Goal: Task Accomplishment & Management: Complete application form

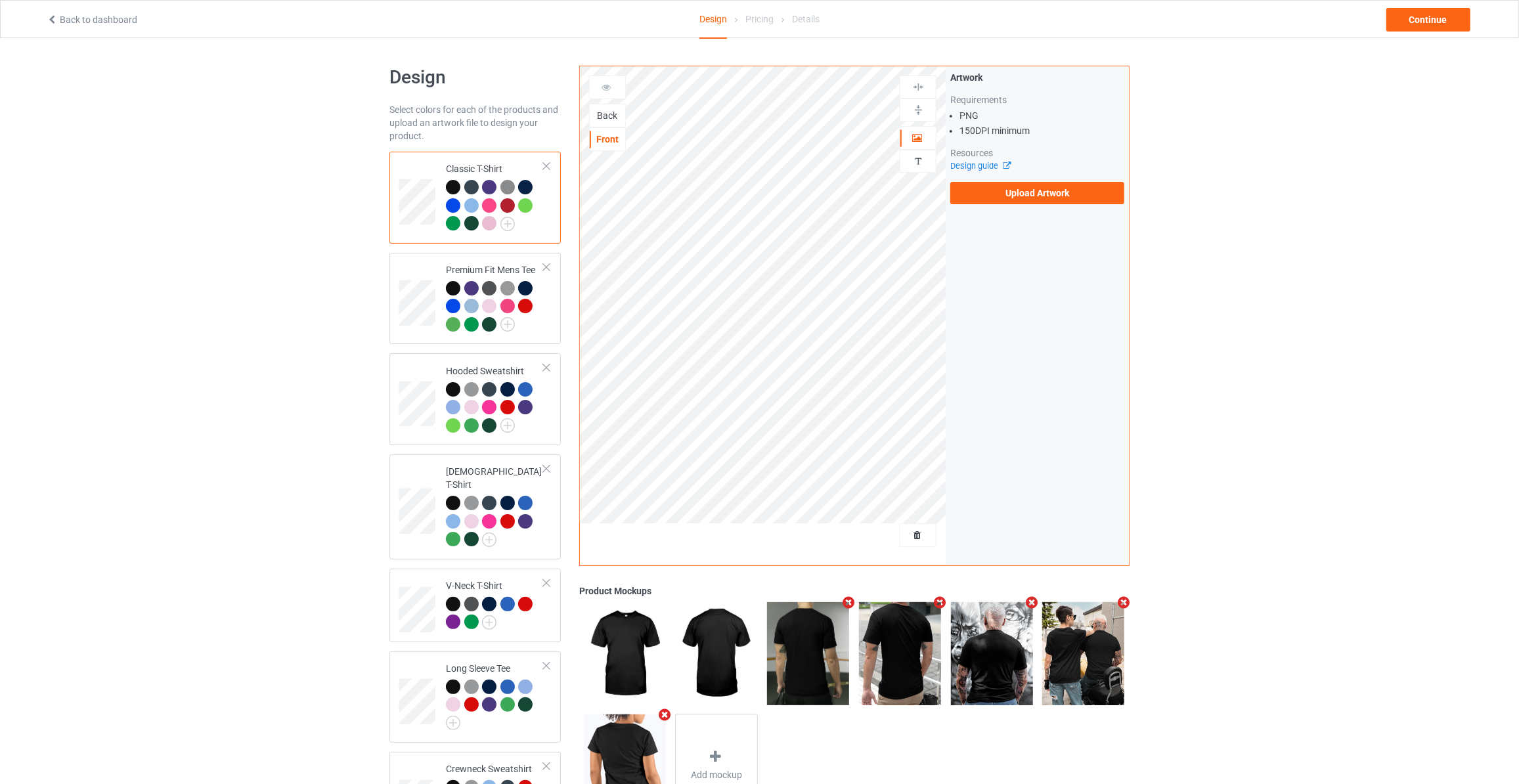
click at [610, 117] on div "Back" at bounding box center [607, 115] width 35 height 13
click at [1022, 183] on label "Upload Artwork" at bounding box center [1037, 193] width 174 height 22
click at [992, 193] on label "Upload Artwork" at bounding box center [1037, 193] width 174 height 22
click at [0, 0] on input "Upload Artwork" at bounding box center [0, 0] width 0 height 0
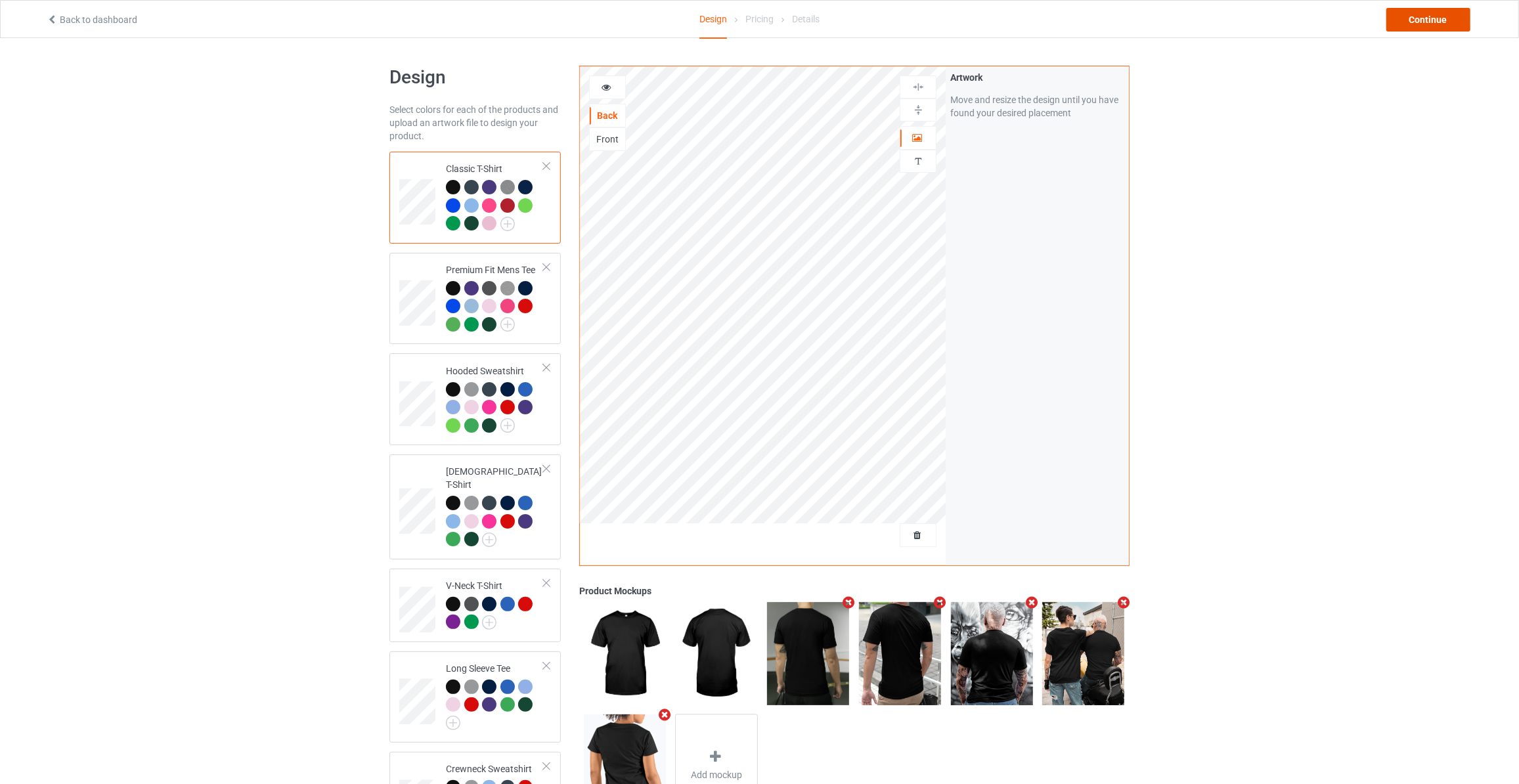
click at [1428, 21] on div "Continue" at bounding box center [1428, 19] width 84 height 23
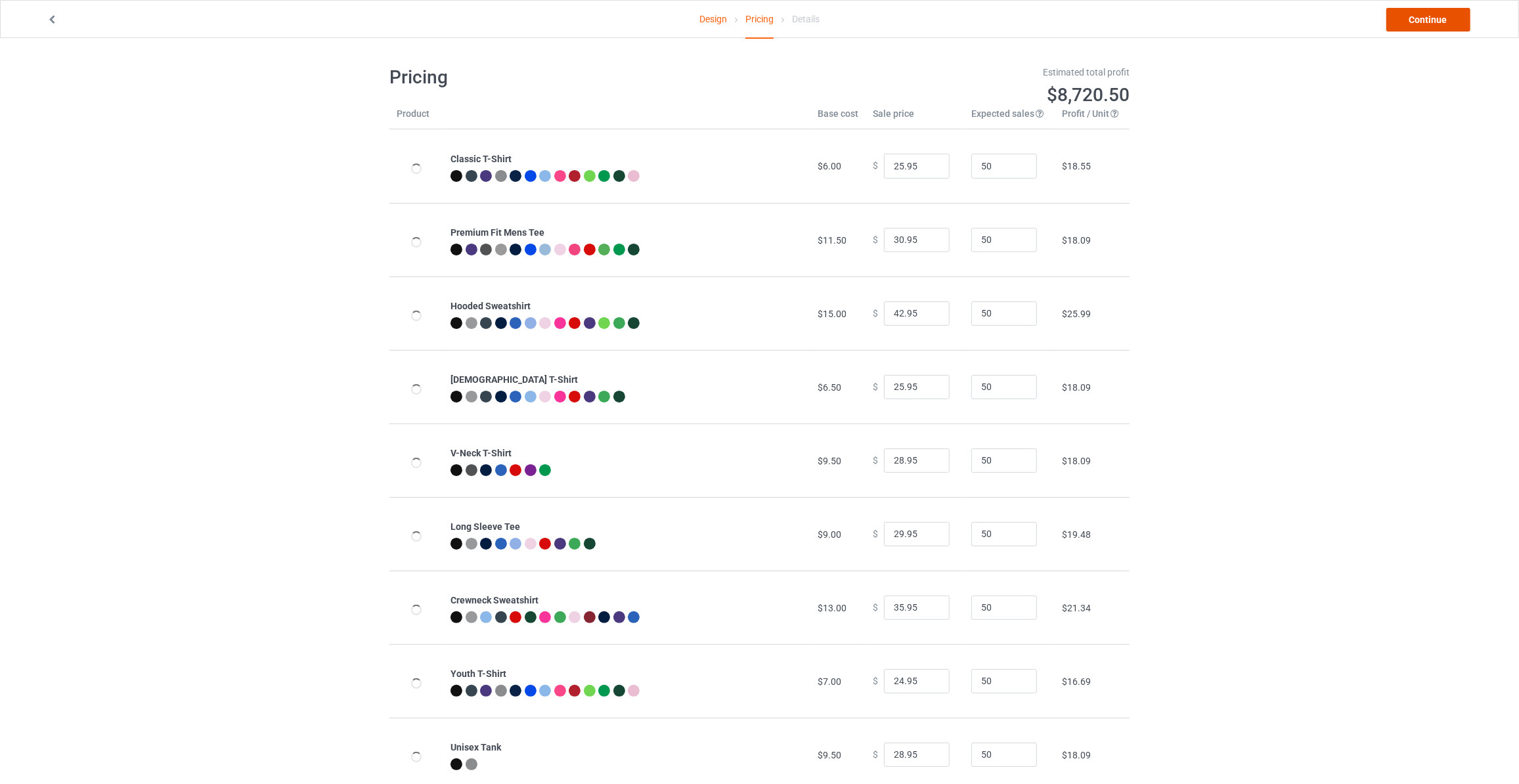
click at [1428, 21] on link "Continue" at bounding box center [1428, 19] width 84 height 23
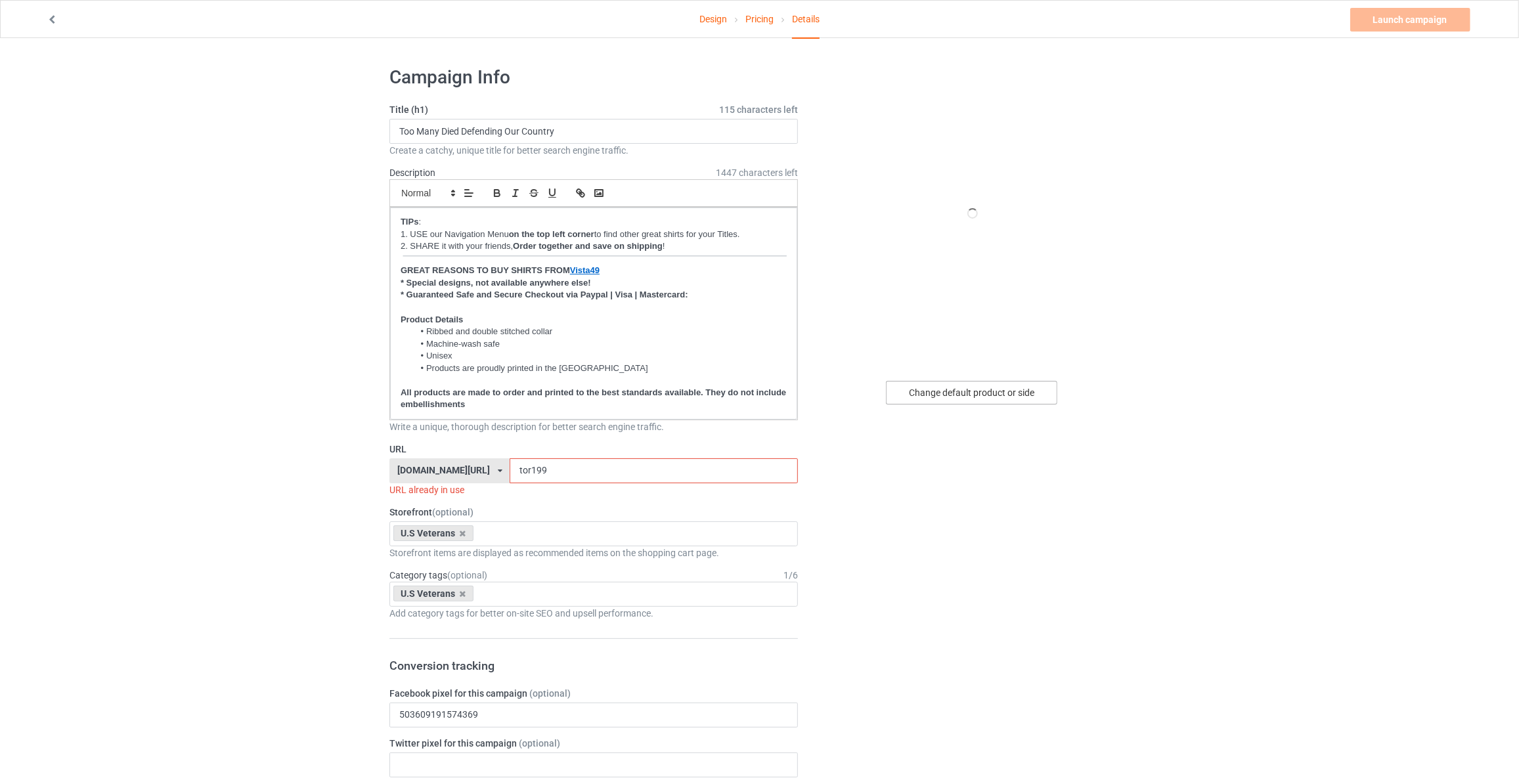
click at [943, 399] on div "Change default product or side" at bounding box center [972, 392] width 171 height 23
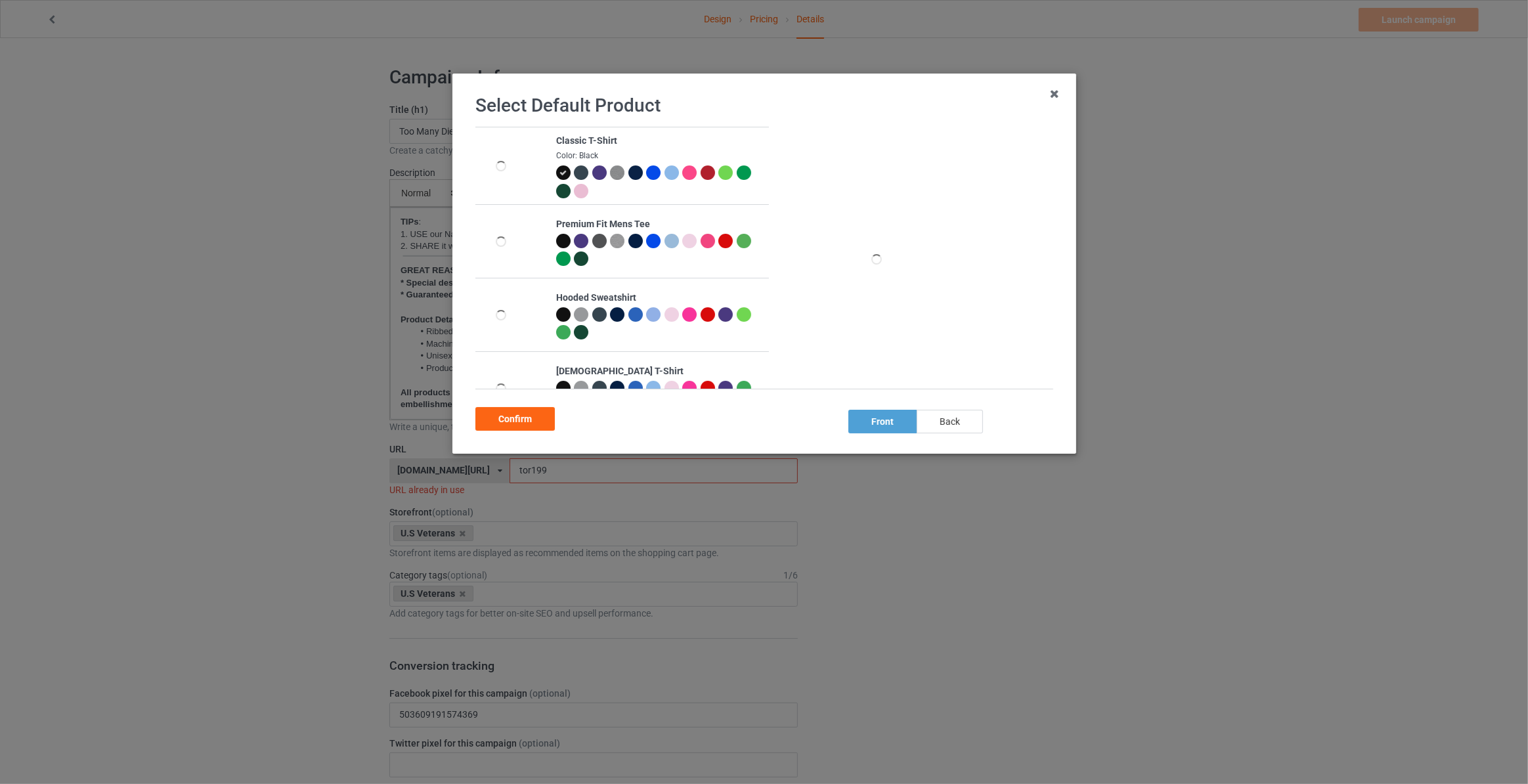
drag, startPoint x: 955, startPoint y: 425, endPoint x: 922, endPoint y: 419, distance: 33.5
click at [951, 423] on div "back" at bounding box center [949, 421] width 66 height 23
click at [521, 419] on div "Confirm" at bounding box center [515, 419] width 79 height 23
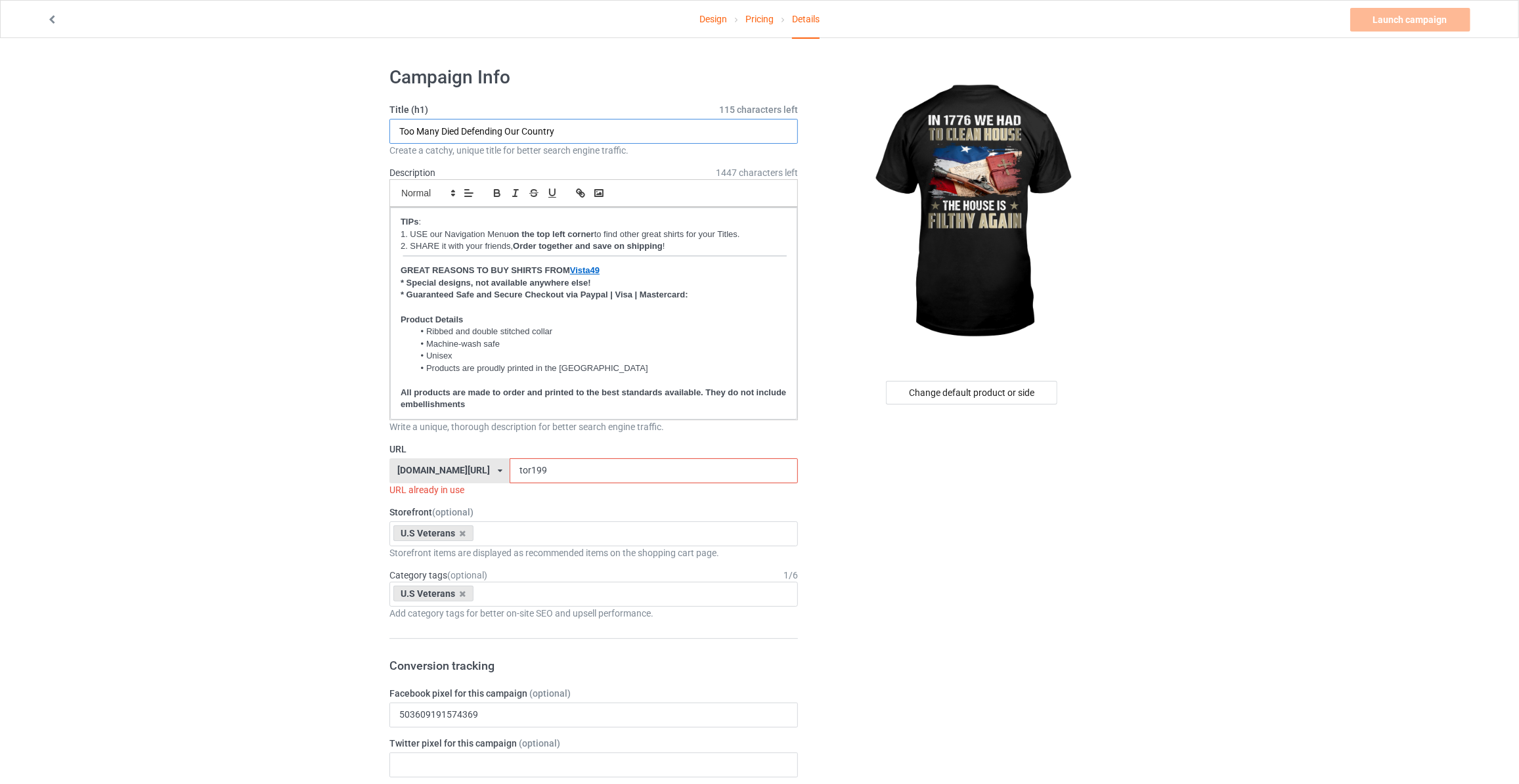
click at [571, 125] on input "Too Many Died Defending Our Country" at bounding box center [593, 131] width 409 height 25
type input "In 1776 We Had To Clean House The House Is Filthy Again"
drag, startPoint x: 221, startPoint y: 246, endPoint x: 257, endPoint y: 281, distance: 50.2
drag, startPoint x: 557, startPoint y: 469, endPoint x: 230, endPoint y: 455, distance: 327.3
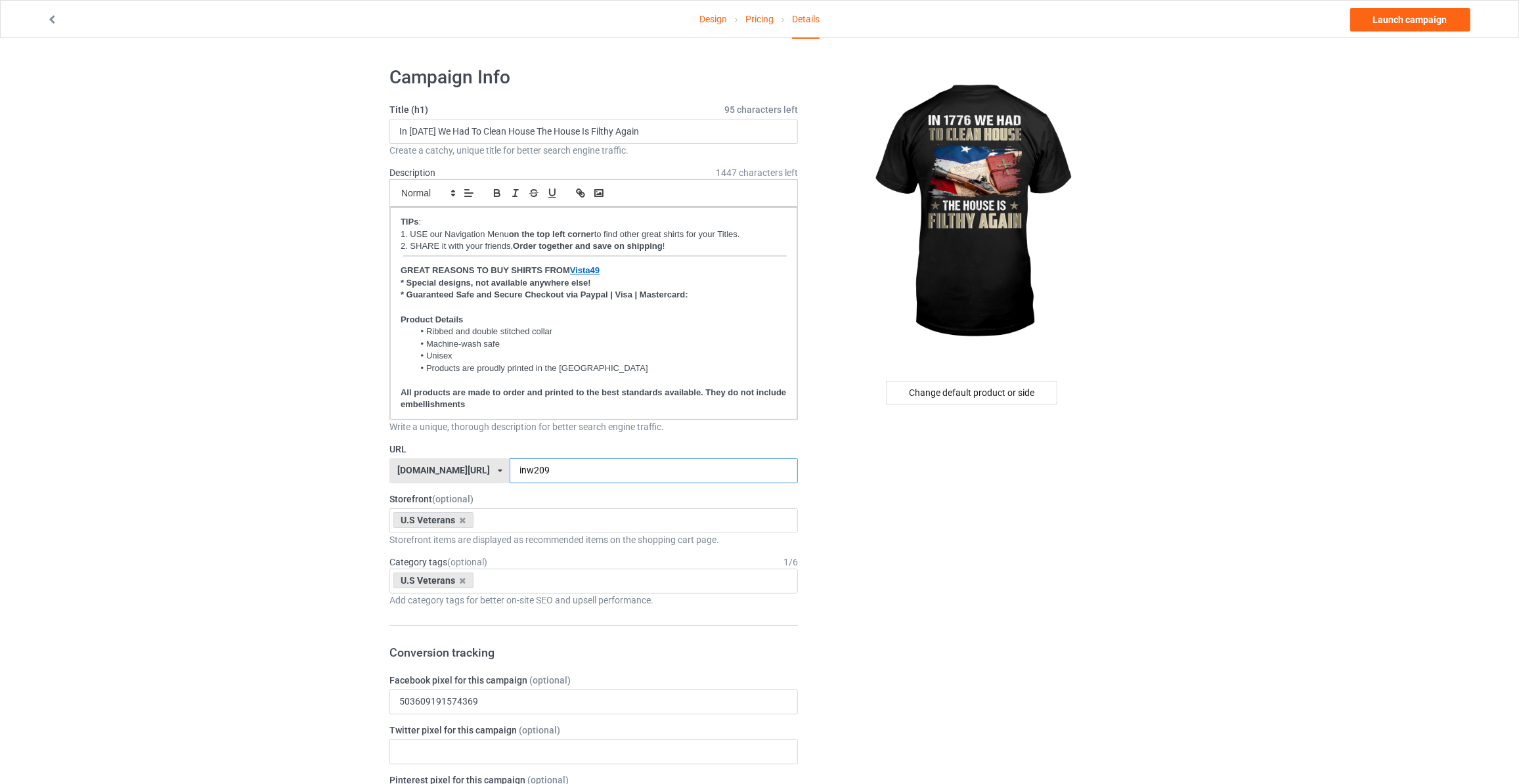
type input "inw209"
drag, startPoint x: 1187, startPoint y: 177, endPoint x: 1260, endPoint y: 115, distance: 95.8
click at [1391, 21] on link "Launch campaign" at bounding box center [1410, 19] width 120 height 23
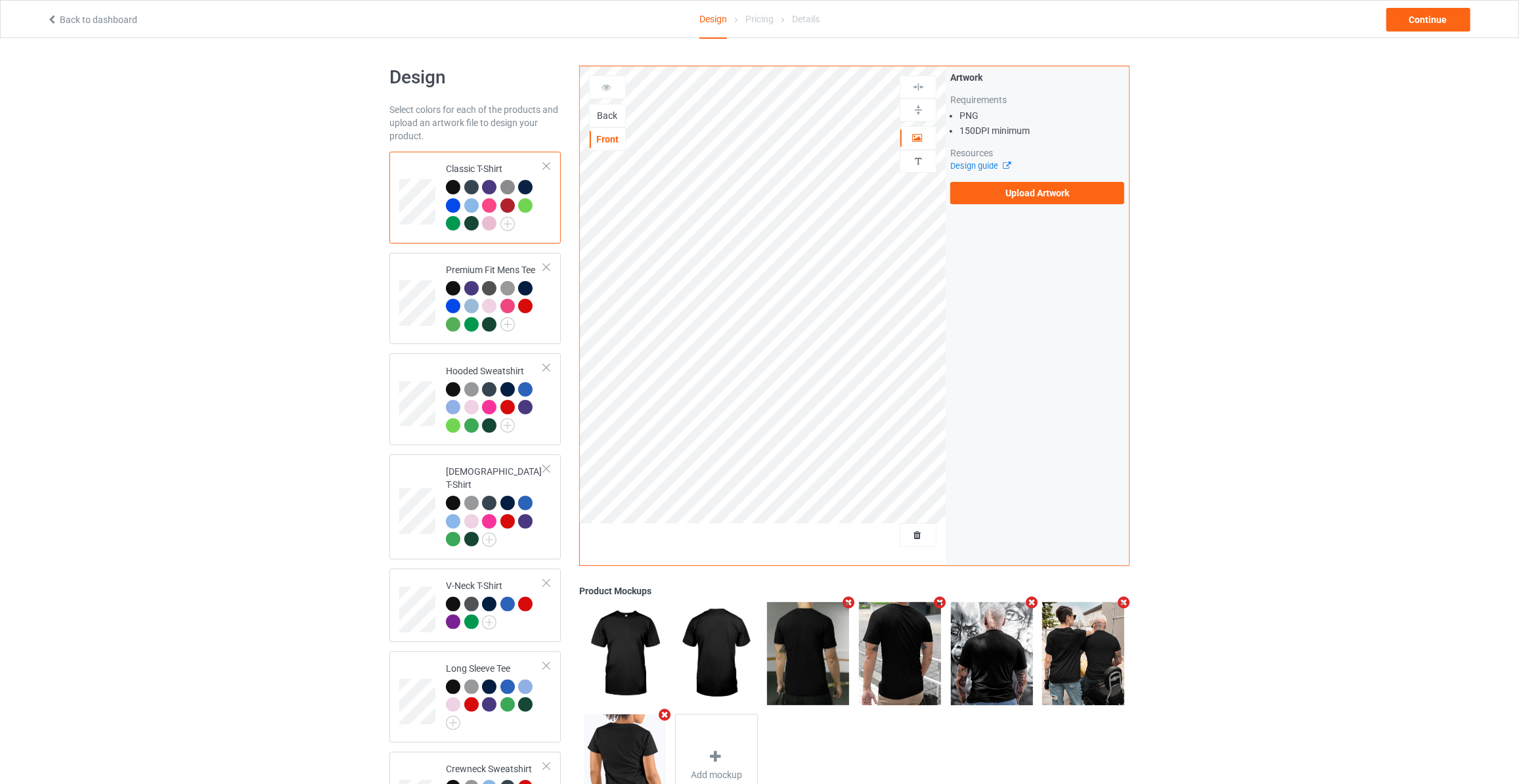
click at [603, 107] on div "Back" at bounding box center [607, 115] width 37 height 23
click at [607, 107] on div "Back" at bounding box center [607, 115] width 37 height 23
click at [601, 113] on div "Back" at bounding box center [607, 115] width 35 height 13
click at [1030, 191] on label "Upload Artwork" at bounding box center [1037, 193] width 174 height 22
click at [0, 0] on input "Upload Artwork" at bounding box center [0, 0] width 0 height 0
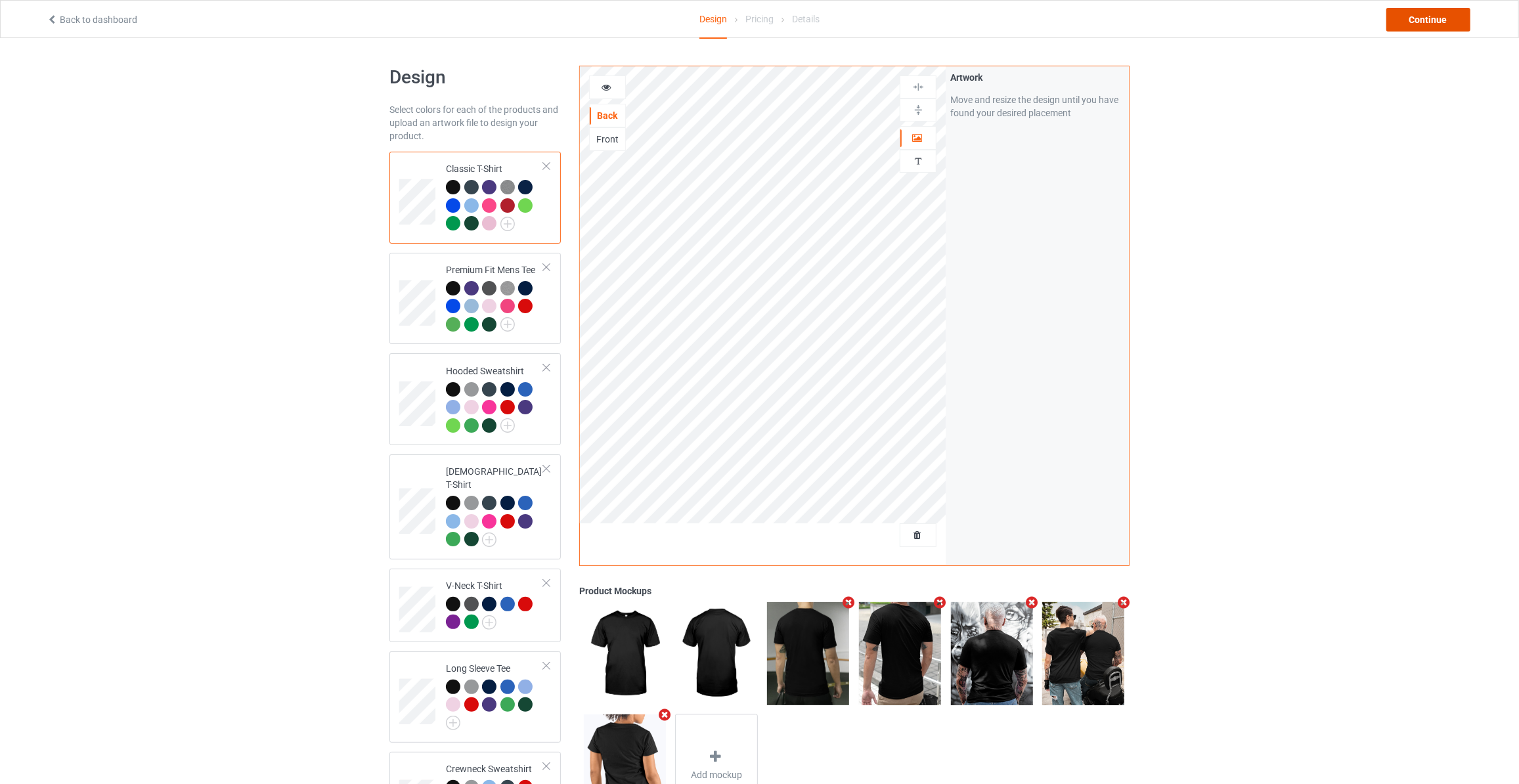
click at [1434, 21] on div "Continue" at bounding box center [1428, 19] width 84 height 23
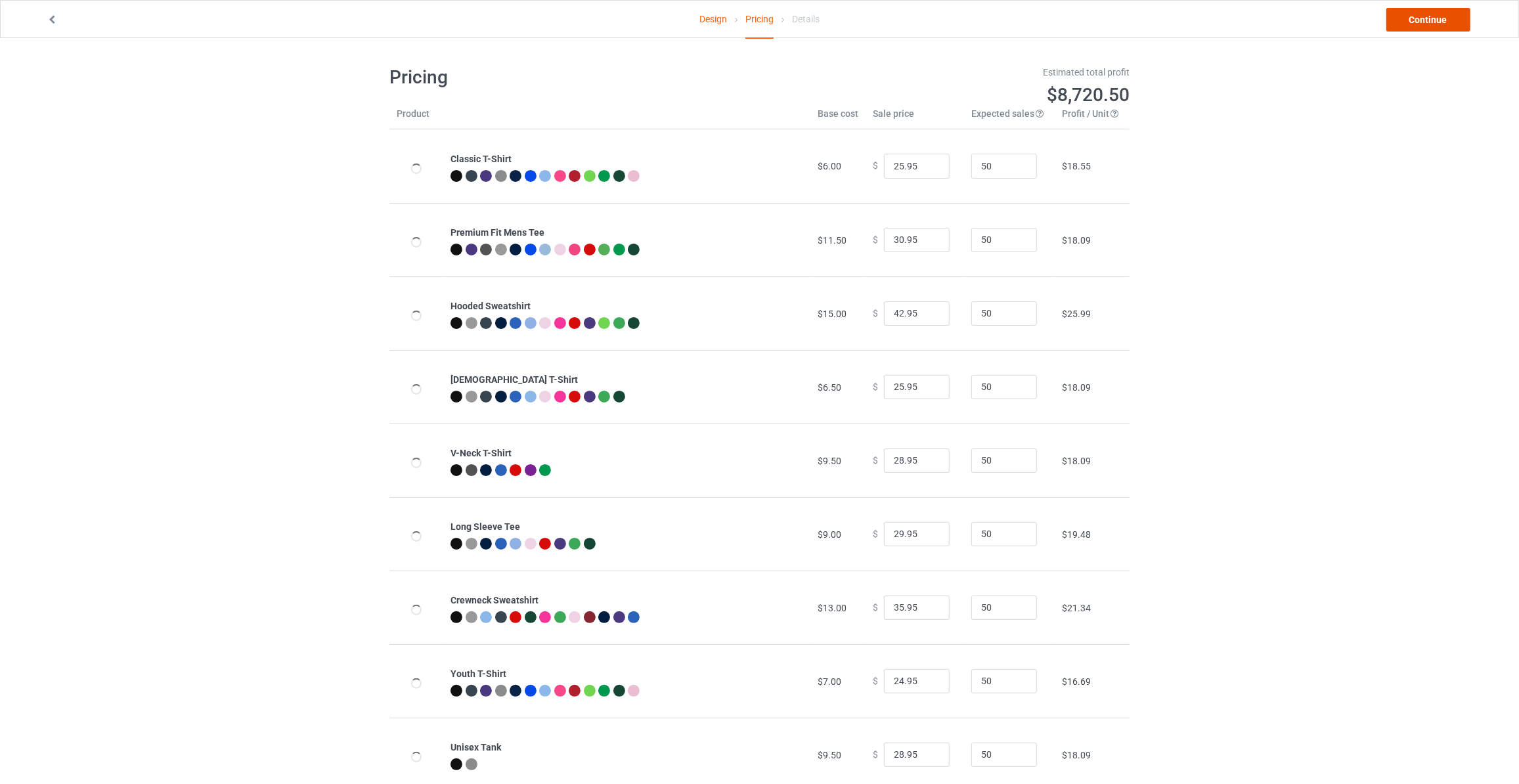
click at [1434, 21] on link "Continue" at bounding box center [1428, 19] width 84 height 23
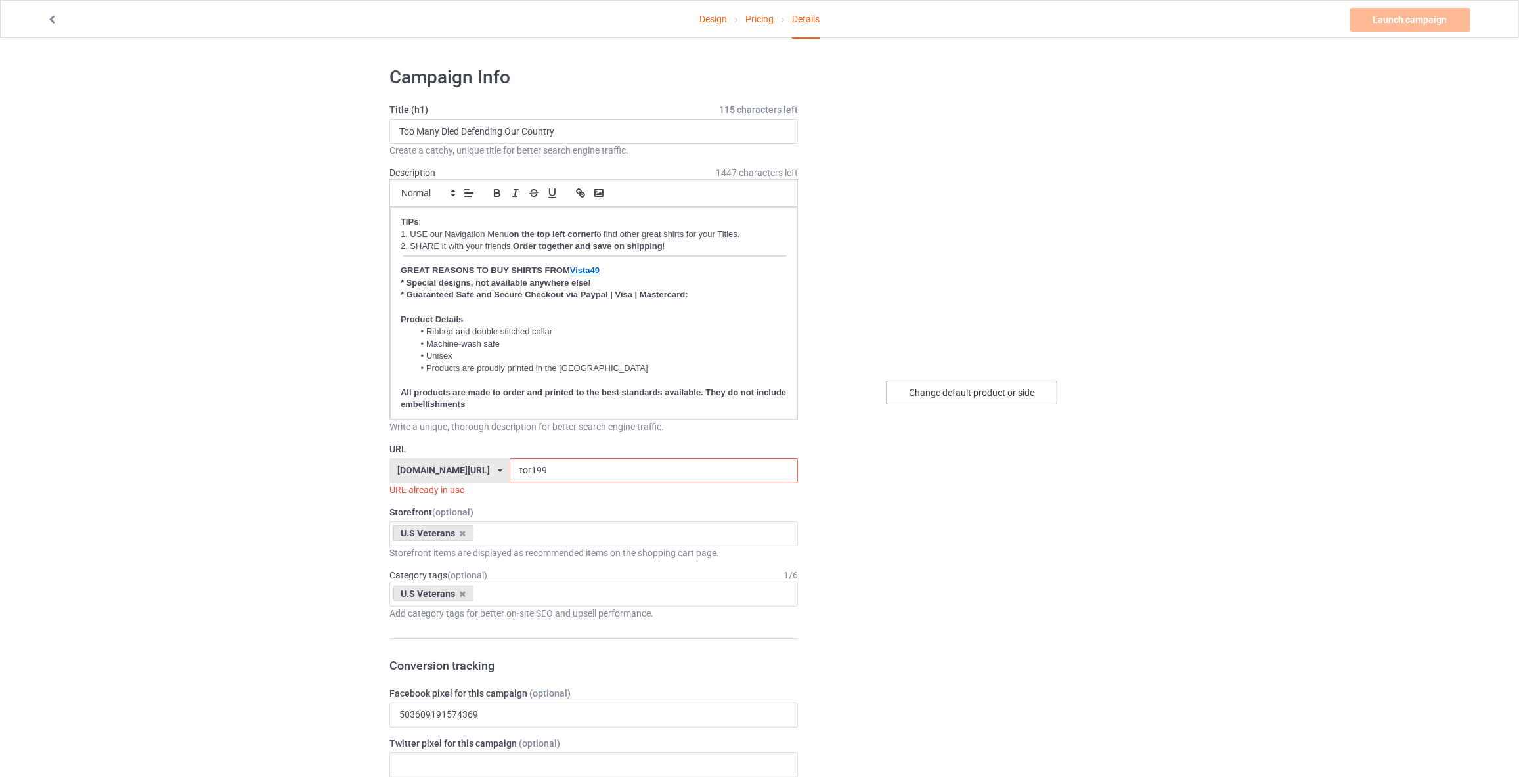
click at [992, 395] on div "Change default product or side" at bounding box center [972, 392] width 171 height 23
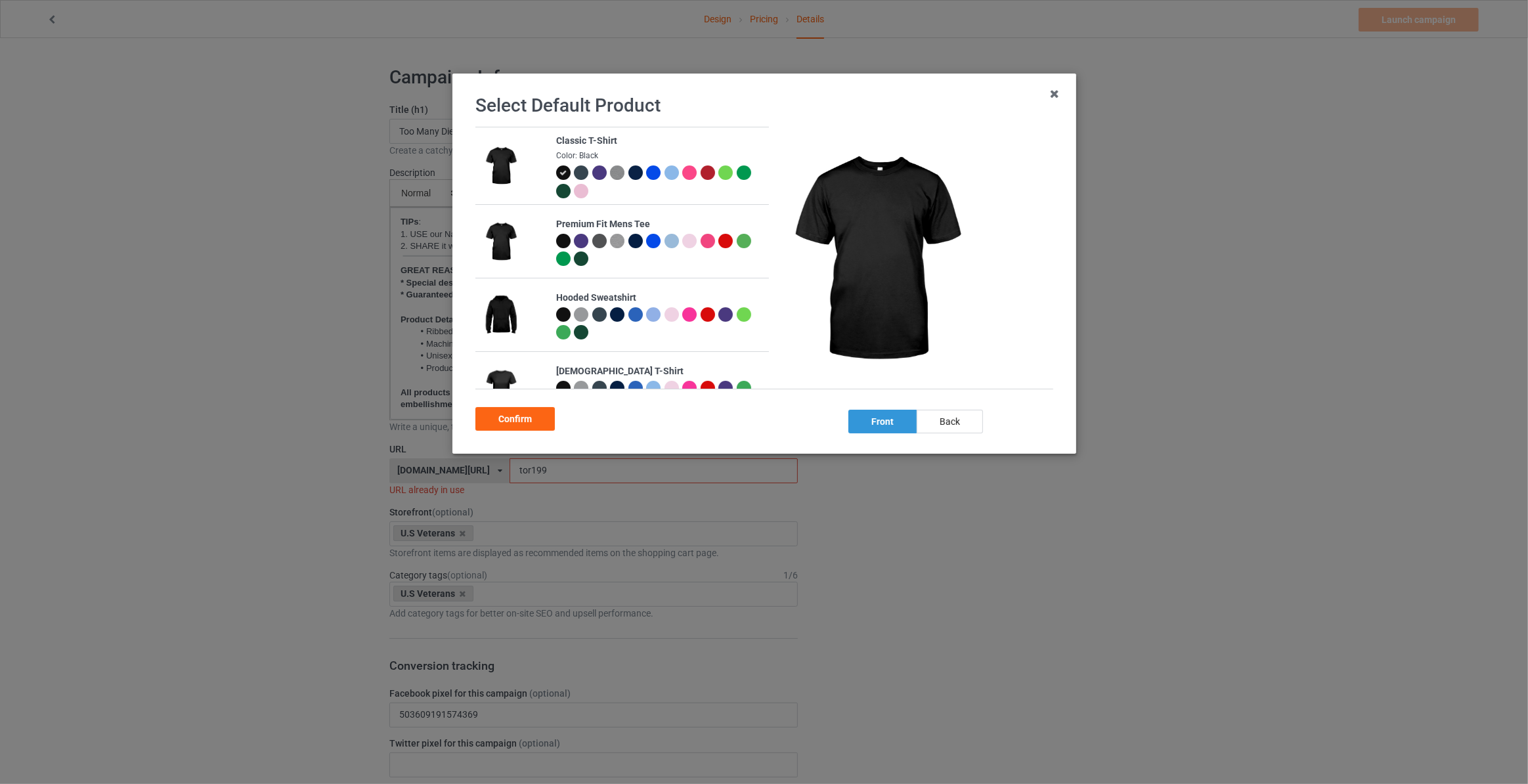
drag, startPoint x: 962, startPoint y: 421, endPoint x: 854, endPoint y: 415, distance: 108.2
click at [962, 423] on div "back" at bounding box center [949, 421] width 66 height 23
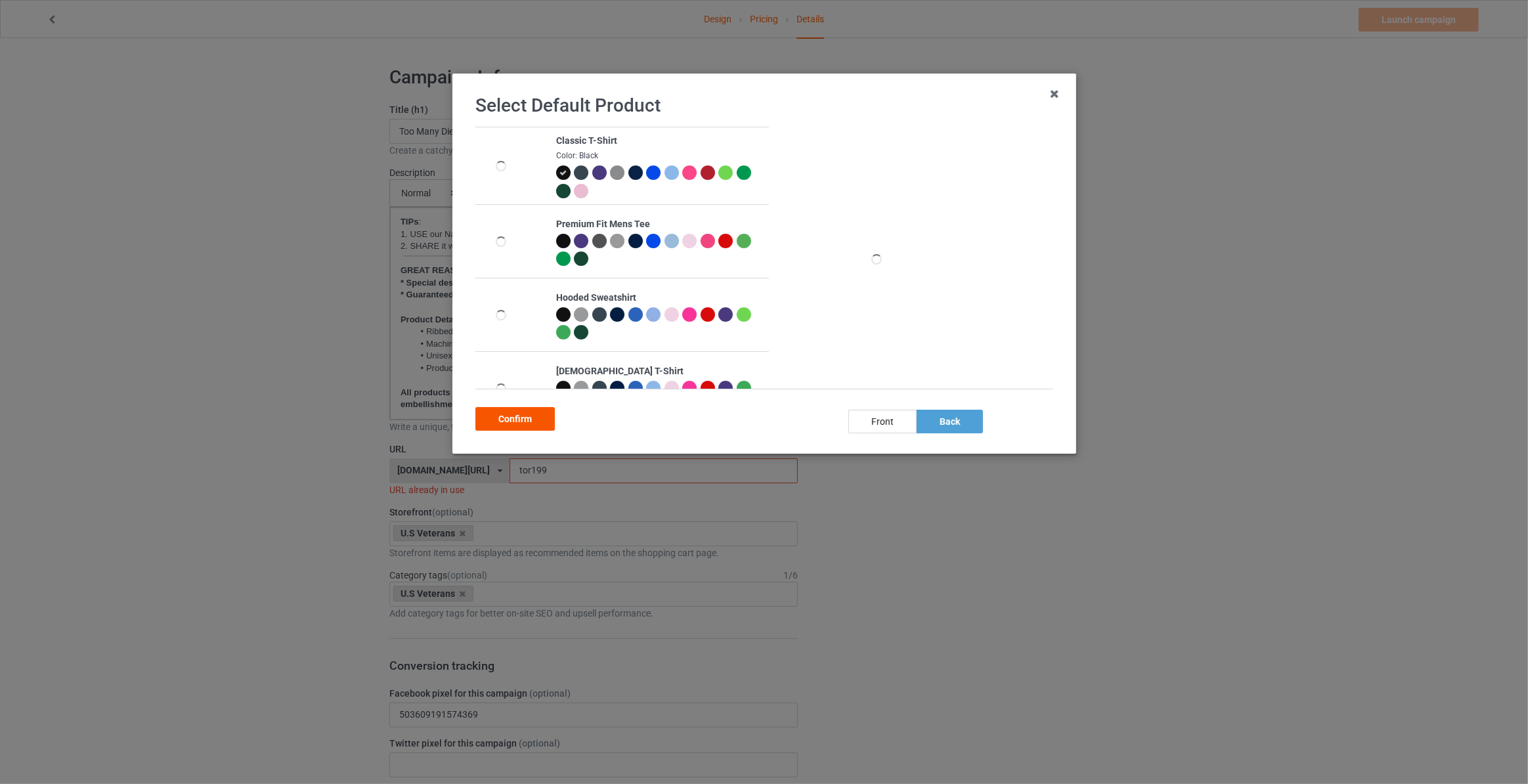
click at [519, 413] on div "Confirm" at bounding box center [515, 419] width 79 height 23
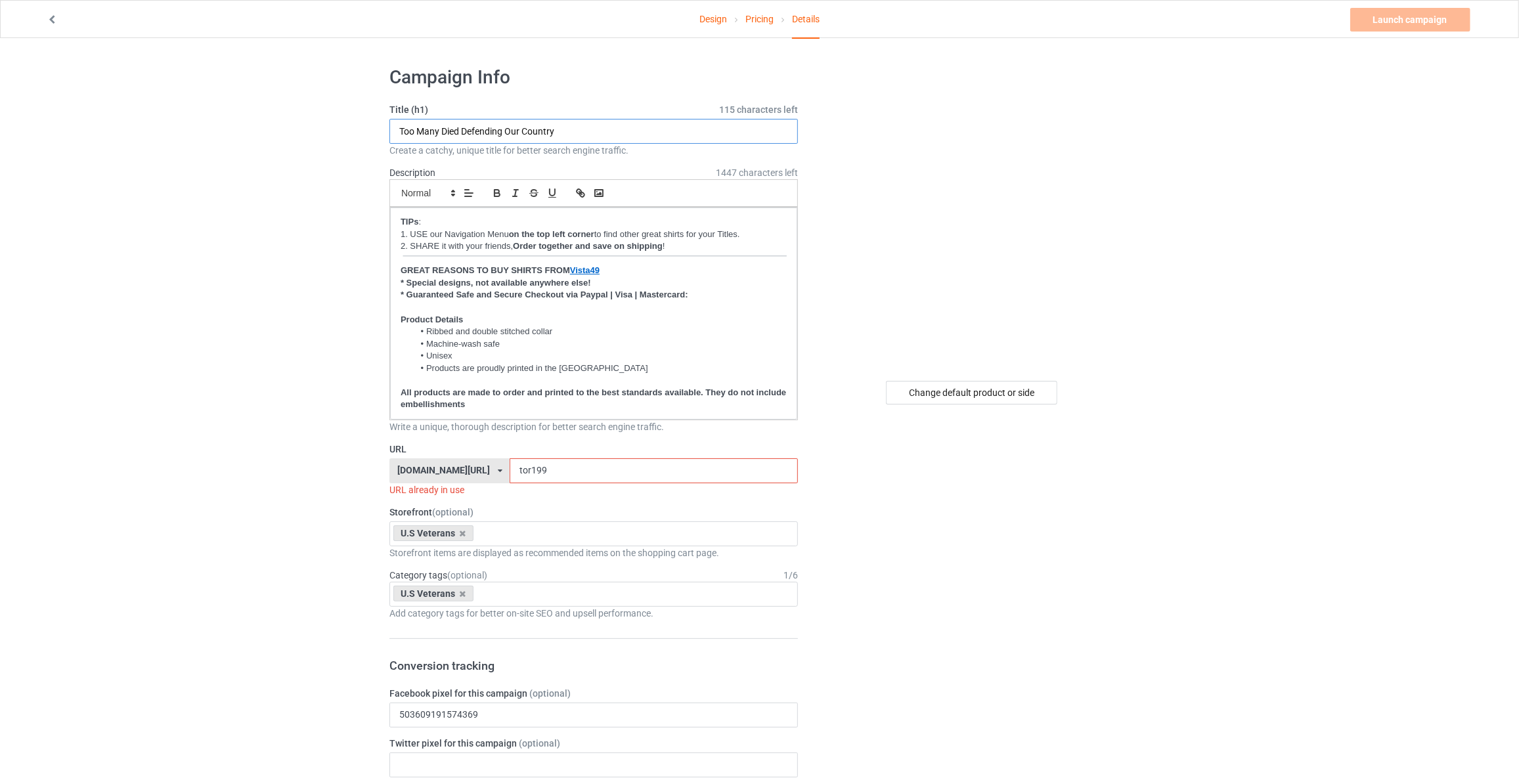
click at [591, 124] on input "Too Many Died Defending Our Country" at bounding box center [593, 131] width 409 height 25
click at [505, 527] on div "U.S Veterans Horses Books MAGA Dogs Family God Mechanic Firefighter Veteran's D…" at bounding box center [593, 533] width 409 height 25
type input "maga"
click at [479, 557] on div "MAGA" at bounding box center [593, 557] width 407 height 24
drag, startPoint x: 199, startPoint y: 568, endPoint x: 300, endPoint y: 568, distance: 101.0
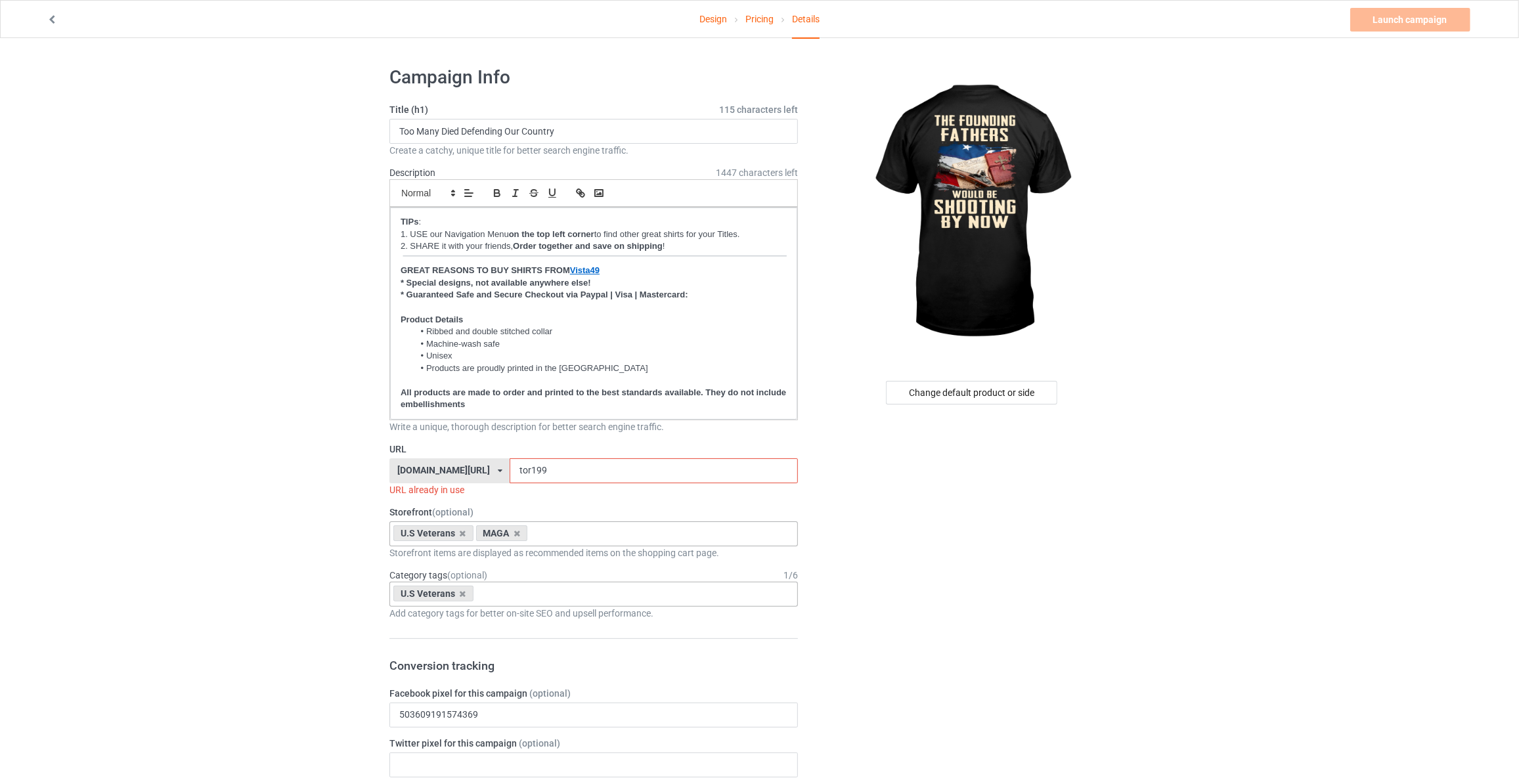
click at [519, 587] on div "U.S Veterans Age > 1-19 > 1 Age > 1-12 Months > 1 Month Age > 1-12 Months Age >…" at bounding box center [593, 594] width 409 height 25
type input "maga"
click at [507, 625] on div "MAGA" at bounding box center [593, 618] width 407 height 24
click at [567, 128] on input "Too Many Died Defending Our Country" at bounding box center [593, 131] width 409 height 25
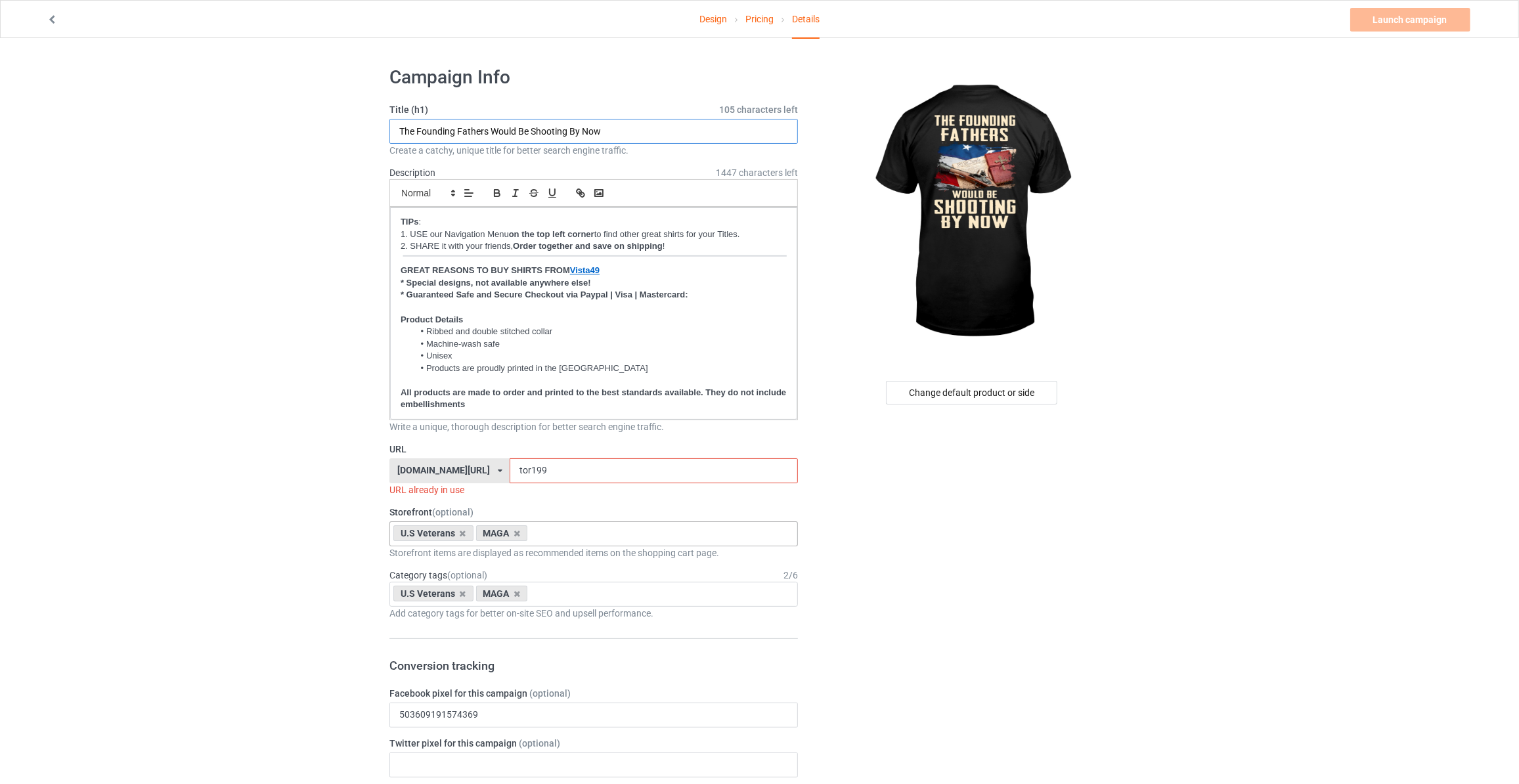
type input "The Founding Fathers Would Be Shooting By Now"
drag, startPoint x: 527, startPoint y: 472, endPoint x: 165, endPoint y: 455, distance: 362.4
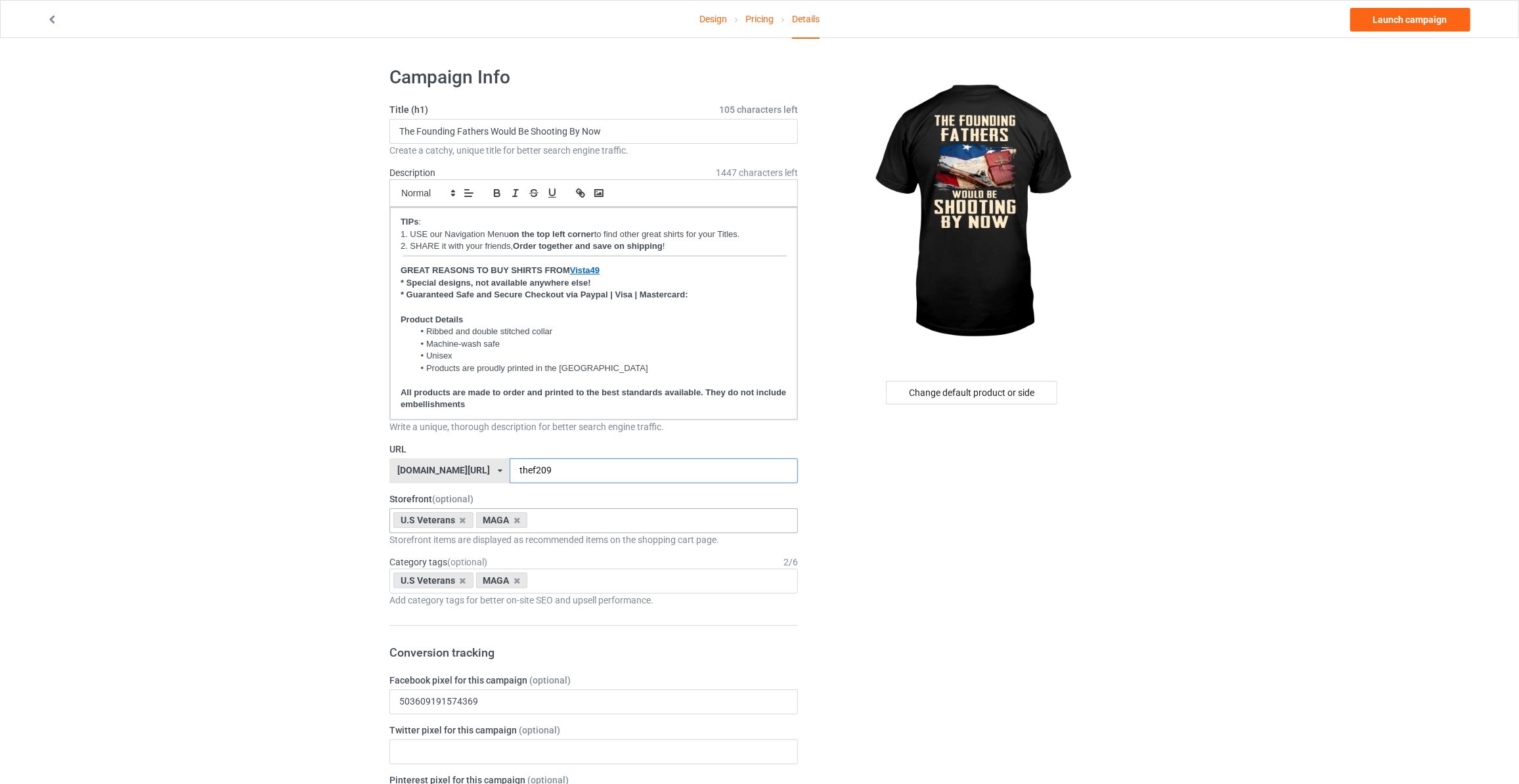
type input "thef209"
click at [1398, 21] on link "Launch campaign" at bounding box center [1410, 19] width 120 height 23
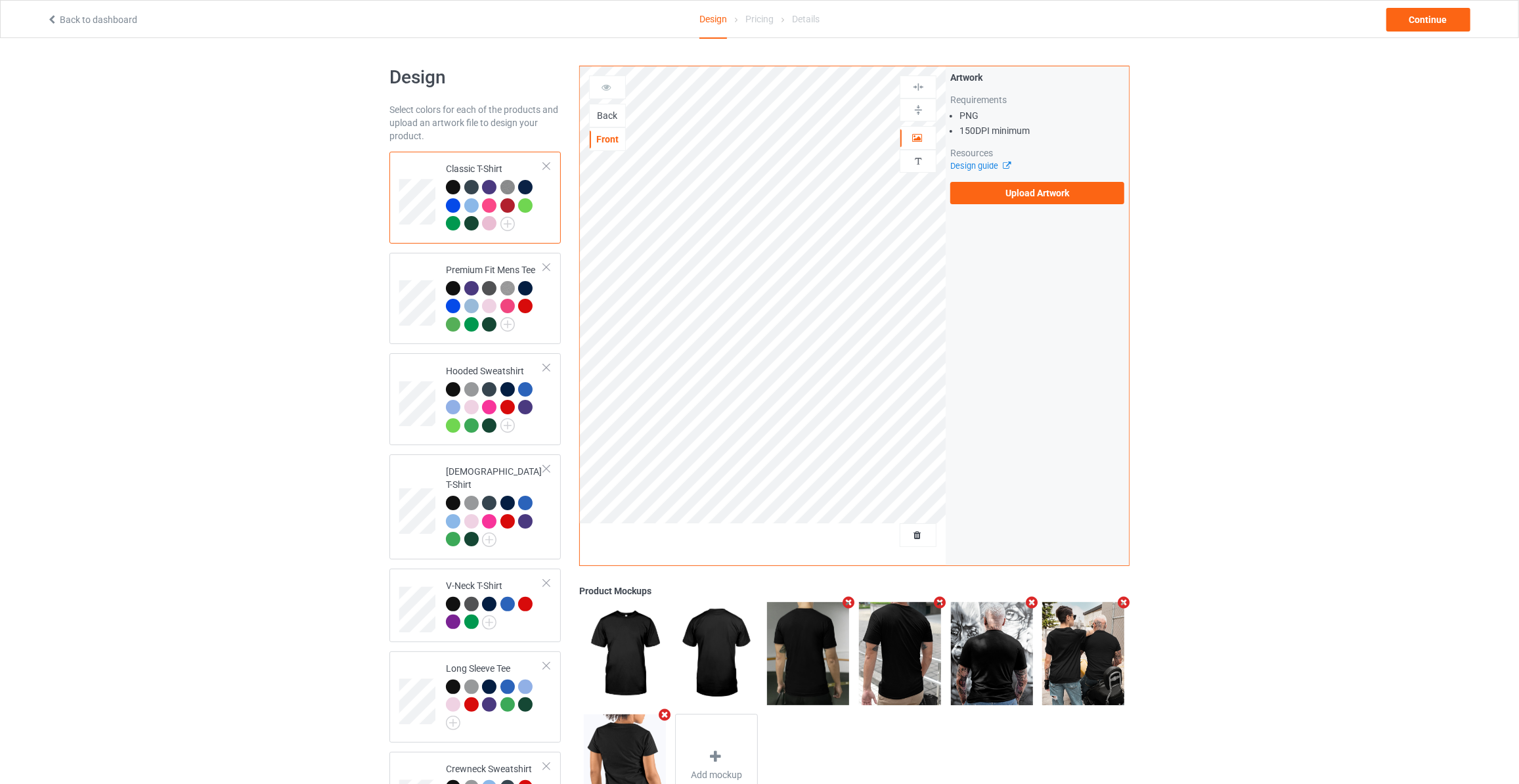
click at [605, 109] on div "Back" at bounding box center [607, 115] width 35 height 13
click at [986, 188] on label "Upload Artwork" at bounding box center [1037, 193] width 174 height 22
click at [0, 0] on input "Upload Artwork" at bounding box center [0, 0] width 0 height 0
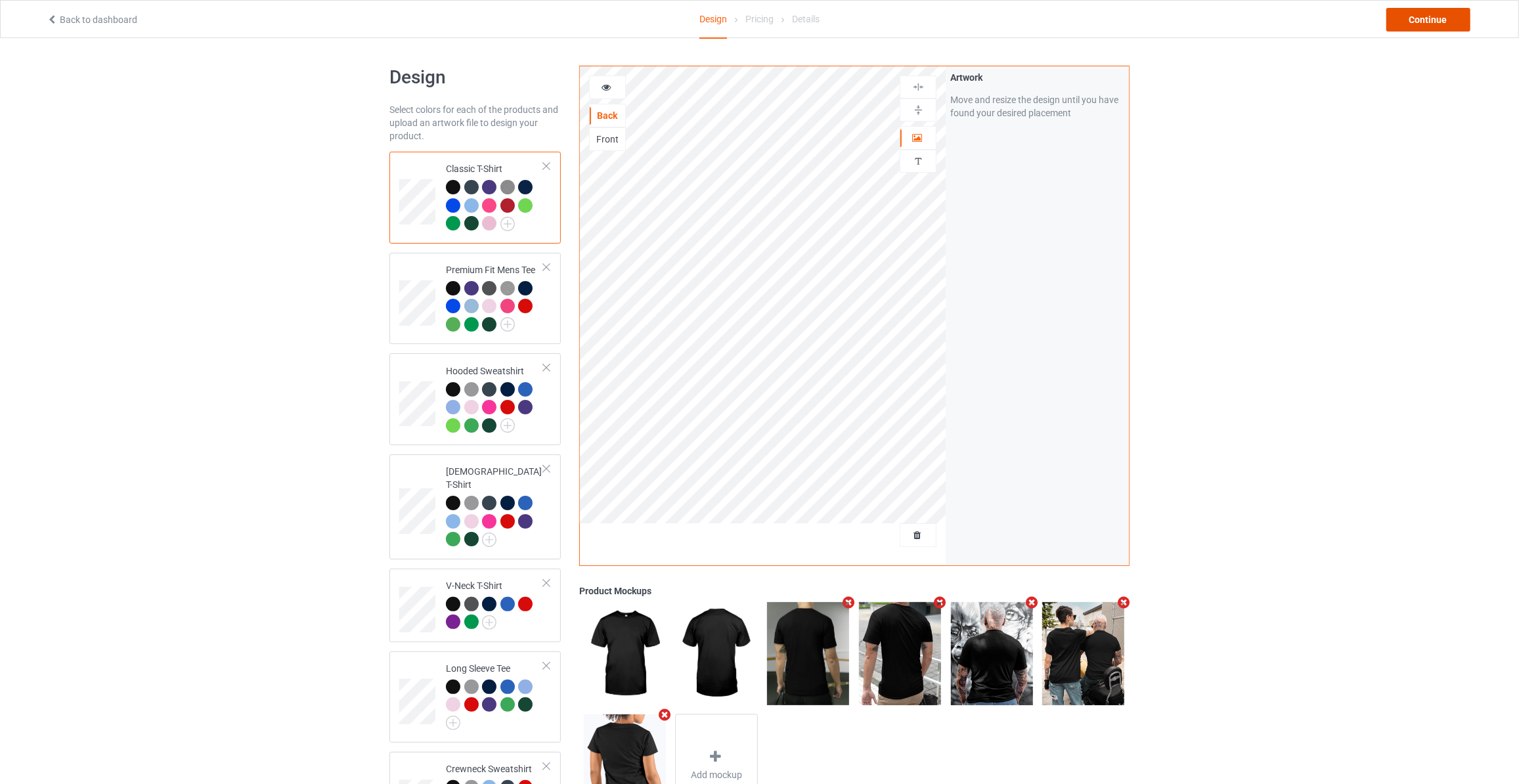
click at [1414, 25] on div "Continue" at bounding box center [1428, 19] width 84 height 23
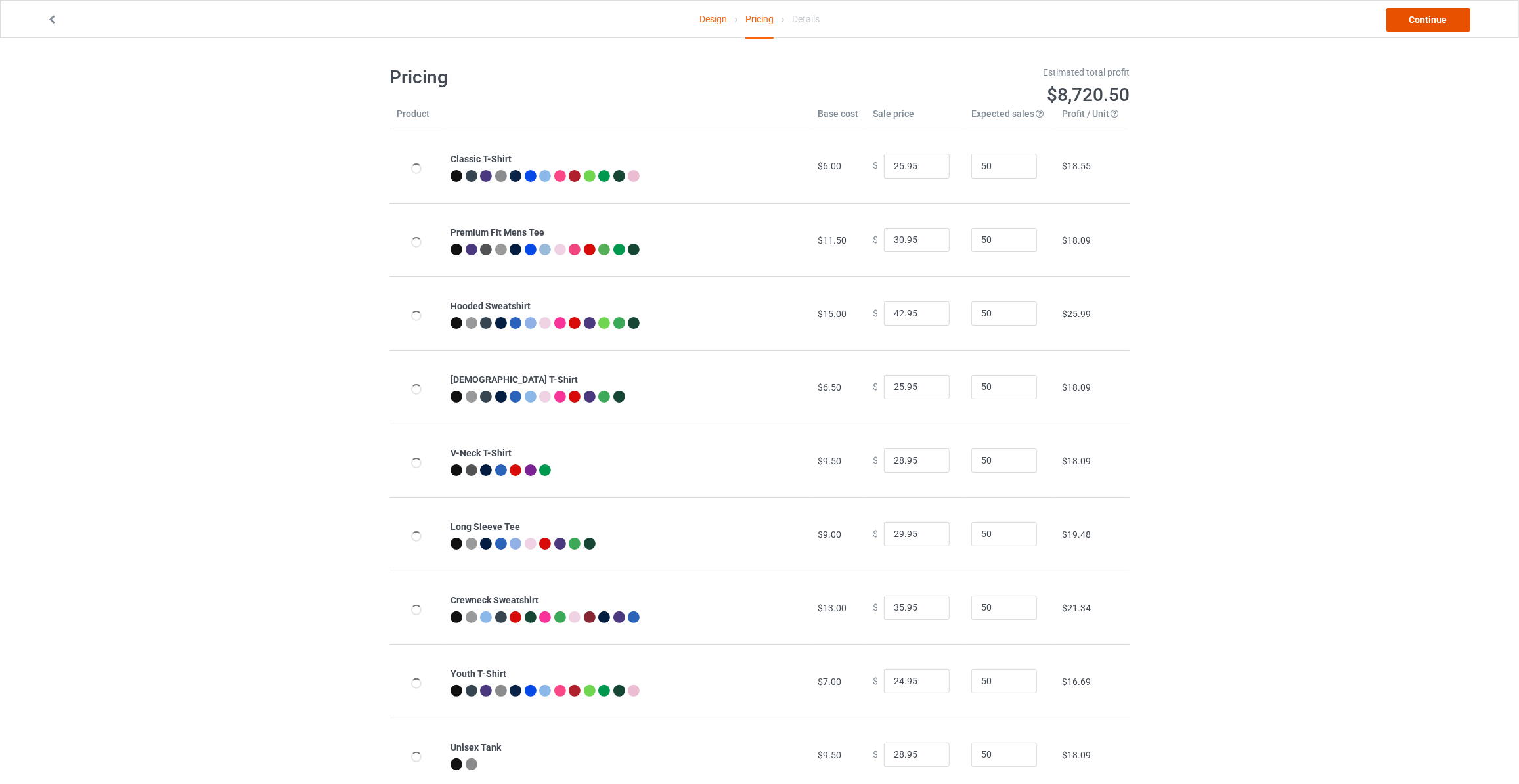
click at [1417, 25] on link "Continue" at bounding box center [1428, 19] width 84 height 23
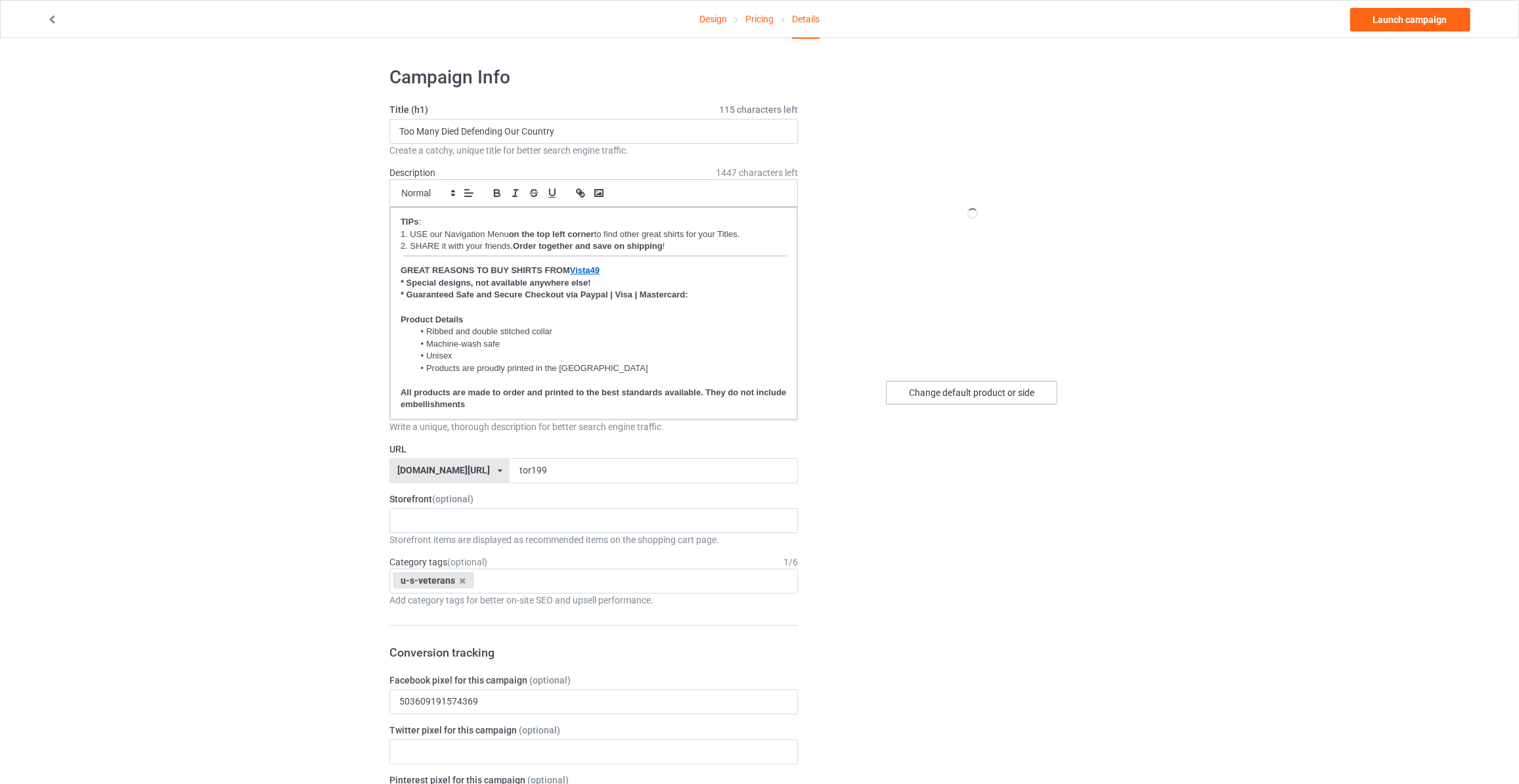
click at [961, 384] on div "Change default product or side" at bounding box center [972, 392] width 171 height 23
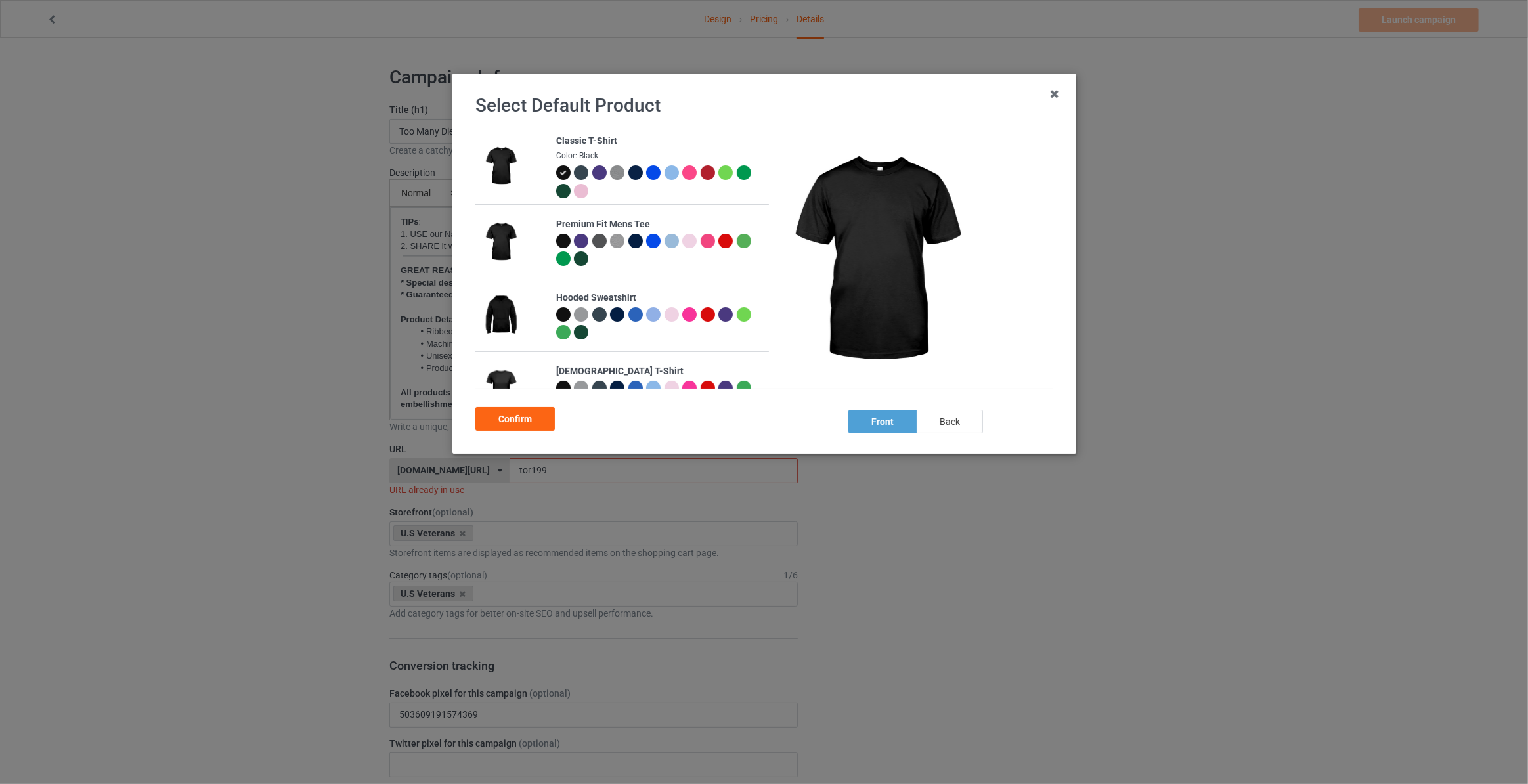
click at [962, 413] on div "back" at bounding box center [949, 421] width 66 height 23
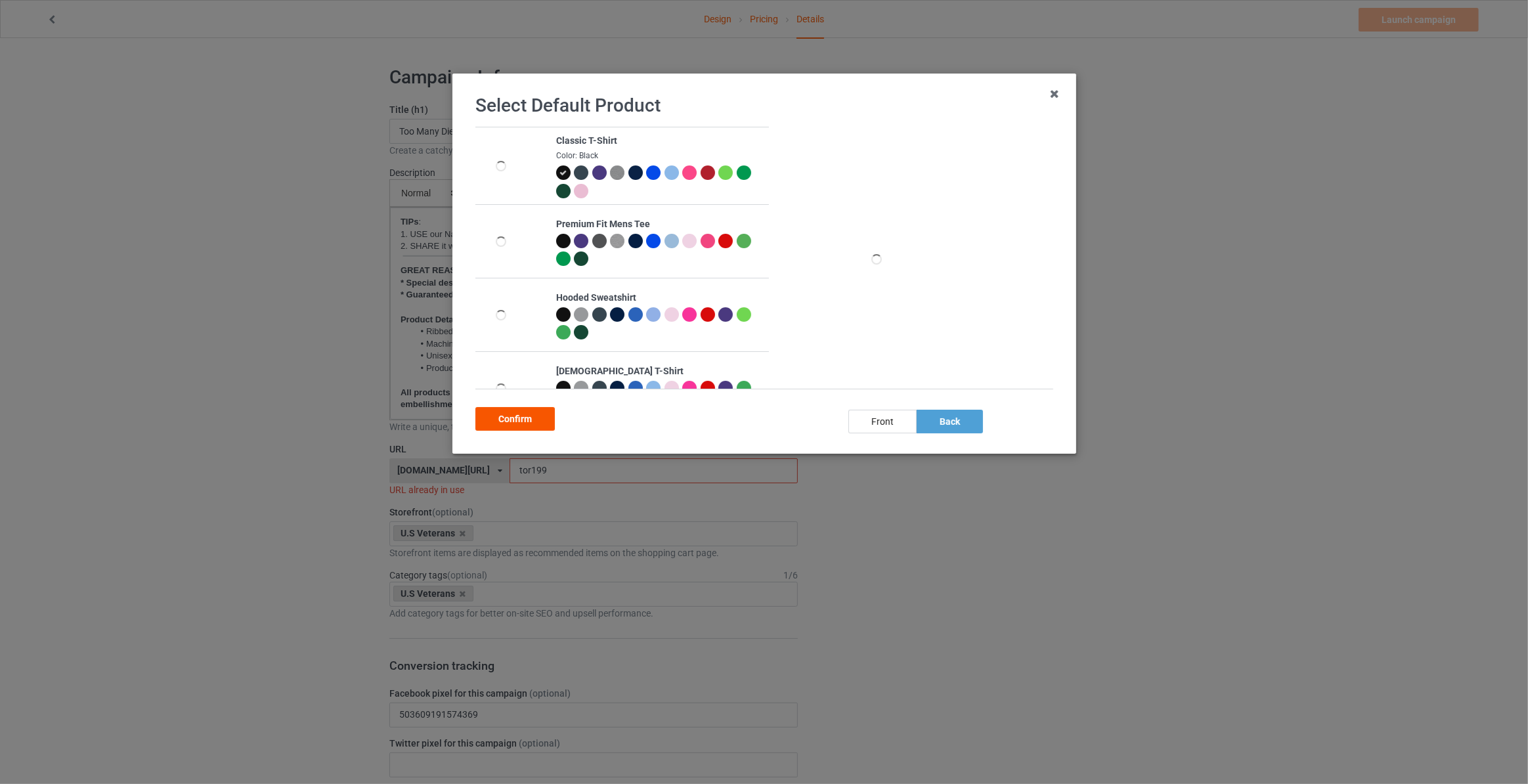
click at [523, 411] on div "Confirm" at bounding box center [515, 419] width 79 height 23
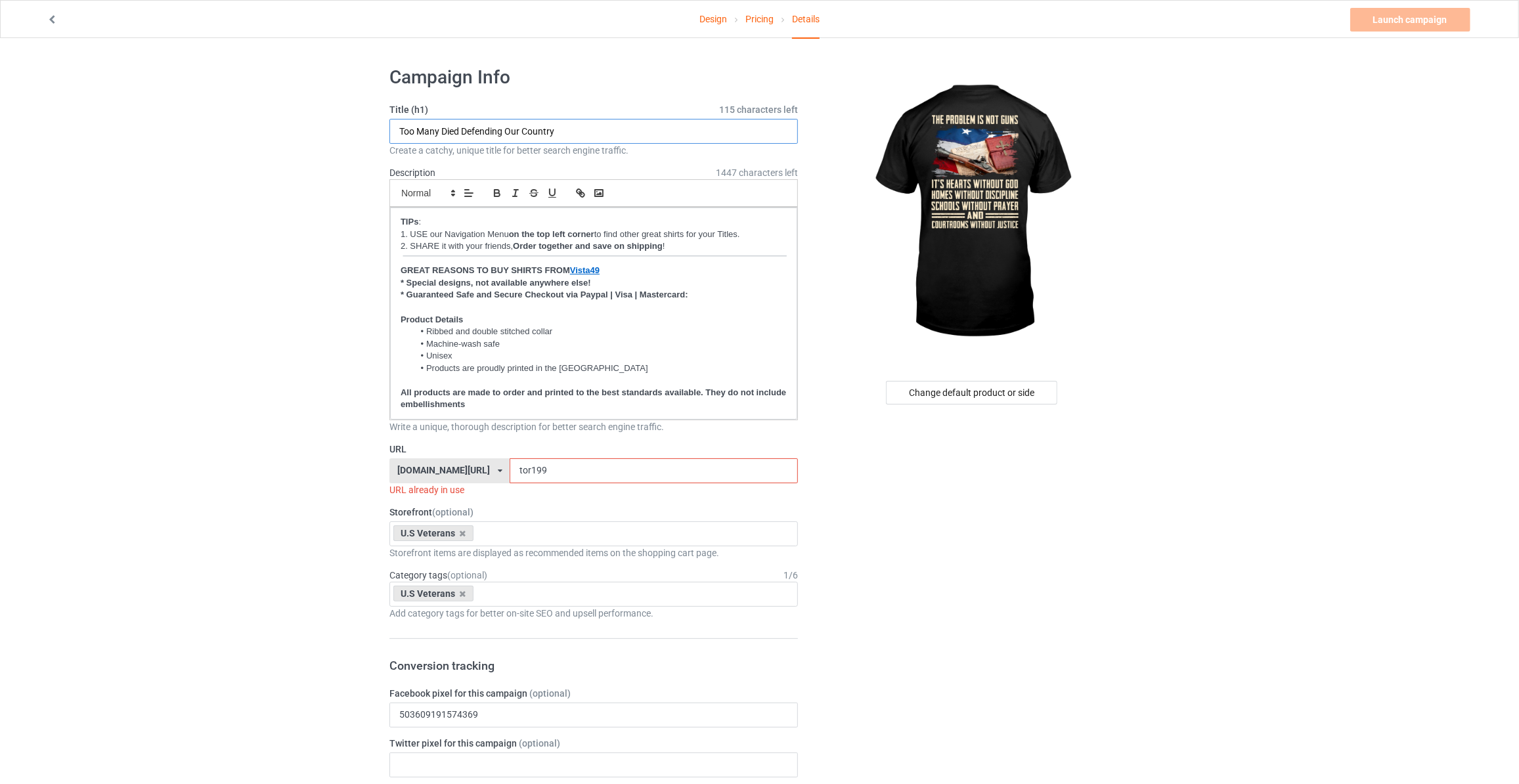
click at [607, 137] on input "Too Many Died Defending Our Country" at bounding box center [593, 131] width 409 height 25
type input "The Problem Is Not Guns"
drag, startPoint x: 523, startPoint y: 467, endPoint x: 310, endPoint y: 468, distance: 213.0
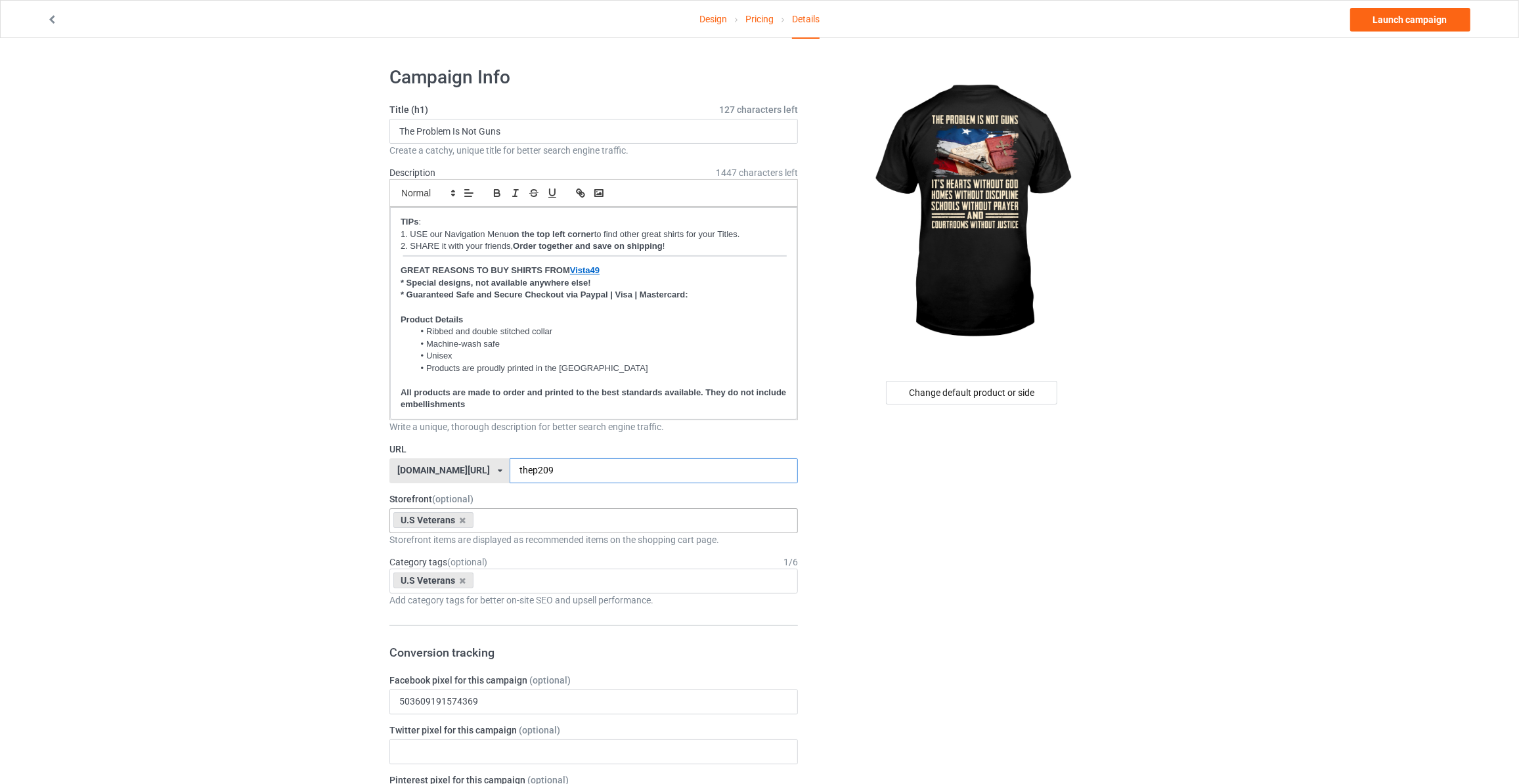
type input "thep209"
click at [534, 521] on div "U.S Veterans Horses Books MAGA Dogs Family God Mechanic Firefighter Veteran's D…" at bounding box center [593, 520] width 409 height 25
type input "maga"
click at [489, 538] on div "MAGA" at bounding box center [593, 545] width 407 height 24
drag, startPoint x: 298, startPoint y: 541, endPoint x: 521, endPoint y: 571, distance: 225.0
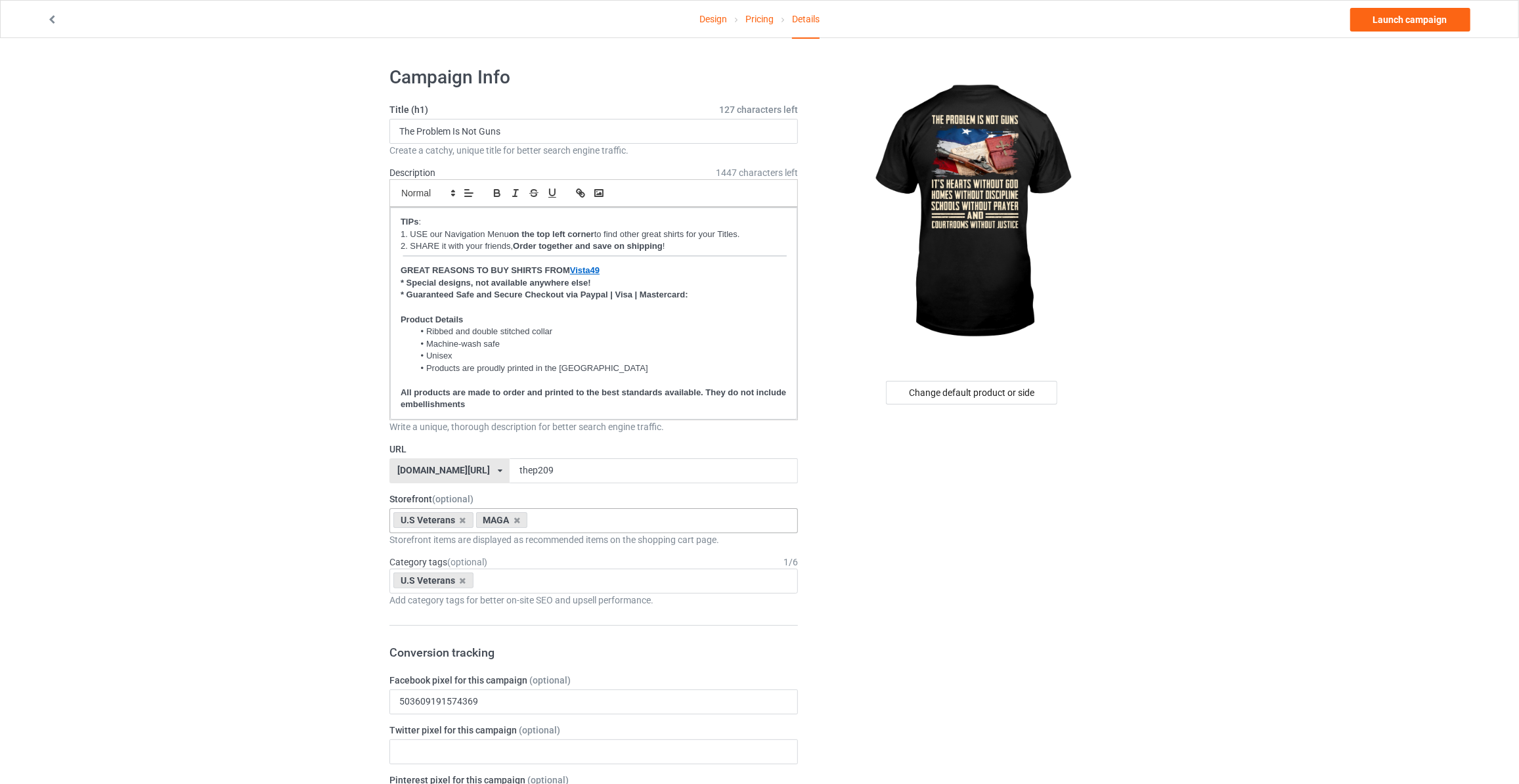
click at [536, 575] on div "U.S Veterans Age > 1-19 > 1 Age > 1-12 Months > 1 Month Age > 1-12 Months Age >…" at bounding box center [593, 581] width 409 height 25
type input "maga"
click at [505, 607] on div "MAGA" at bounding box center [593, 605] width 407 height 24
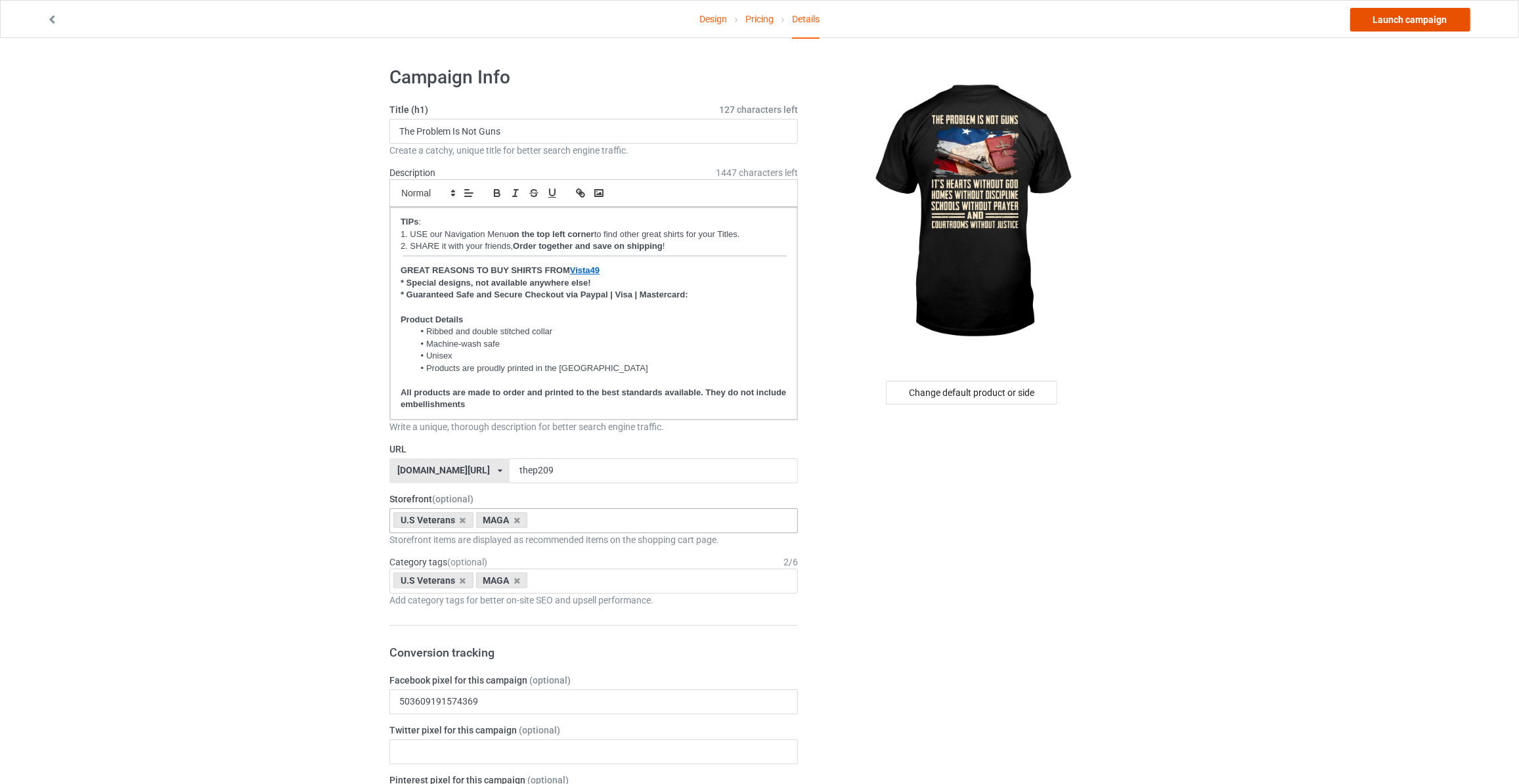
click at [1424, 21] on link "Launch campaign" at bounding box center [1410, 19] width 120 height 23
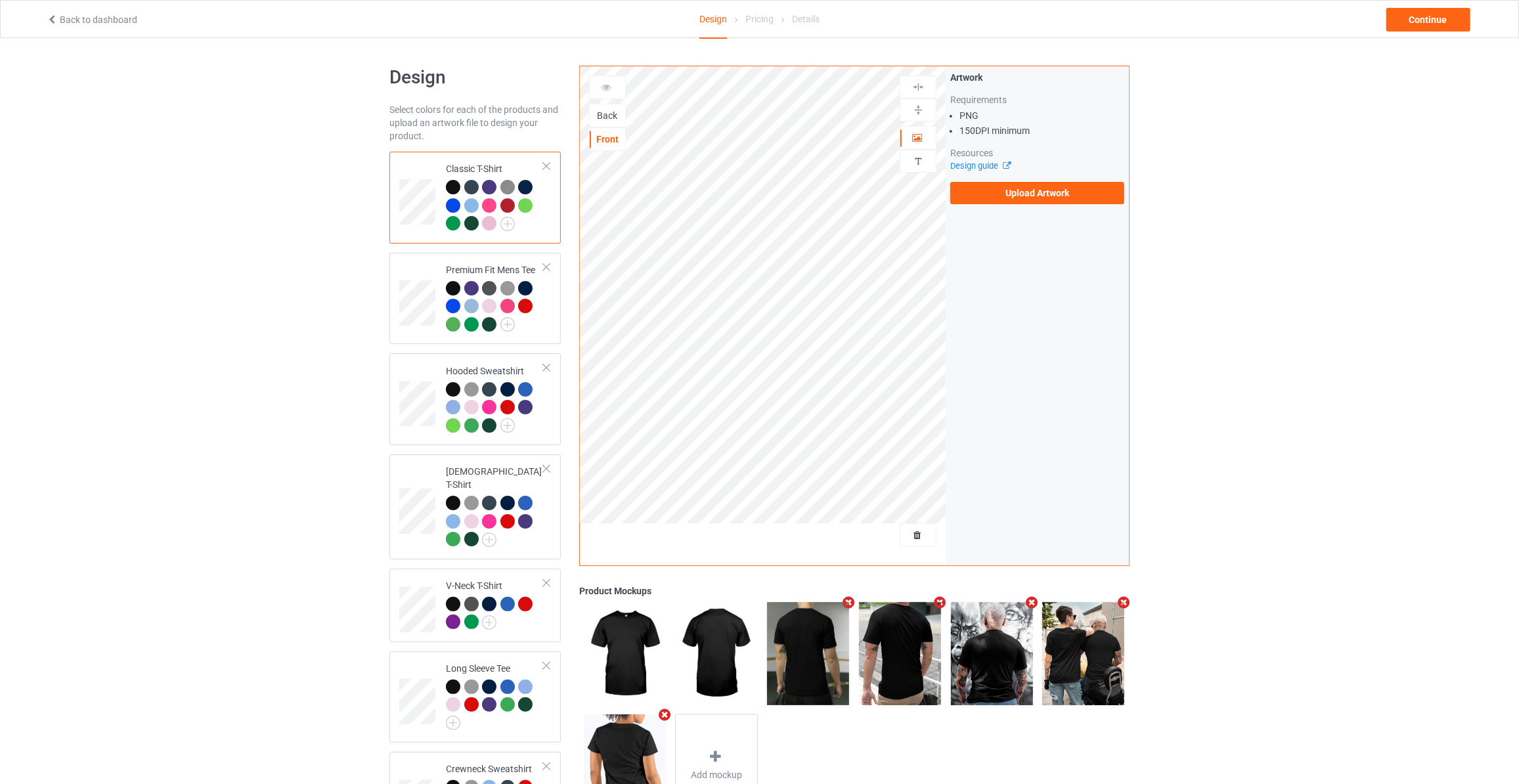
click at [600, 112] on div "Back" at bounding box center [607, 115] width 35 height 13
click at [1012, 188] on label "Upload Artwork" at bounding box center [1037, 193] width 174 height 22
click at [0, 0] on input "Upload Artwork" at bounding box center [0, 0] width 0 height 0
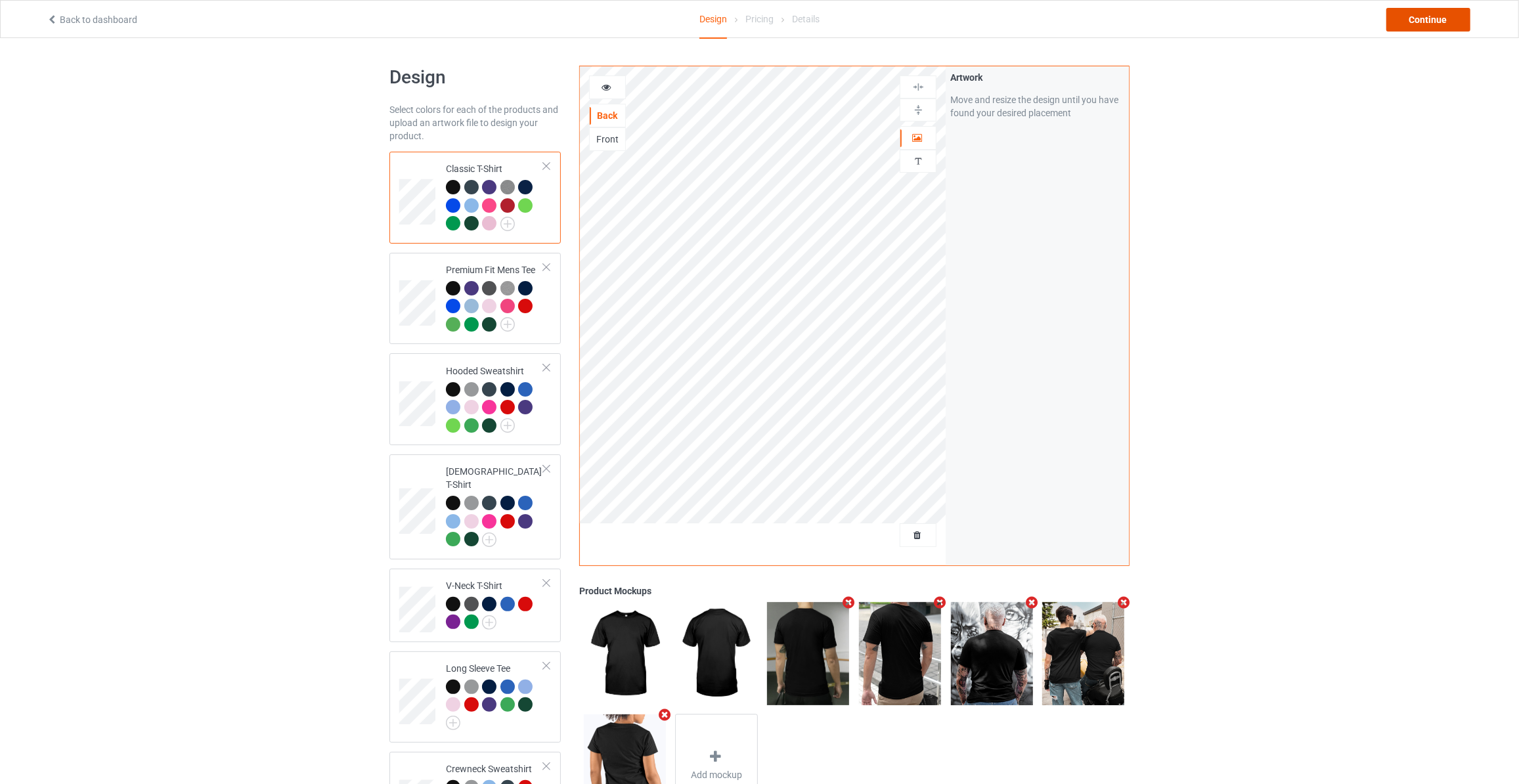
click at [1425, 23] on div "Continue" at bounding box center [1428, 19] width 84 height 23
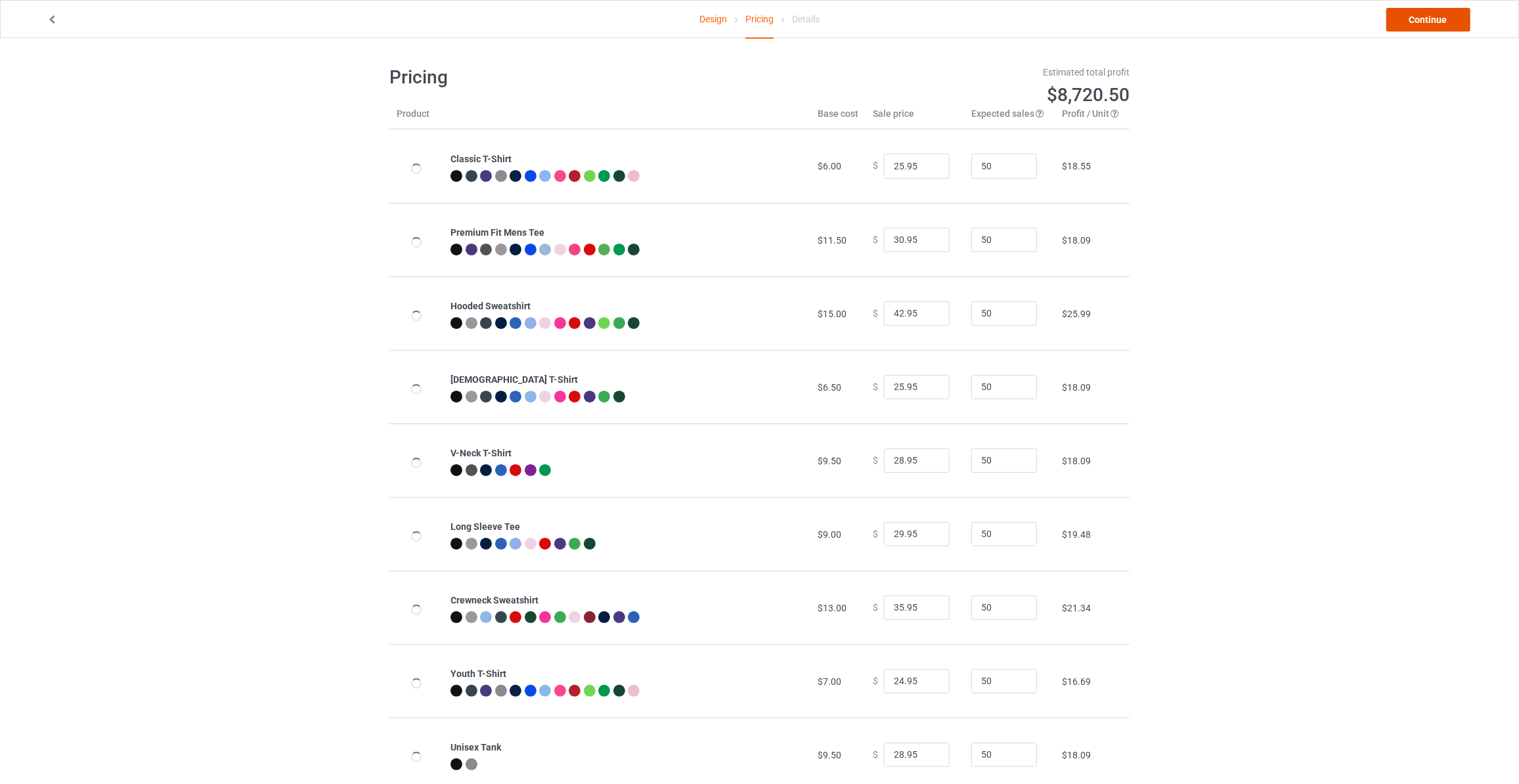
click at [1425, 23] on link "Continue" at bounding box center [1428, 19] width 84 height 23
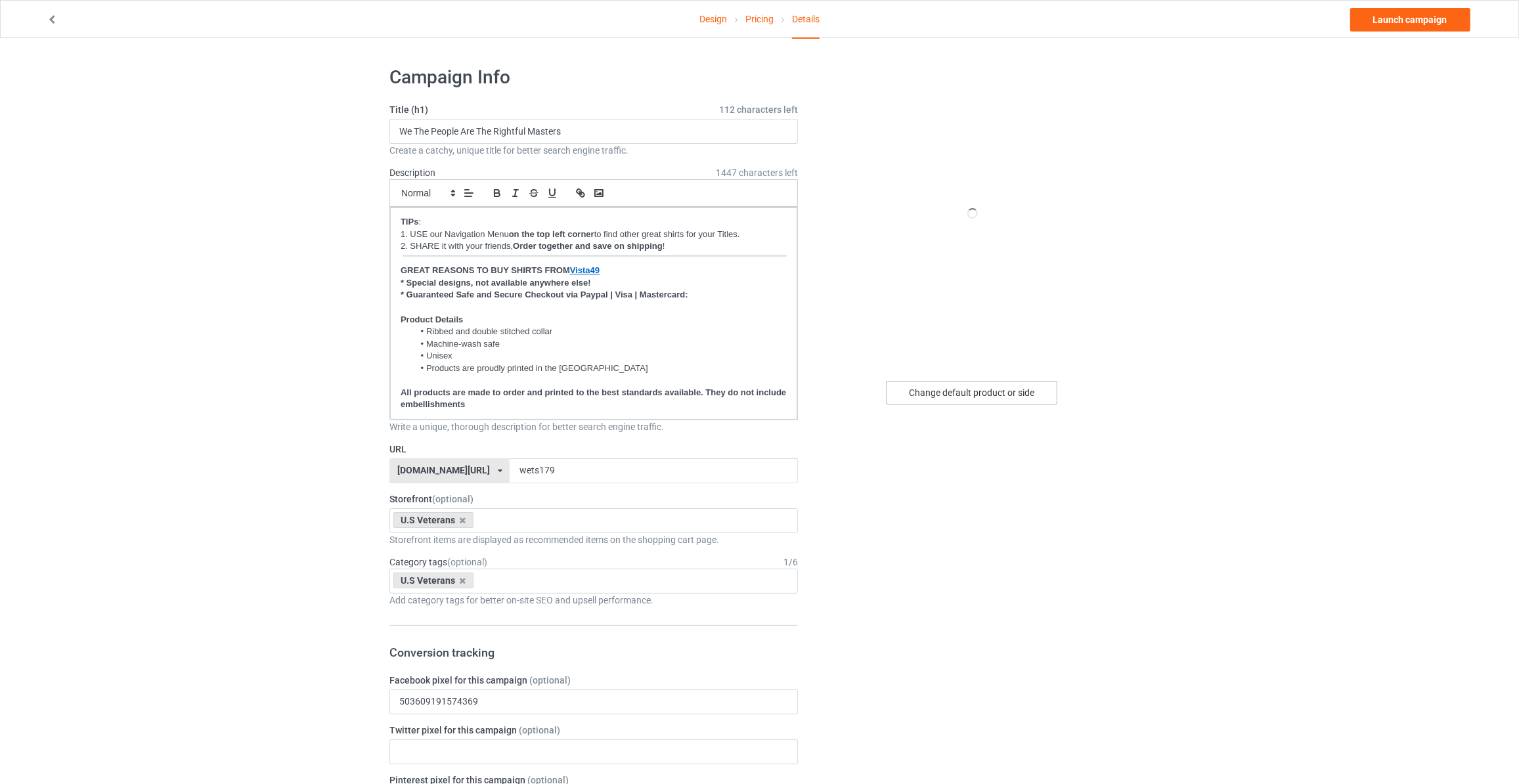
click at [974, 396] on div "Change default product or side" at bounding box center [972, 392] width 171 height 23
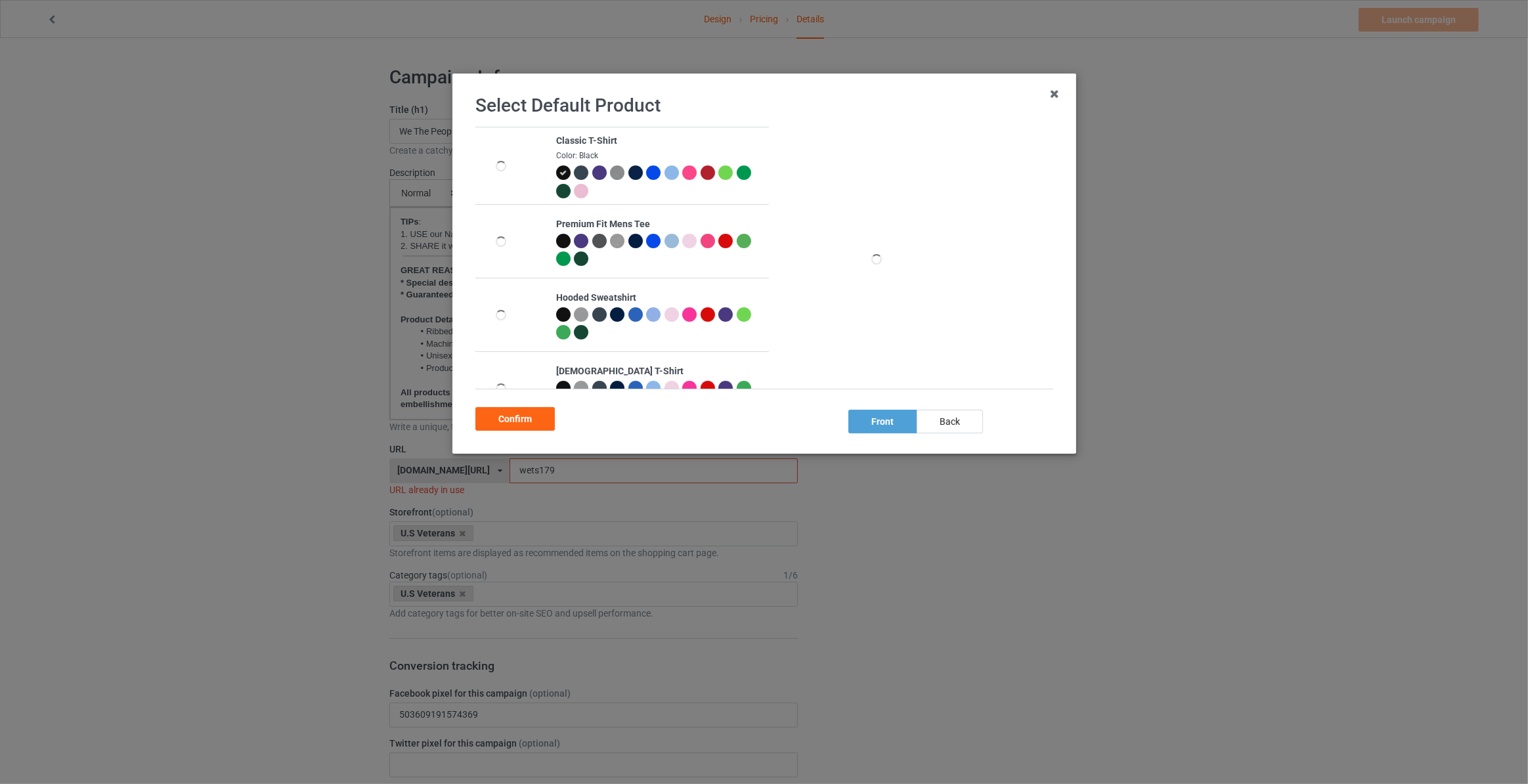
drag, startPoint x: 956, startPoint y: 421, endPoint x: 754, endPoint y: 407, distance: 202.5
click at [955, 424] on div "back" at bounding box center [949, 421] width 66 height 23
click at [515, 416] on div "Confirm" at bounding box center [515, 419] width 79 height 23
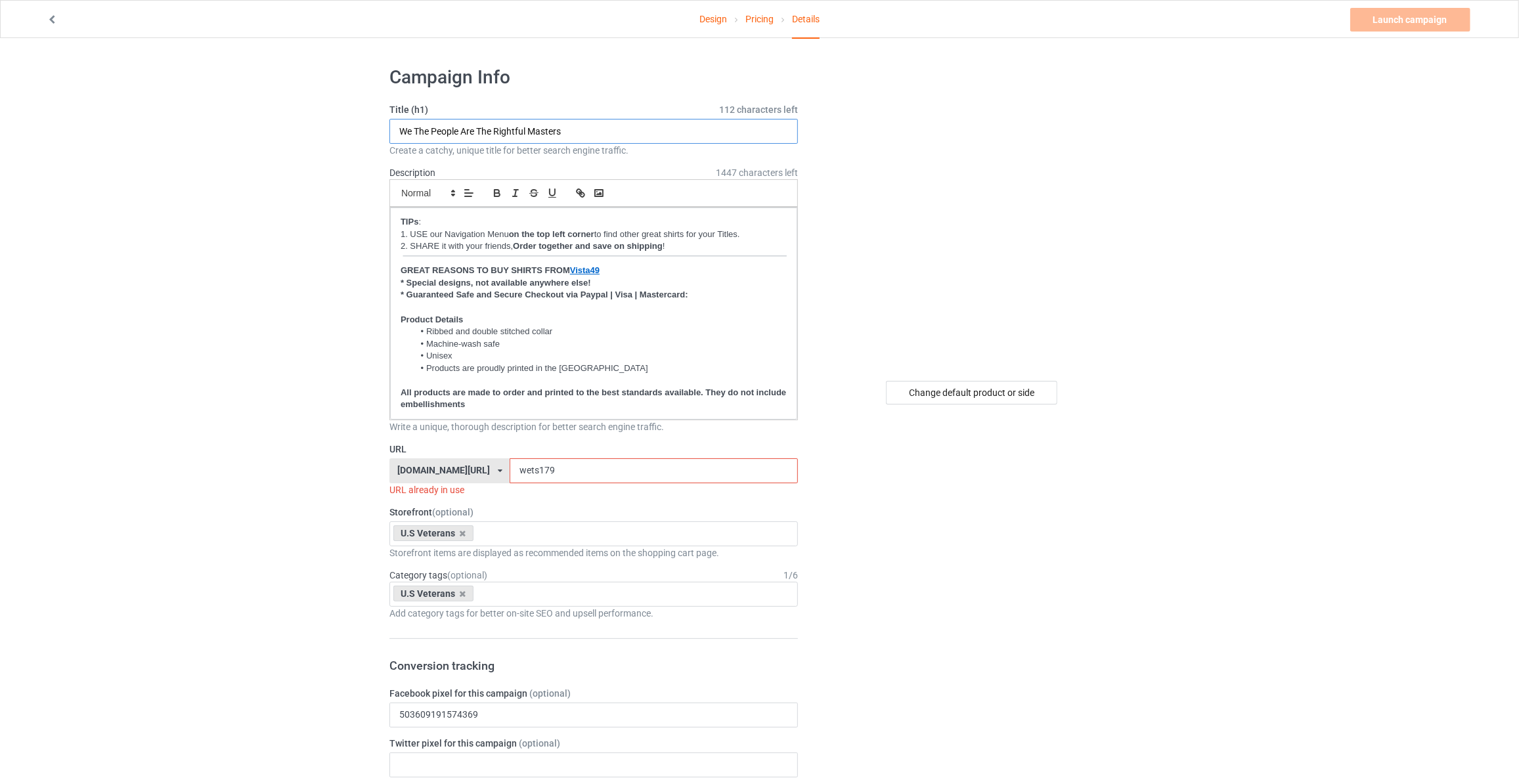
drag, startPoint x: 602, startPoint y: 136, endPoint x: 112, endPoint y: 116, distance: 490.4
paste input "The Founding Fathers Would Be Shooting By Now"
drag, startPoint x: 641, startPoint y: 130, endPoint x: 29, endPoint y: 99, distance: 612.8
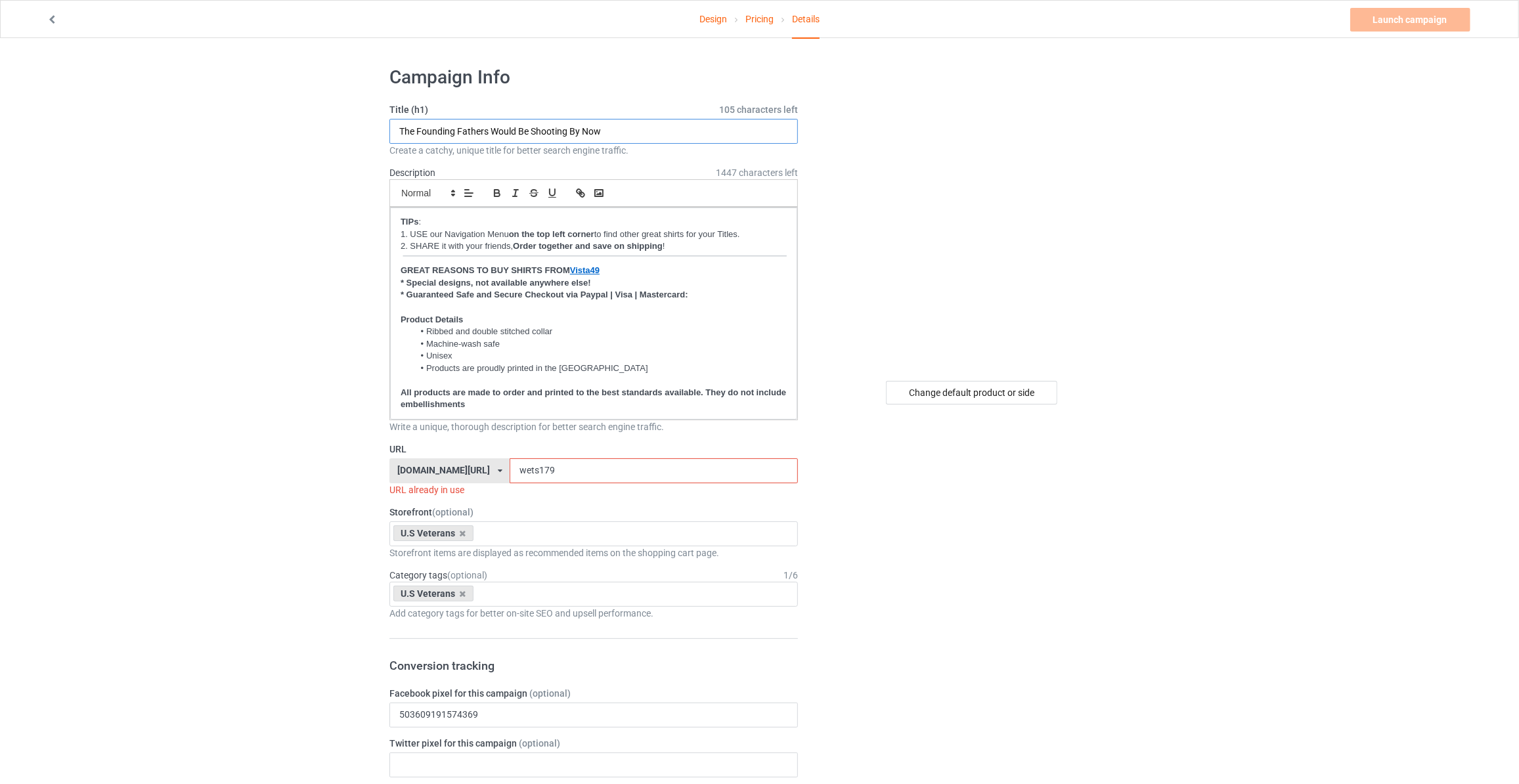
type input "The Problem Is Not Guns"
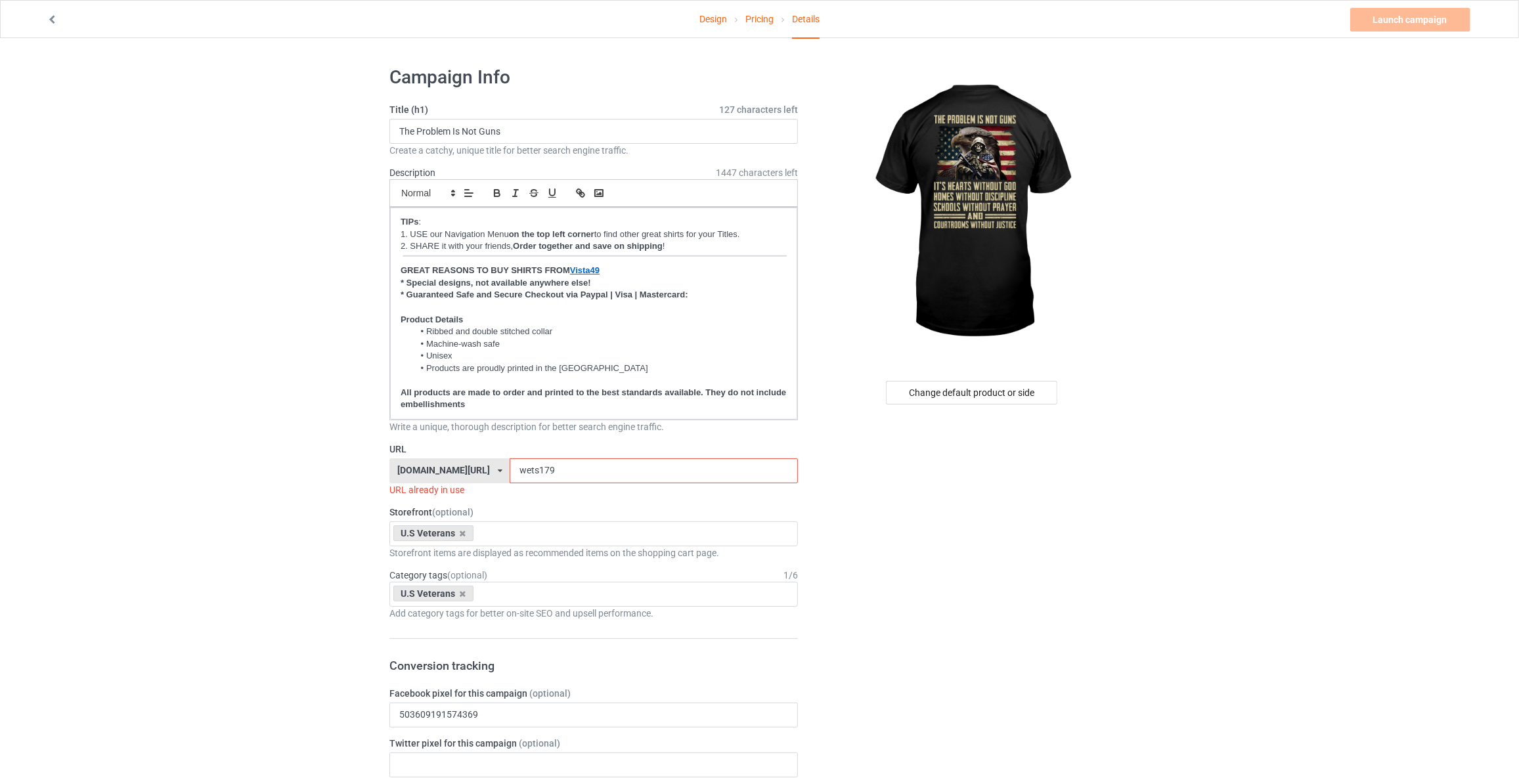
drag, startPoint x: 544, startPoint y: 465, endPoint x: 173, endPoint y: 457, distance: 371.1
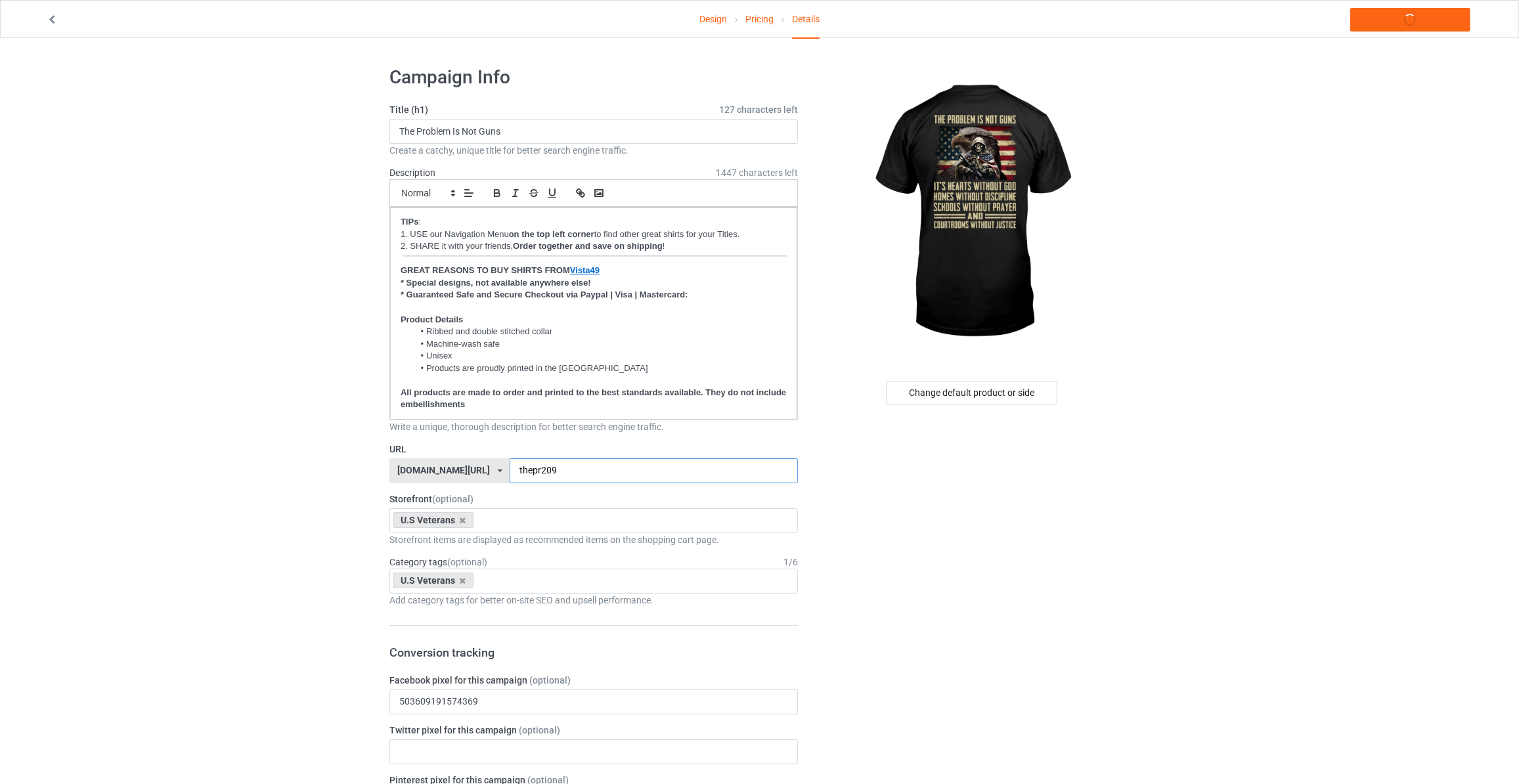
type input "thepr209"
drag, startPoint x: 127, startPoint y: 403, endPoint x: 440, endPoint y: 523, distance: 335.2
click at [528, 525] on div "U.S Veterans Horses Books MAGA Dogs Family God Mechanic Firefighter Veteran's D…" at bounding box center [593, 520] width 409 height 25
type input "maga"
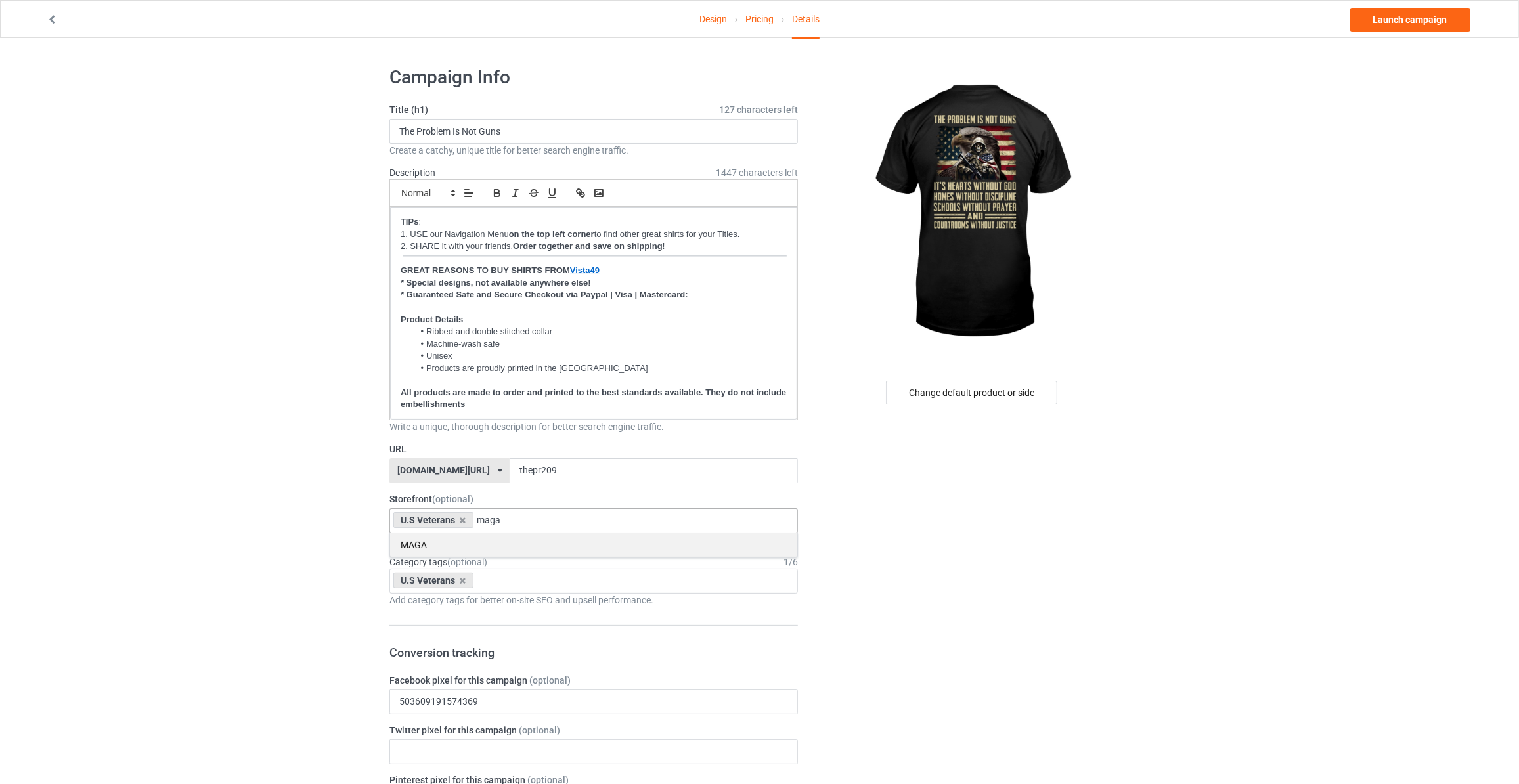
click at [462, 541] on div "MAGA" at bounding box center [593, 545] width 407 height 24
click at [511, 579] on div "U.S Veterans Age > 1-19 > 1 Age > 1-12 Months > 1 Month Age > 1-12 Months Age >…" at bounding box center [593, 581] width 409 height 25
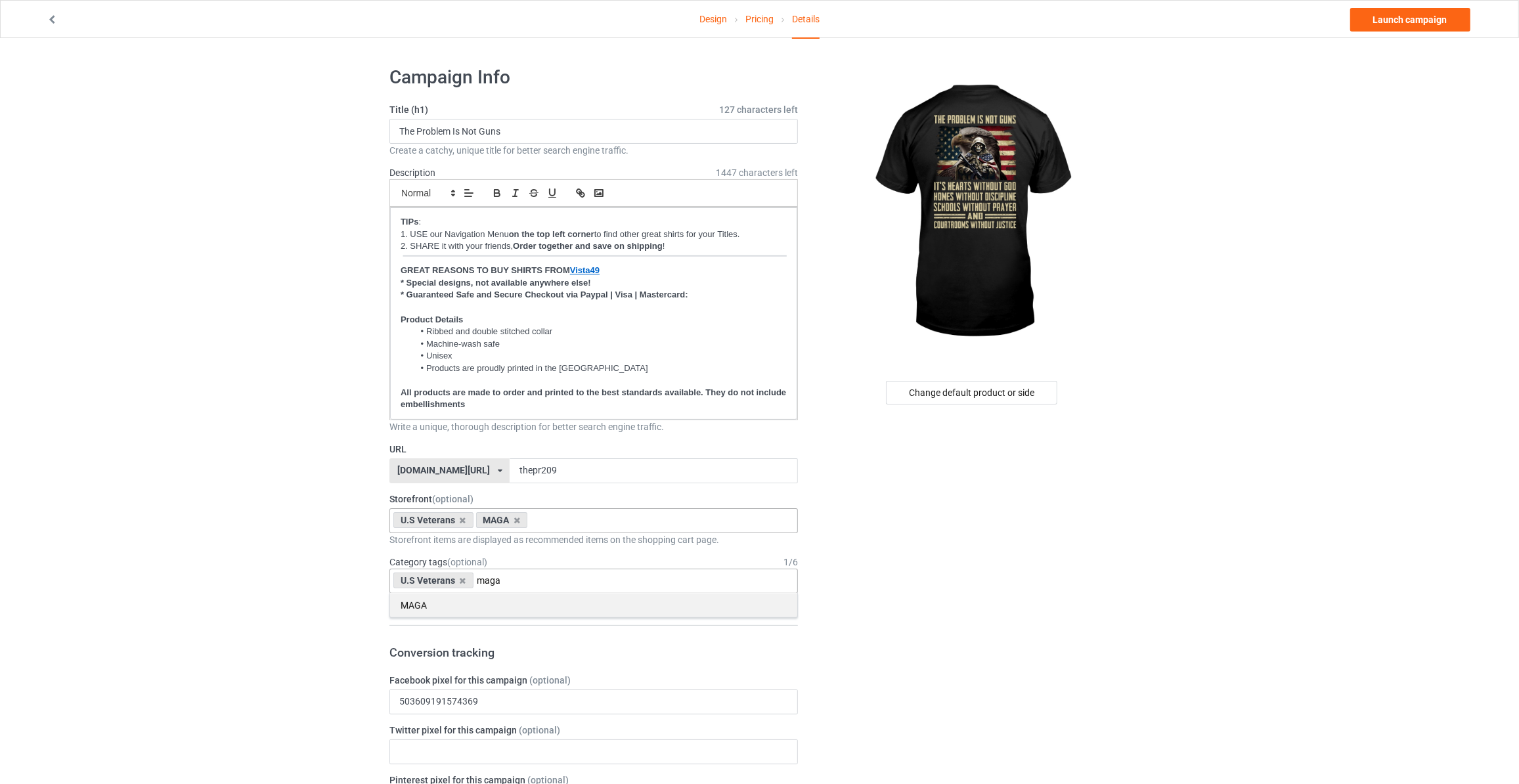
type input "maga"
click at [494, 609] on div "MAGA" at bounding box center [593, 605] width 407 height 24
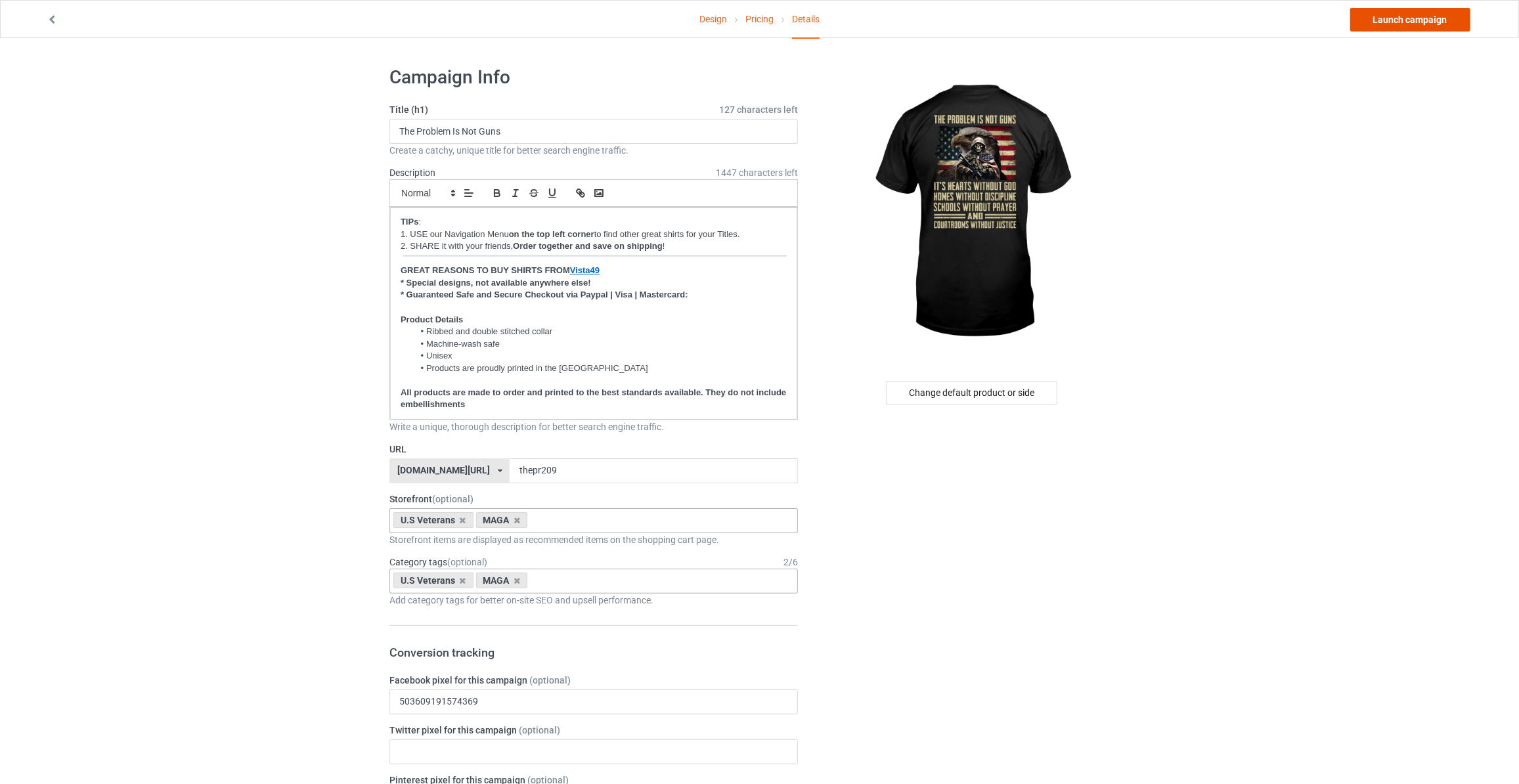
click at [1384, 19] on link "Launch campaign" at bounding box center [1410, 19] width 120 height 23
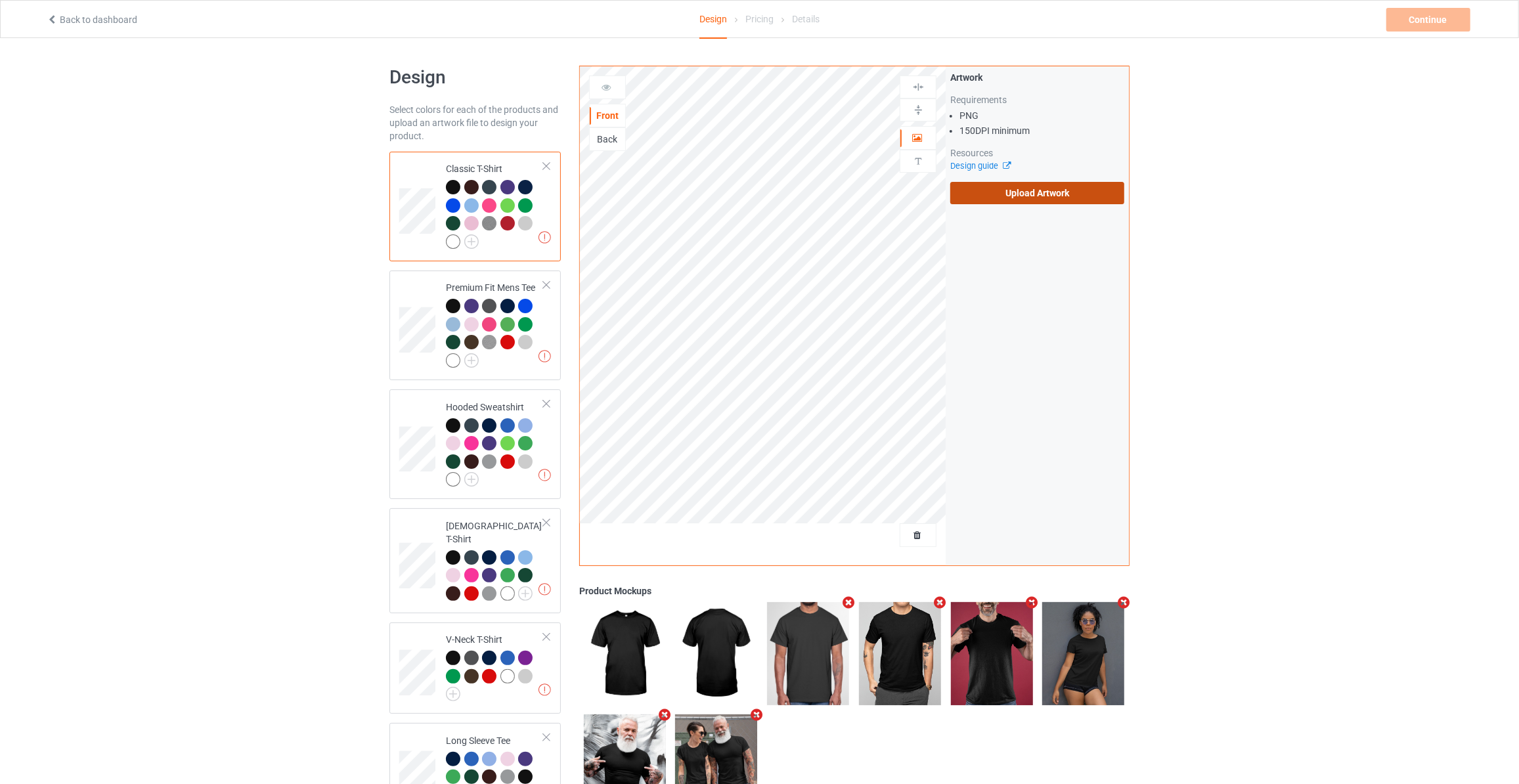
click at [996, 192] on label "Upload Artwork" at bounding box center [1037, 193] width 174 height 22
click at [0, 0] on input "Upload Artwork" at bounding box center [0, 0] width 0 height 0
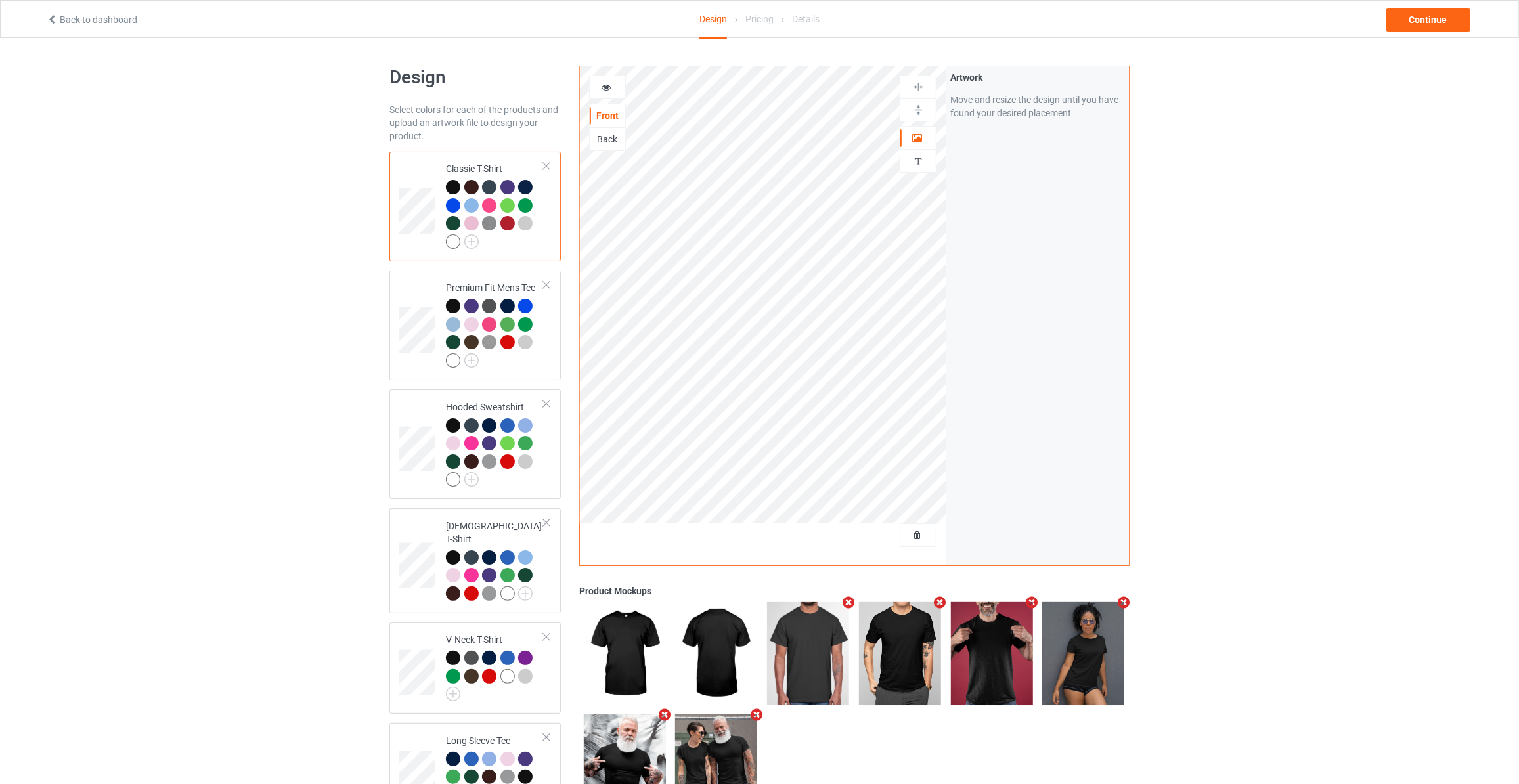
click at [1194, 185] on div "Design Select colors for each of the products and upload an artwork file to des…" at bounding box center [760, 631] width 1519 height 1186
click at [1448, 13] on div "Continue" at bounding box center [1428, 19] width 84 height 23
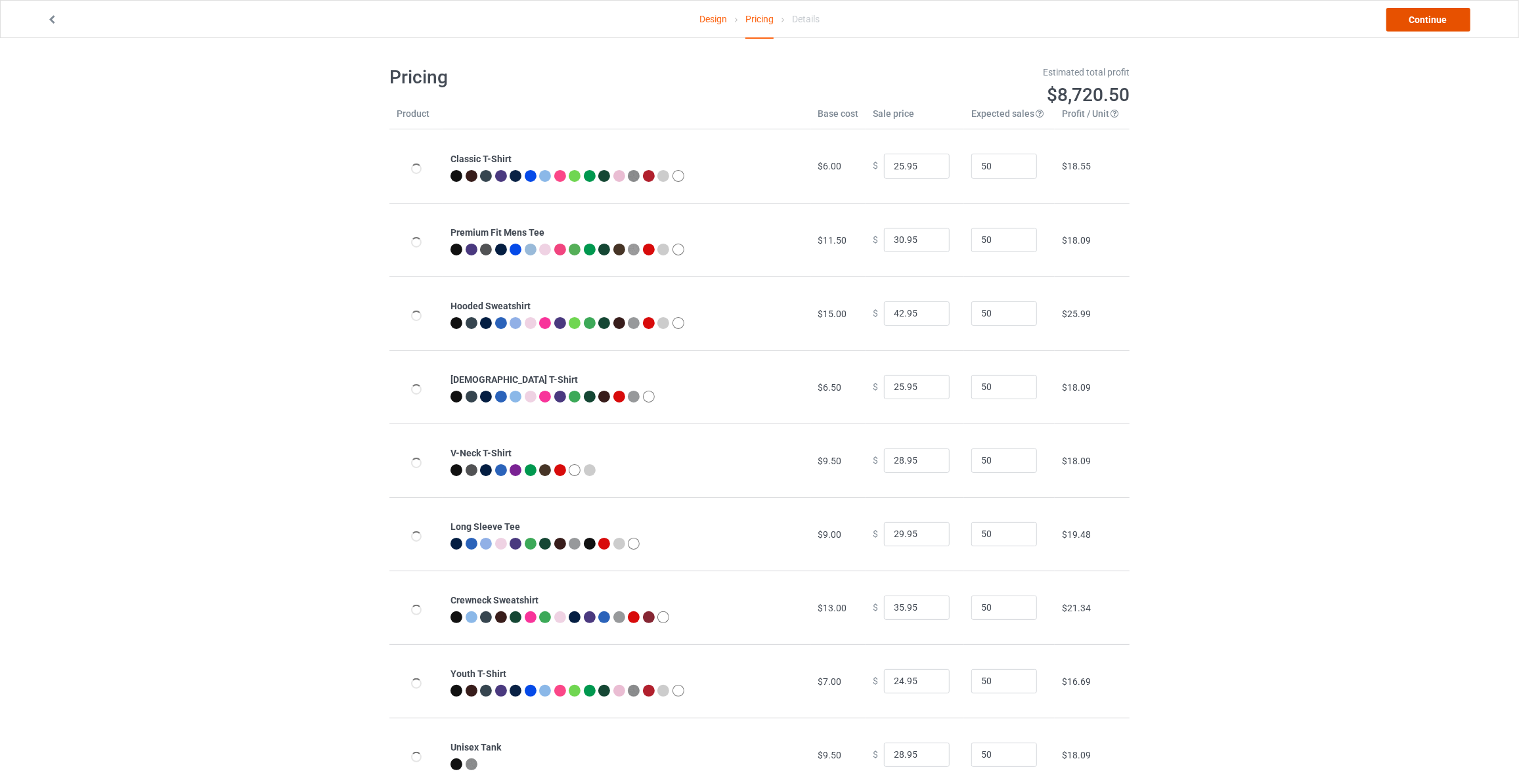
click at [1432, 11] on link "Continue" at bounding box center [1428, 19] width 84 height 23
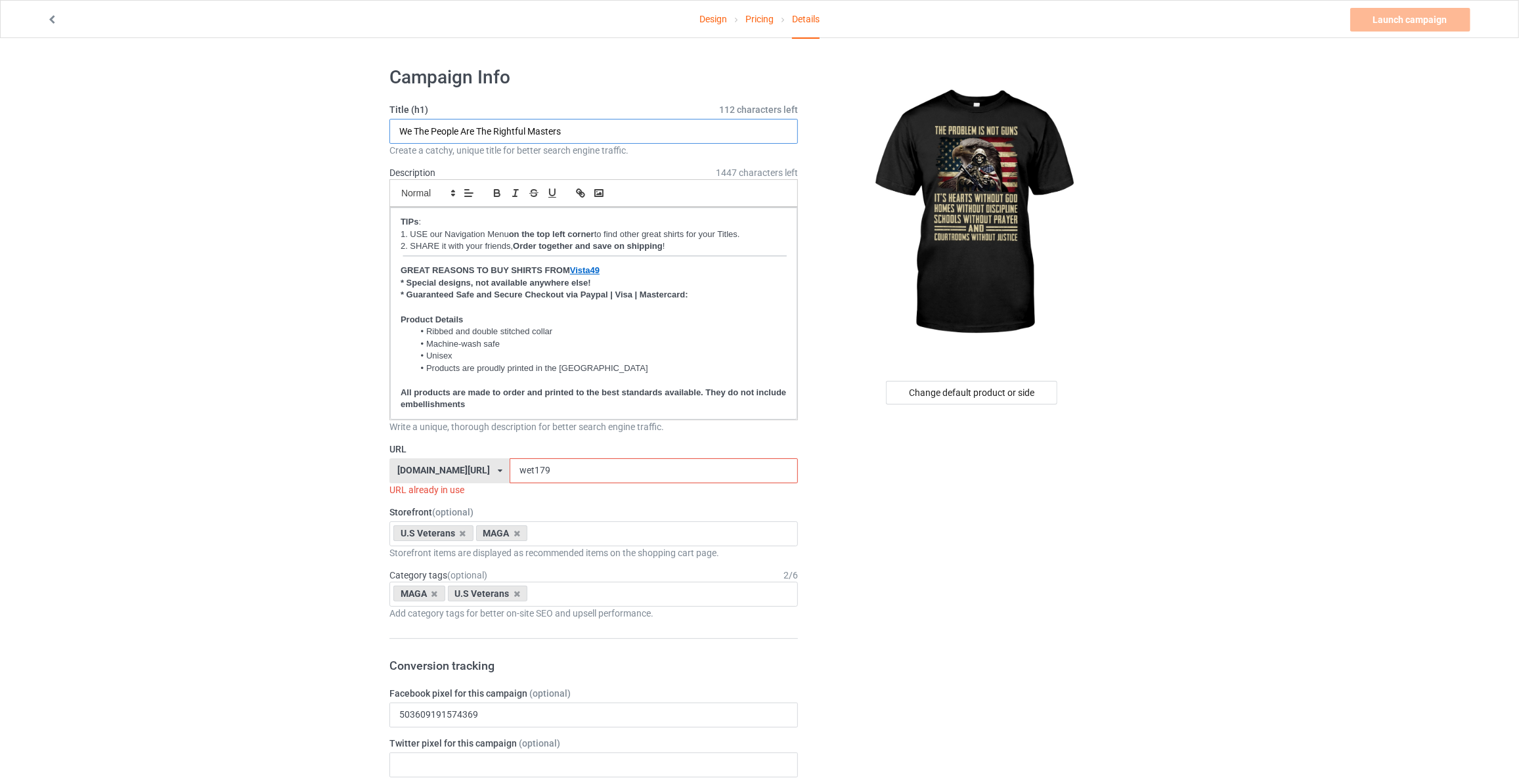
click at [570, 133] on input "We The People Are The Rightful Masters" at bounding box center [593, 131] width 409 height 25
paste input "The Problem Is Not Gun"
type input "The Problem Is Not Guns"
drag, startPoint x: 570, startPoint y: 471, endPoint x: 259, endPoint y: 444, distance: 312.2
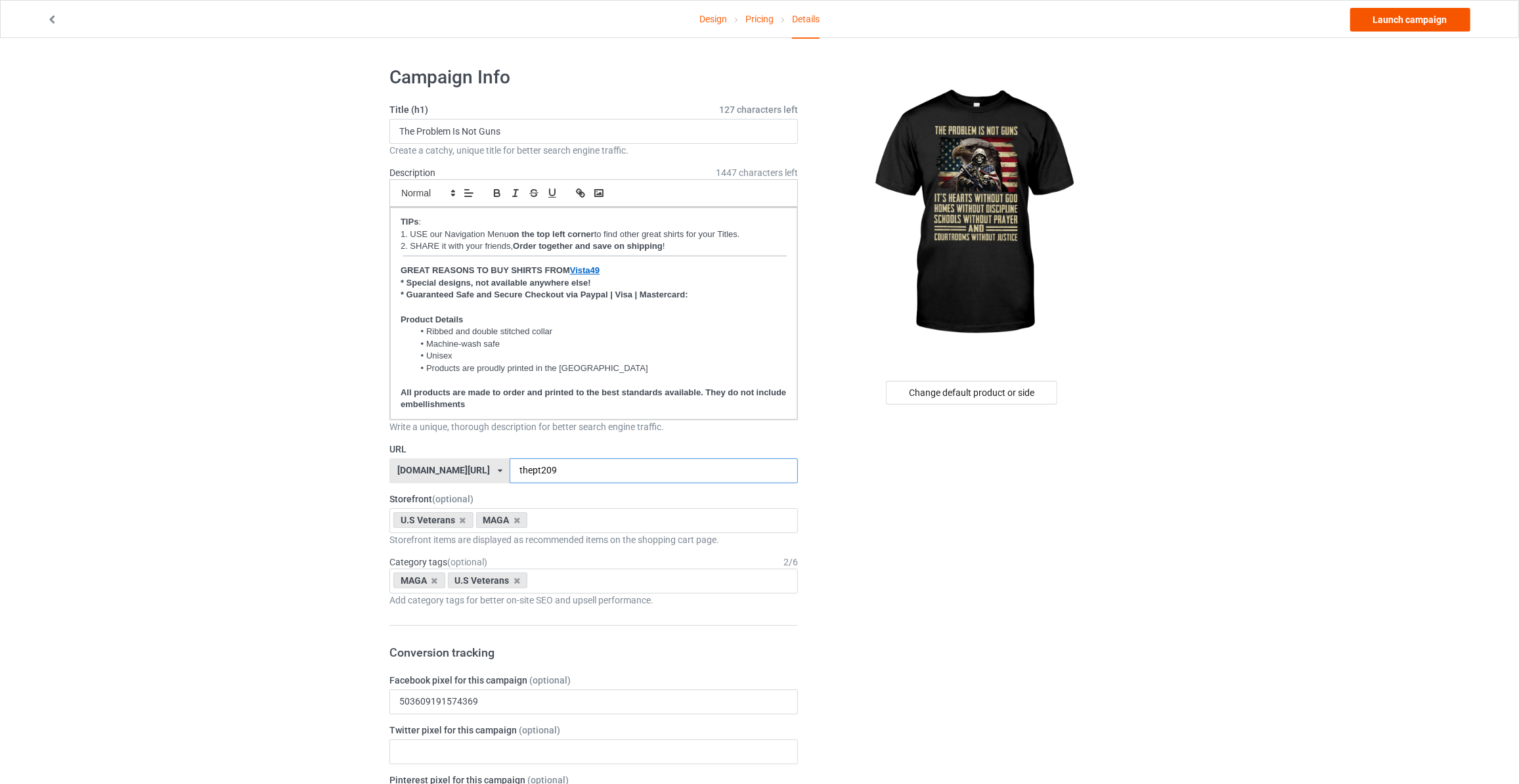
type input "thept209"
click at [1416, 24] on link "Launch campaign" at bounding box center [1410, 19] width 120 height 23
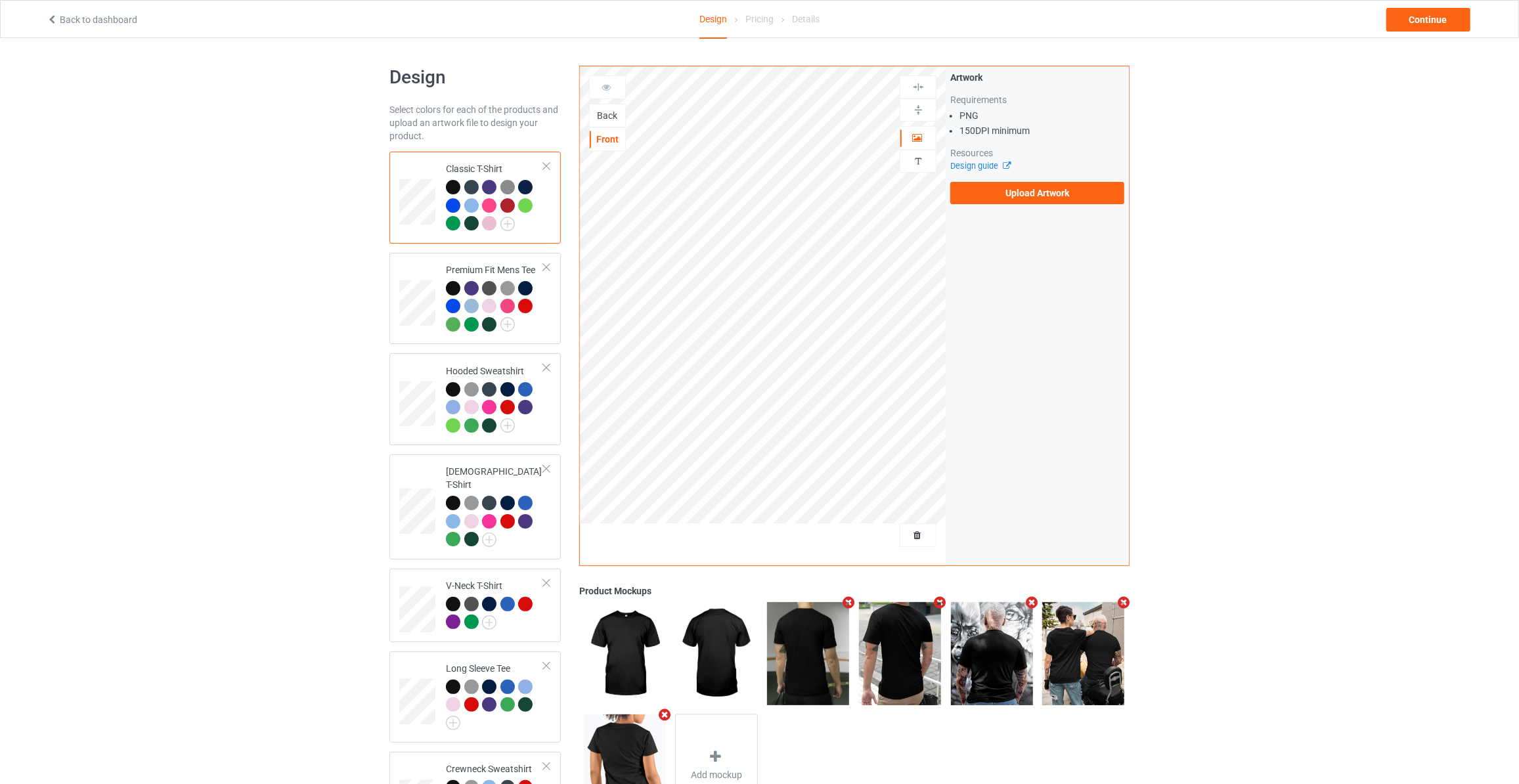
click at [600, 115] on div "Back" at bounding box center [607, 115] width 35 height 13
click at [973, 189] on label "Upload Artwork" at bounding box center [1037, 193] width 174 height 22
click at [0, 0] on input "Upload Artwork" at bounding box center [0, 0] width 0 height 0
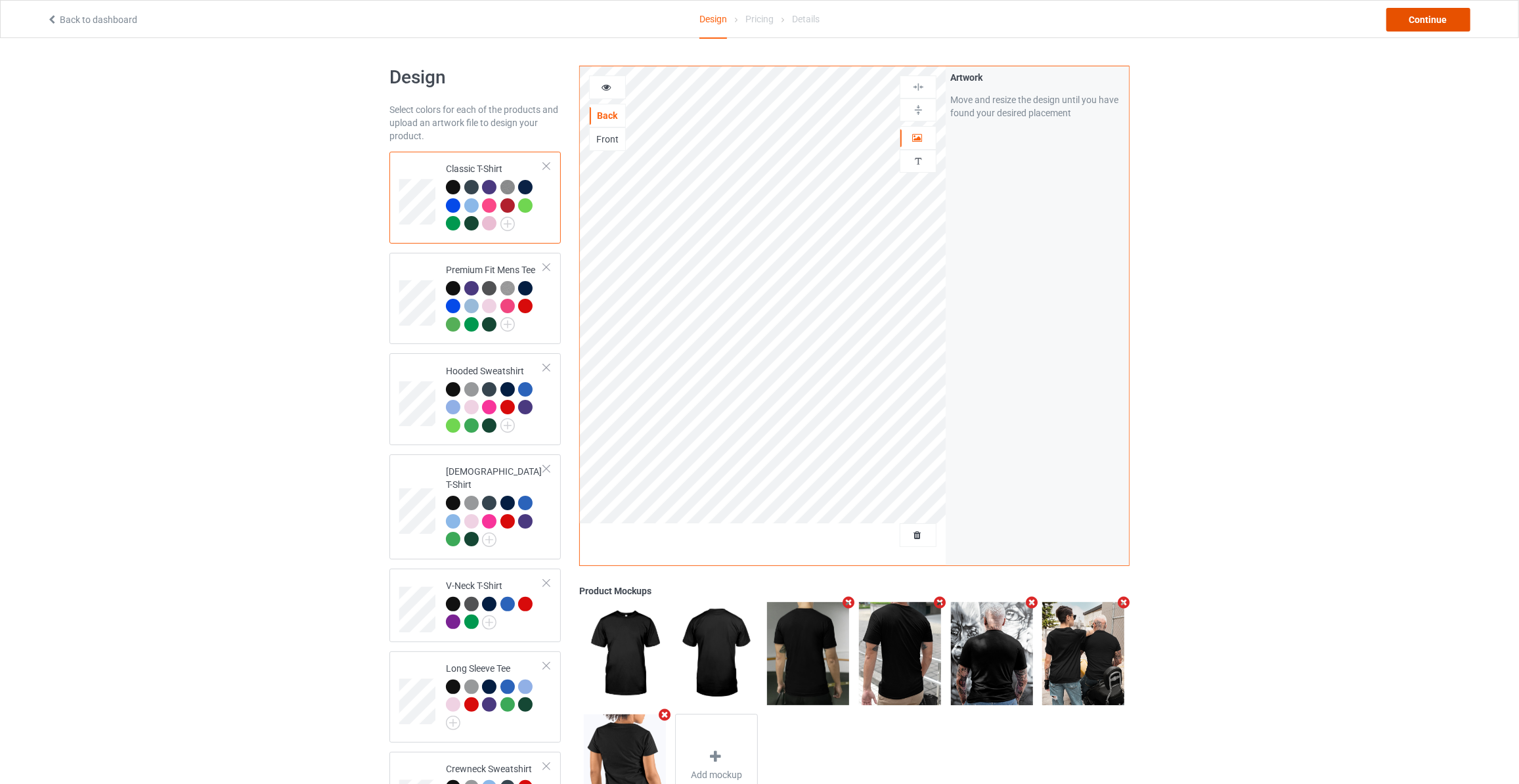
click at [1432, 27] on div "Continue" at bounding box center [1428, 19] width 84 height 23
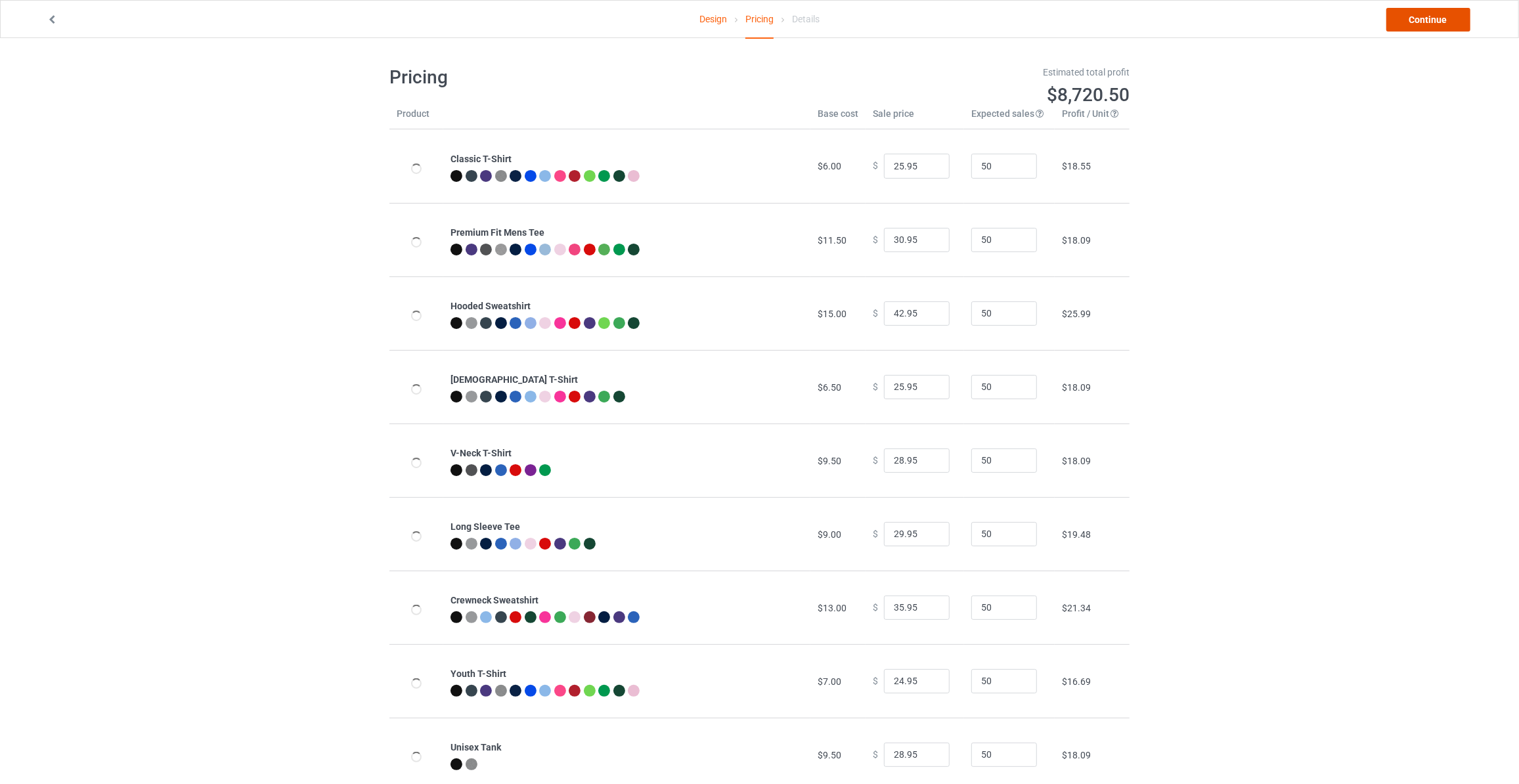
click at [1443, 21] on link "Continue" at bounding box center [1428, 19] width 84 height 23
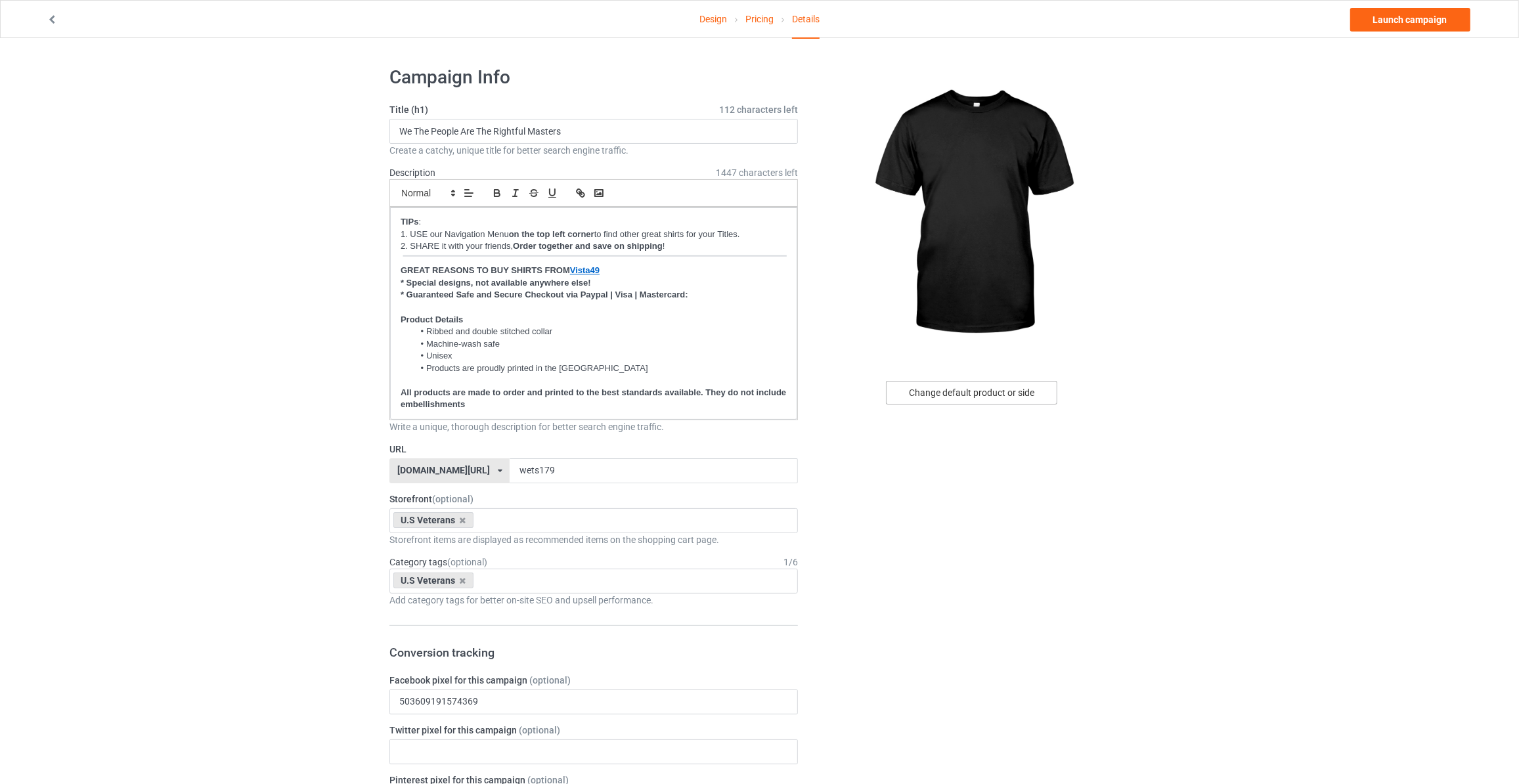
click at [956, 400] on div "Change default product or side" at bounding box center [972, 392] width 171 height 23
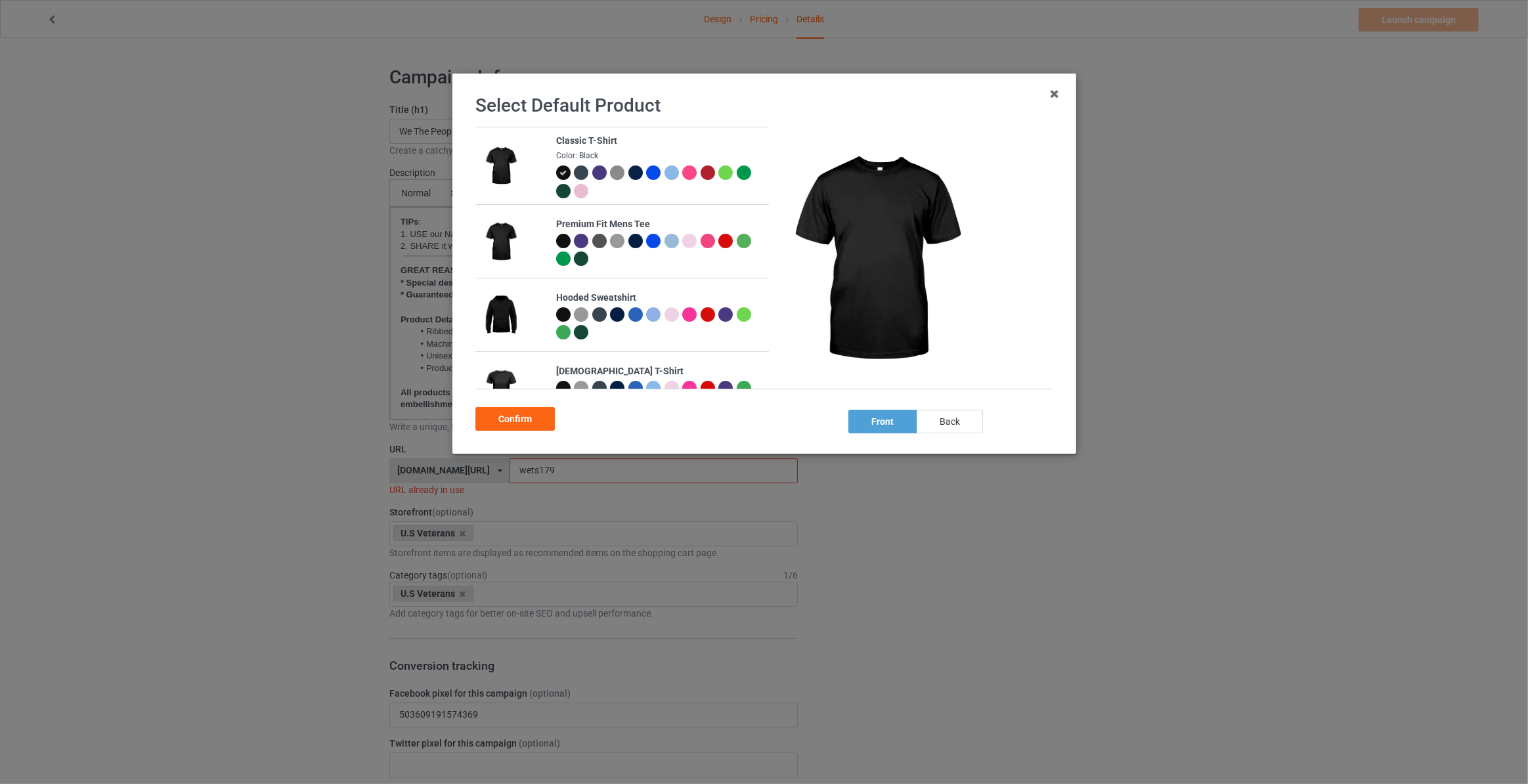
click at [948, 419] on div "back" at bounding box center [949, 421] width 66 height 23
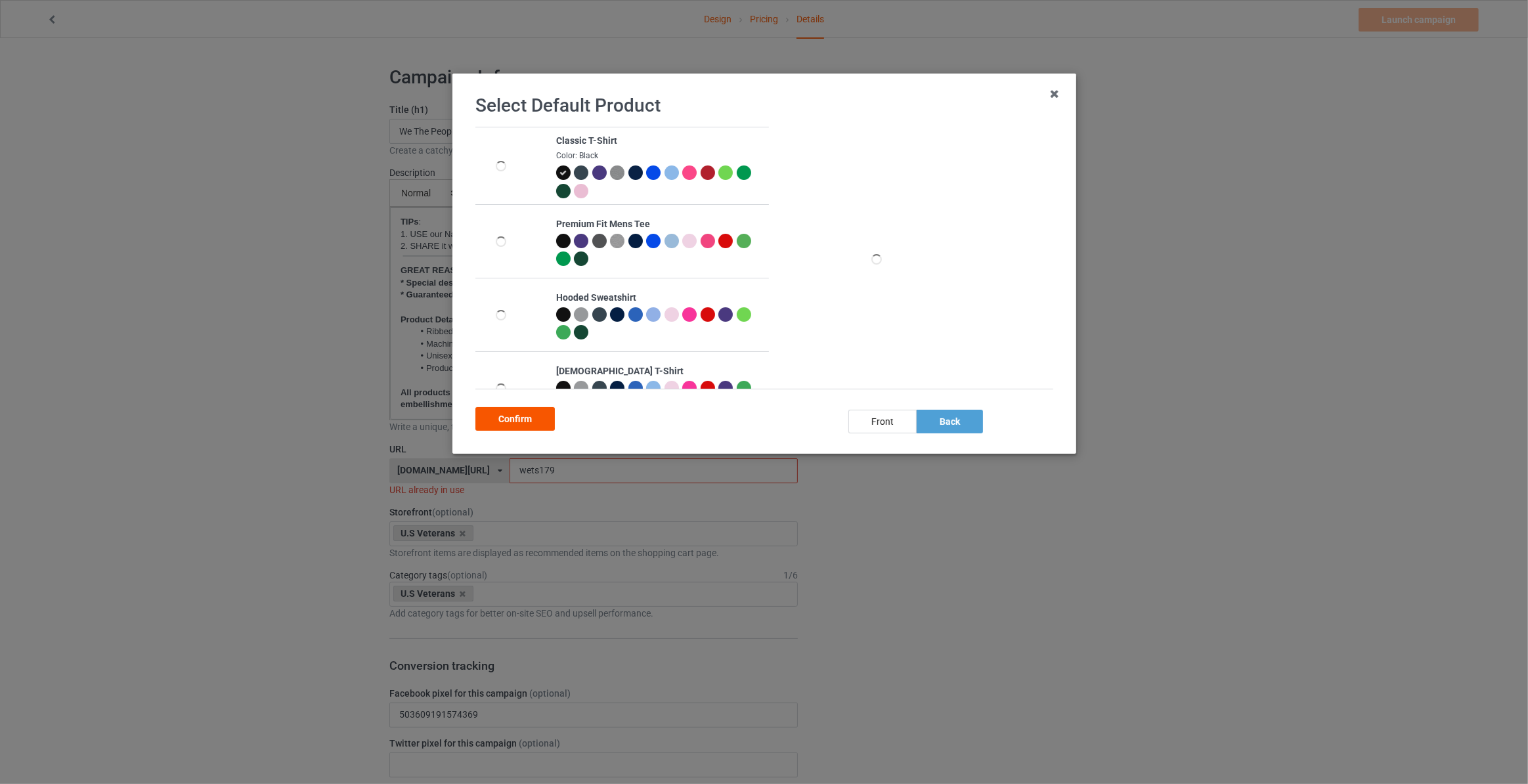
click at [525, 419] on div "Confirm" at bounding box center [515, 419] width 79 height 23
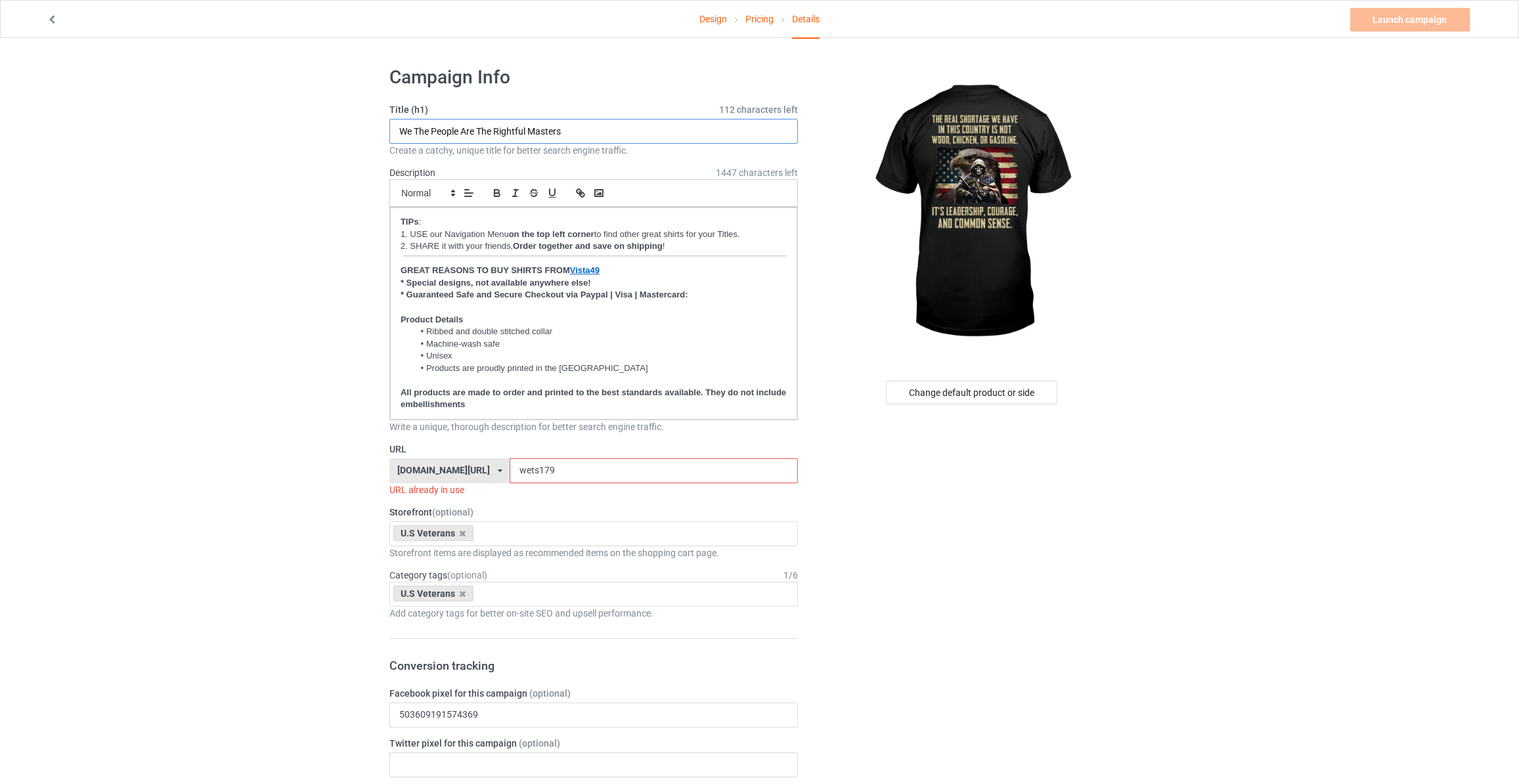
click at [605, 133] on input "We The People Are The Rightful Masters" at bounding box center [593, 131] width 409 height 25
click at [585, 129] on input "We The People Are The Rightful Masters" at bounding box center [593, 131] width 409 height 25
type input "The Real Shortage We Have In This Country"
drag, startPoint x: 535, startPoint y: 469, endPoint x: 279, endPoint y: 459, distance: 256.2
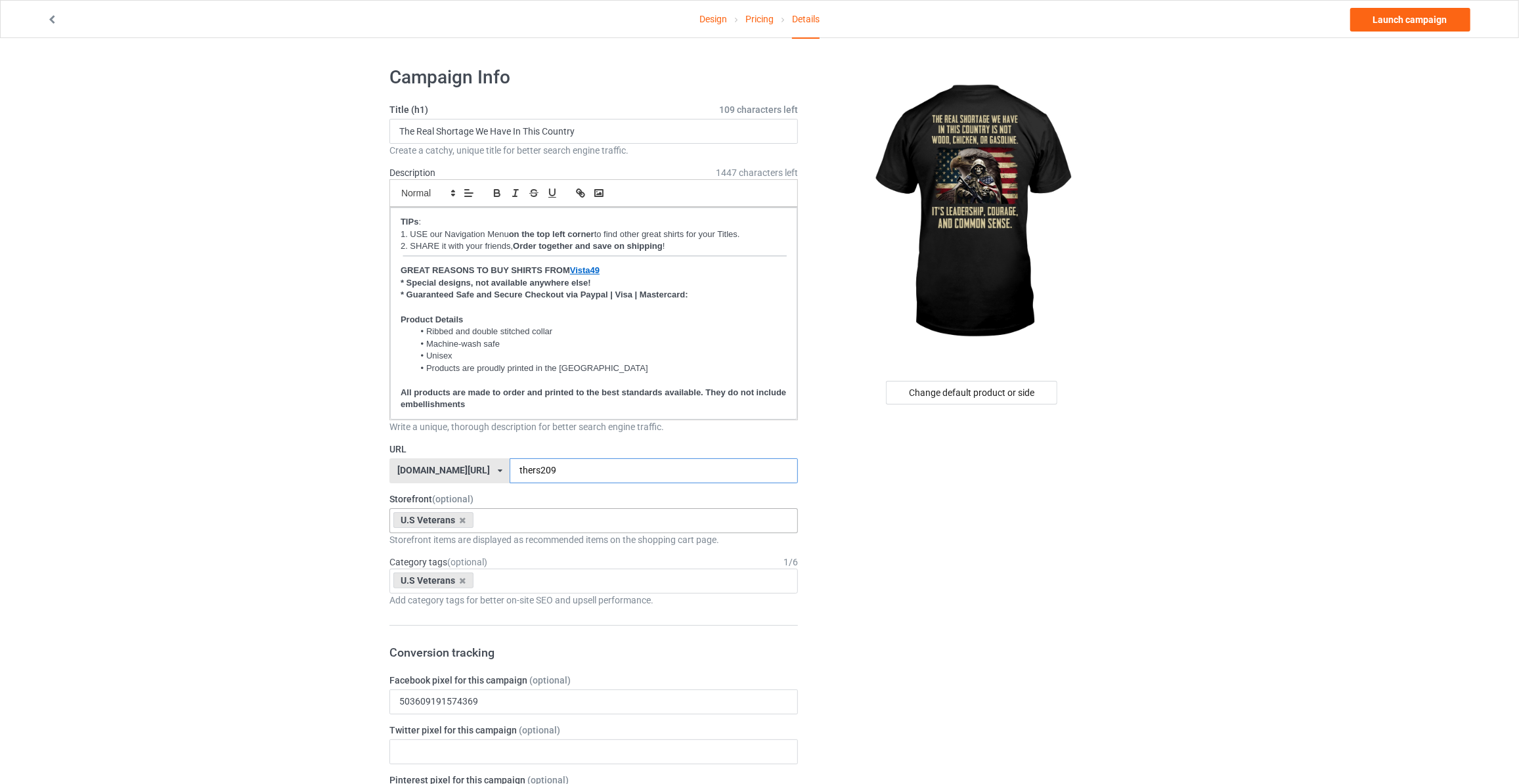
type input "thers209"
click at [505, 523] on div "U.S Veterans Horses Books MAGA Dogs Family God Mechanic Firefighter Veteran's D…" at bounding box center [593, 520] width 409 height 25
type input "maga"
click at [481, 543] on div "MAGA" at bounding box center [593, 545] width 407 height 24
drag, startPoint x: 156, startPoint y: 555, endPoint x: 196, endPoint y: 555, distance: 40.0
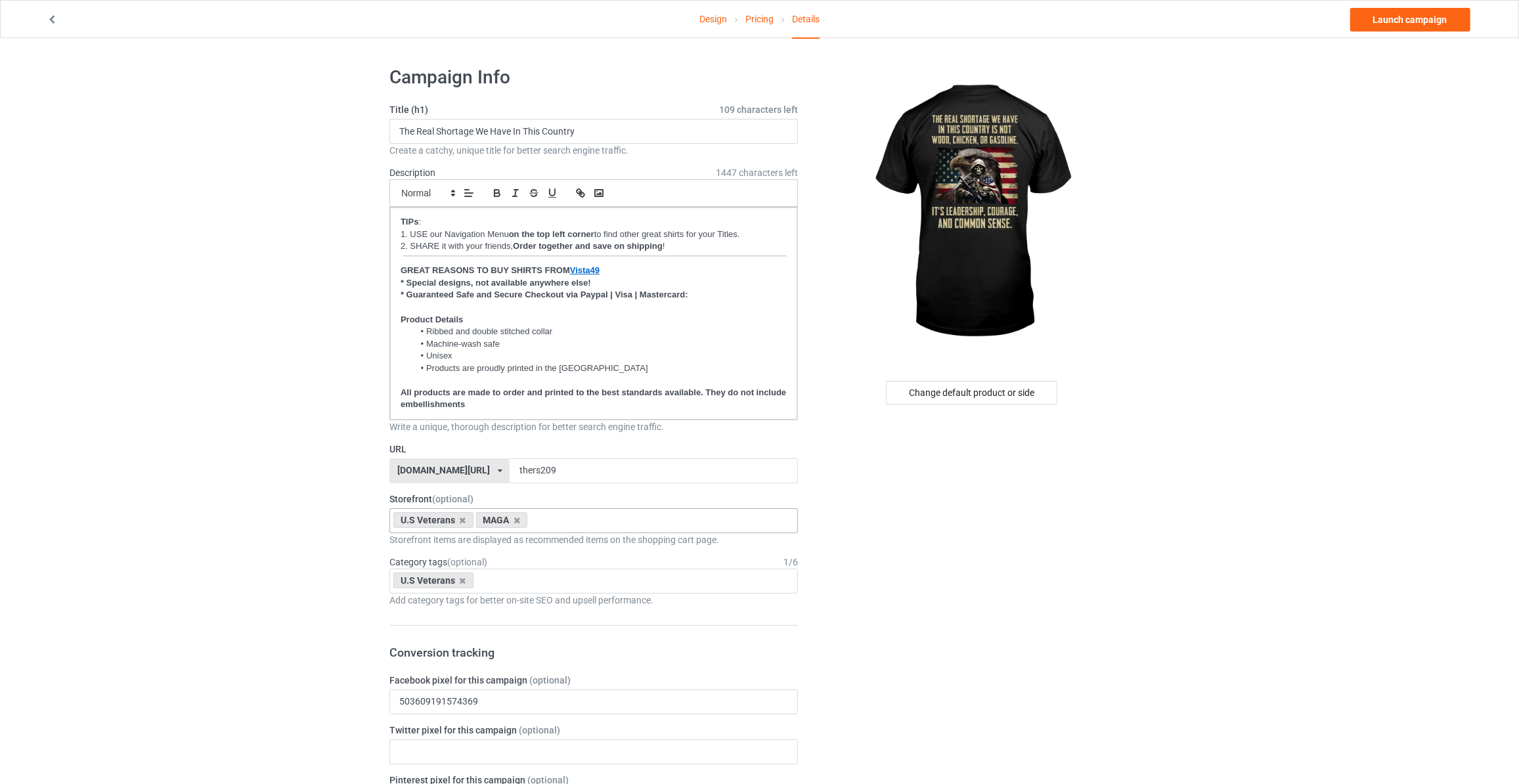
click at [528, 577] on div "U.S Veterans Age > 1-19 > 1 Age > 1-12 Months > 1 Month Age > 1-12 Months Age >…" at bounding box center [593, 581] width 409 height 25
type input "maga"
click at [476, 603] on div "MAGA" at bounding box center [593, 605] width 407 height 24
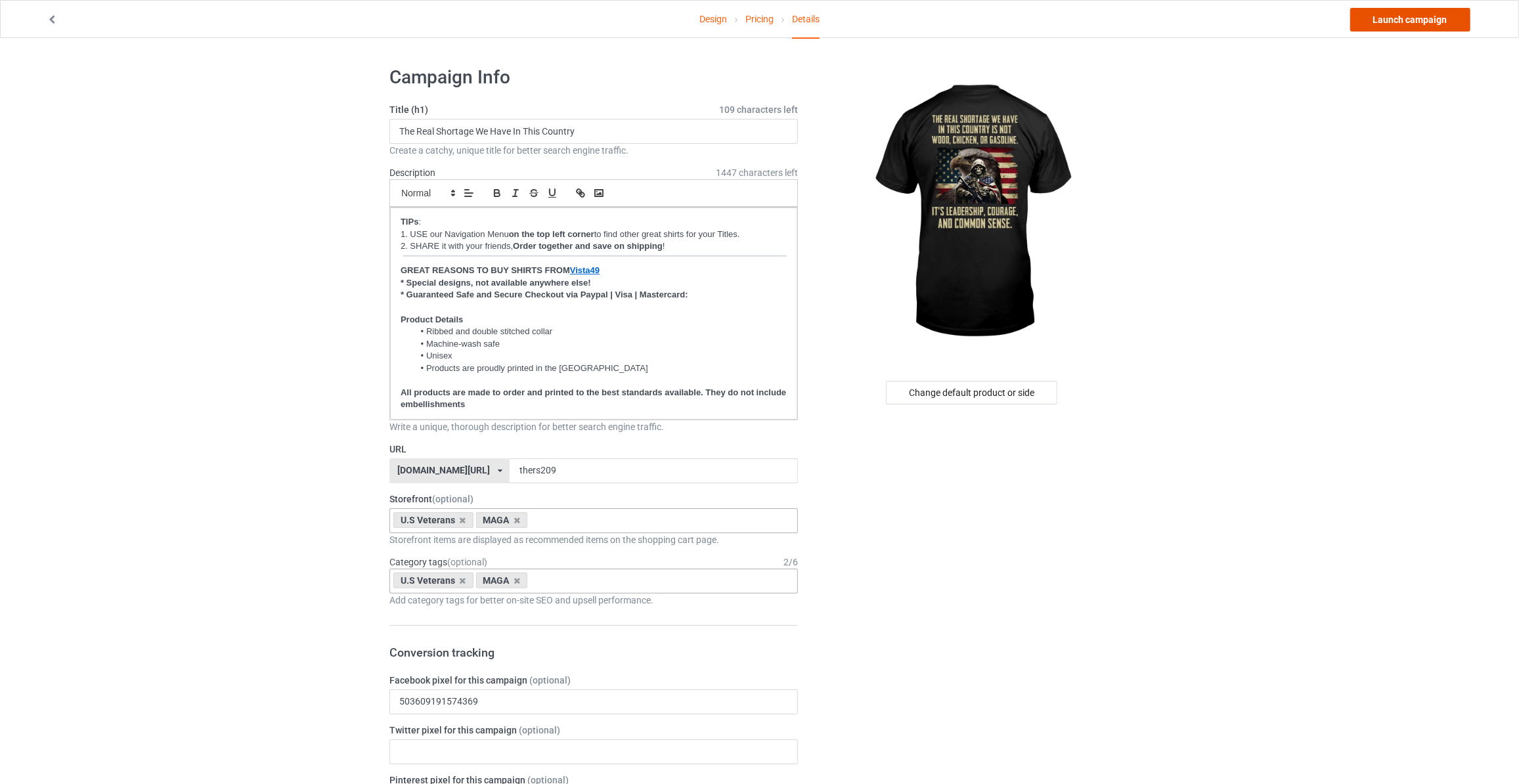
click at [1398, 23] on link "Launch campaign" at bounding box center [1410, 19] width 120 height 23
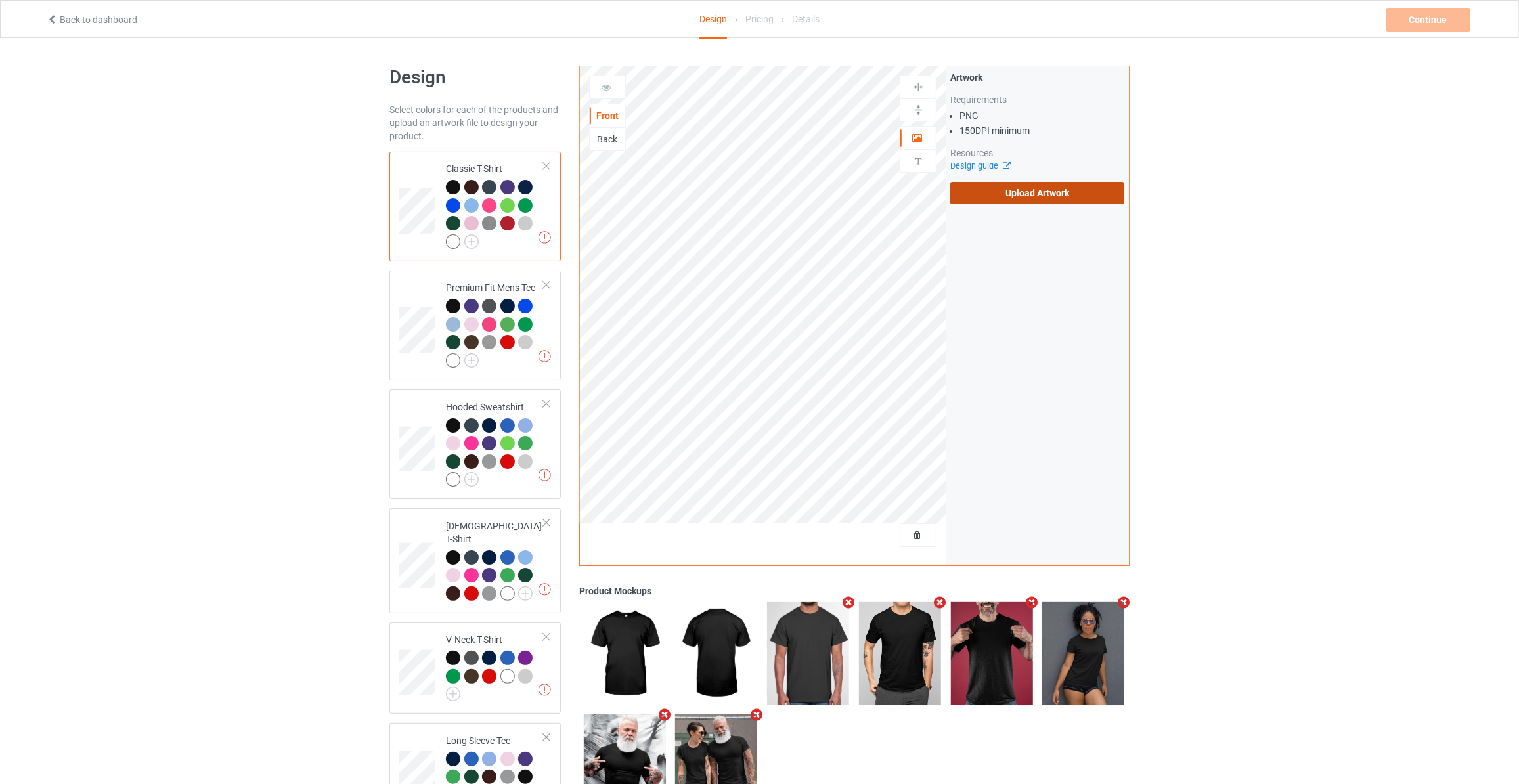
click at [984, 195] on label "Upload Artwork" at bounding box center [1037, 193] width 174 height 22
click at [0, 0] on input "Upload Artwork" at bounding box center [0, 0] width 0 height 0
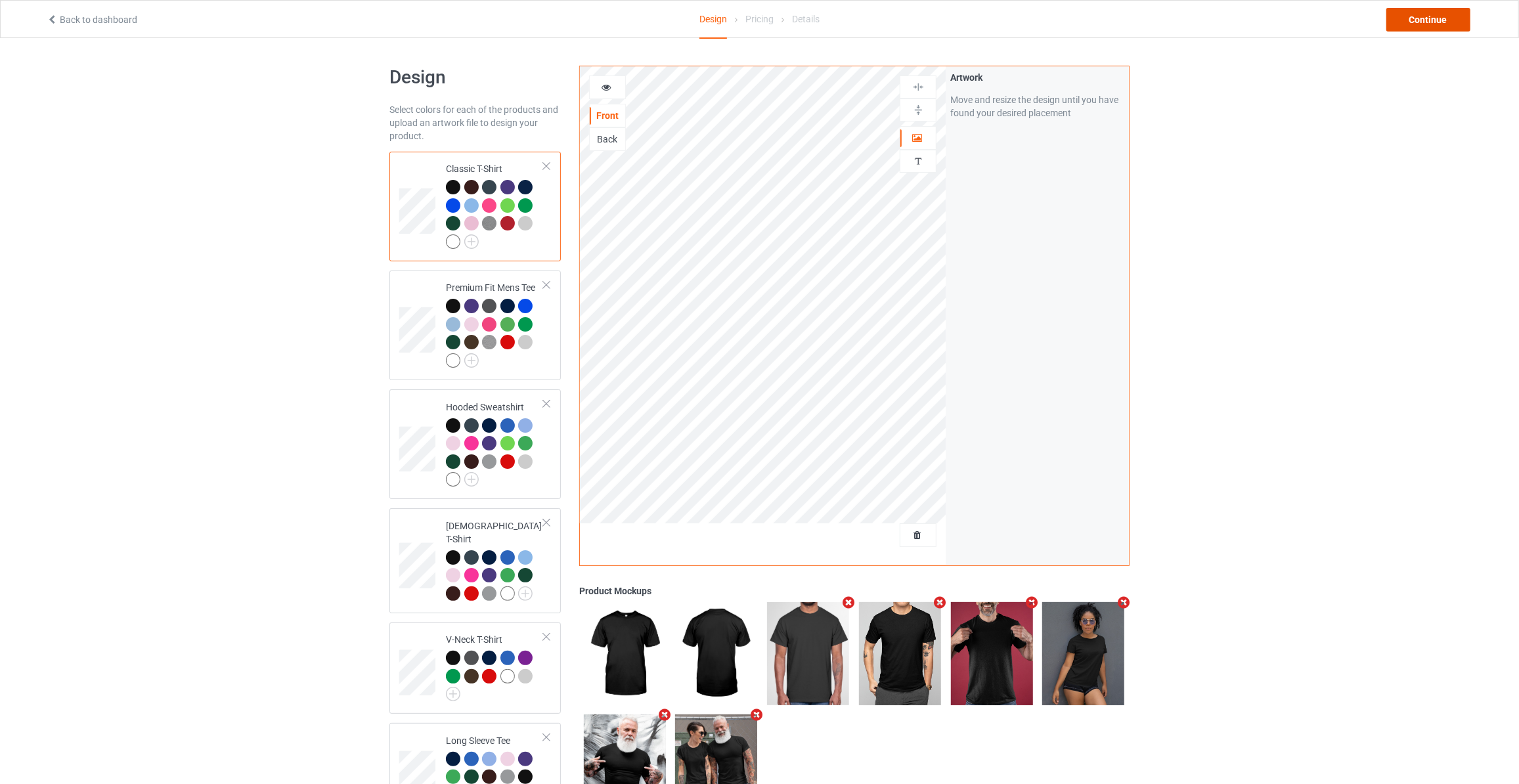
click at [1416, 25] on div "Continue" at bounding box center [1428, 19] width 84 height 23
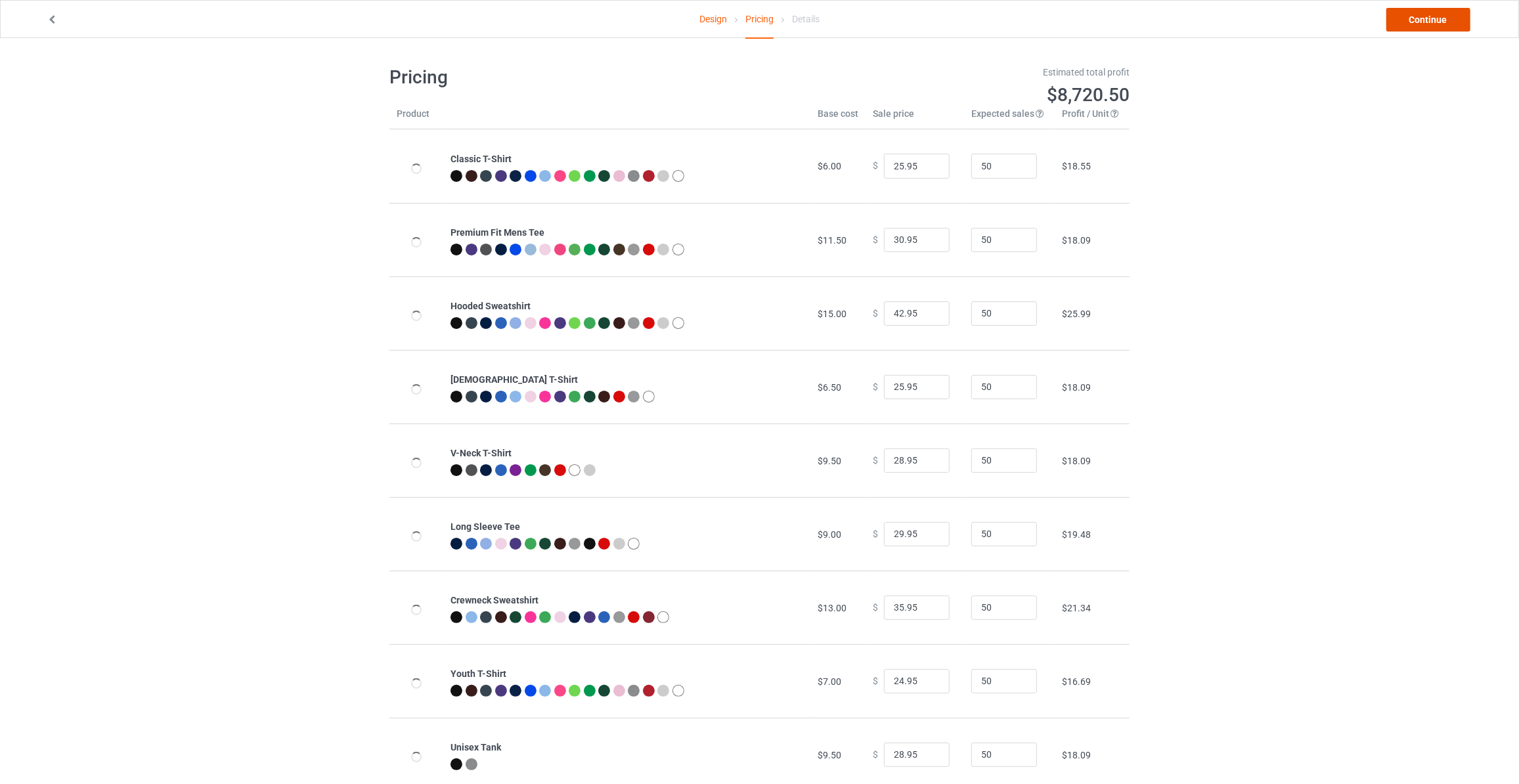
click at [1430, 19] on link "Continue" at bounding box center [1428, 19] width 84 height 23
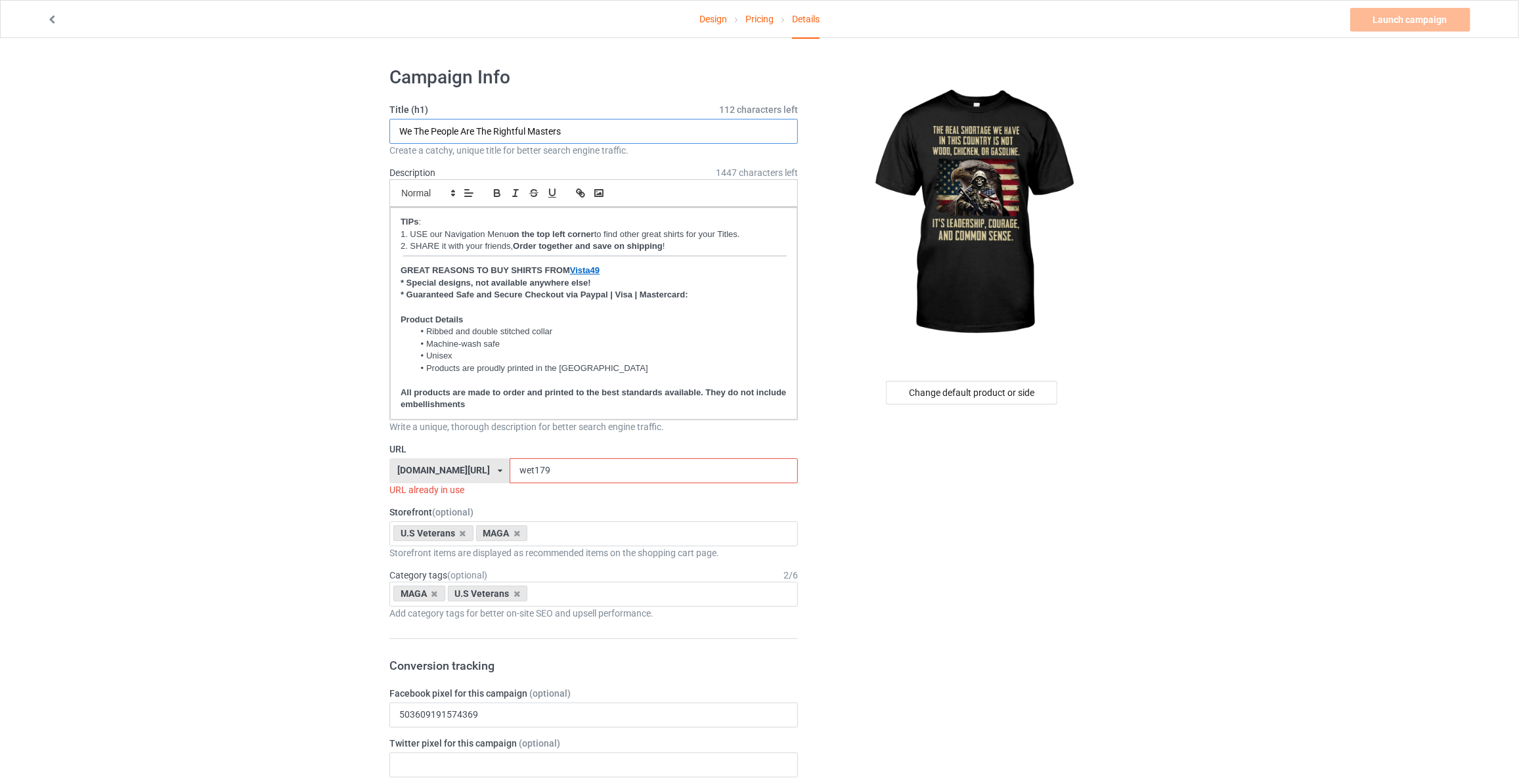
click at [597, 123] on input "We The People Are The Rightful Masters" at bounding box center [593, 131] width 409 height 25
paste input "The Real Shortage We Have In This Country"
type input "The Real Shortage We Have In This Country"
drag, startPoint x: 547, startPoint y: 473, endPoint x: 211, endPoint y: 450, distance: 336.8
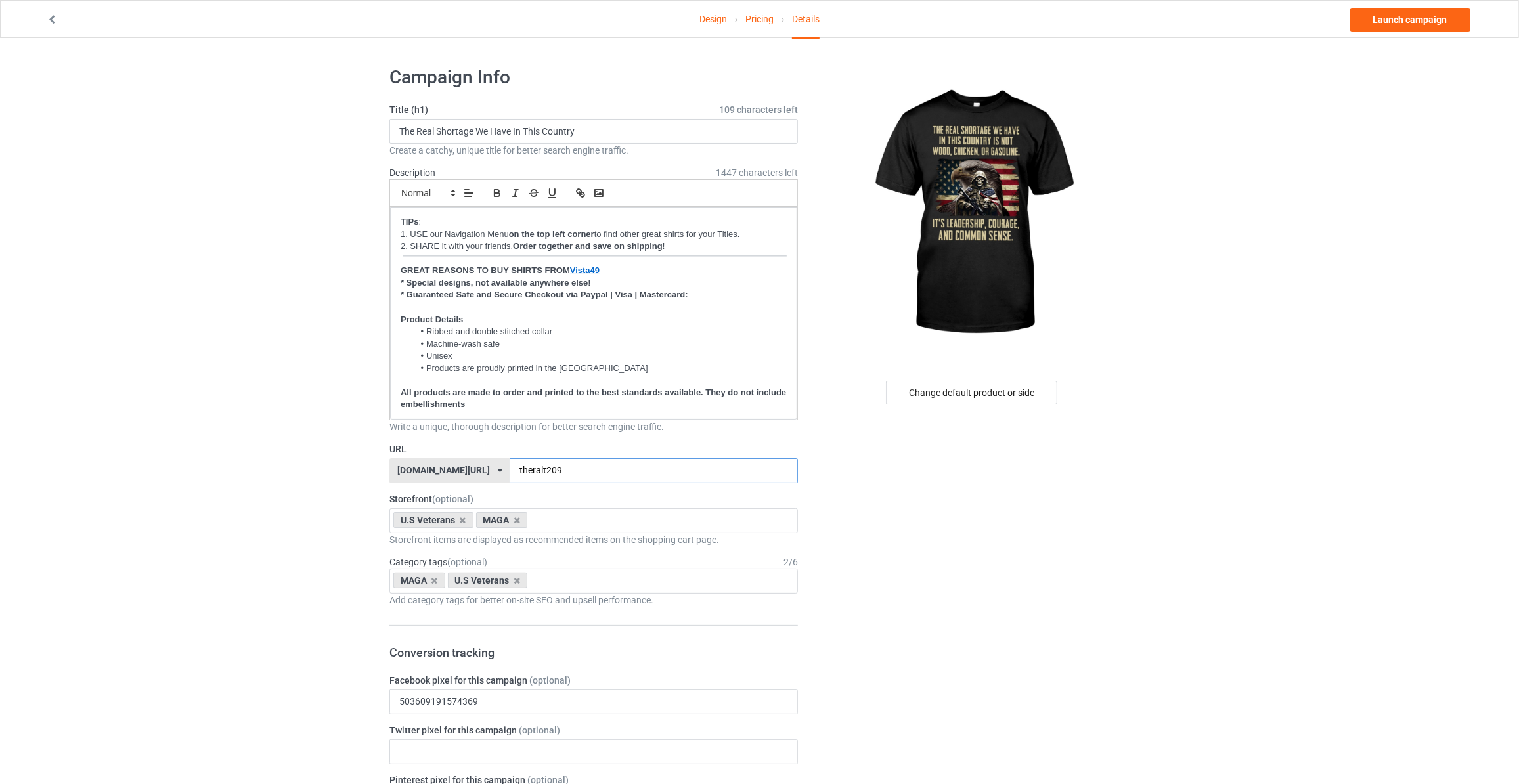
type input "theralt209"
drag, startPoint x: 1306, startPoint y: 144, endPoint x: 1364, endPoint y: 83, distance: 84.2
click at [1415, 21] on link "Launch campaign" at bounding box center [1410, 19] width 120 height 23
